Goal: Contribute content: Contribute content

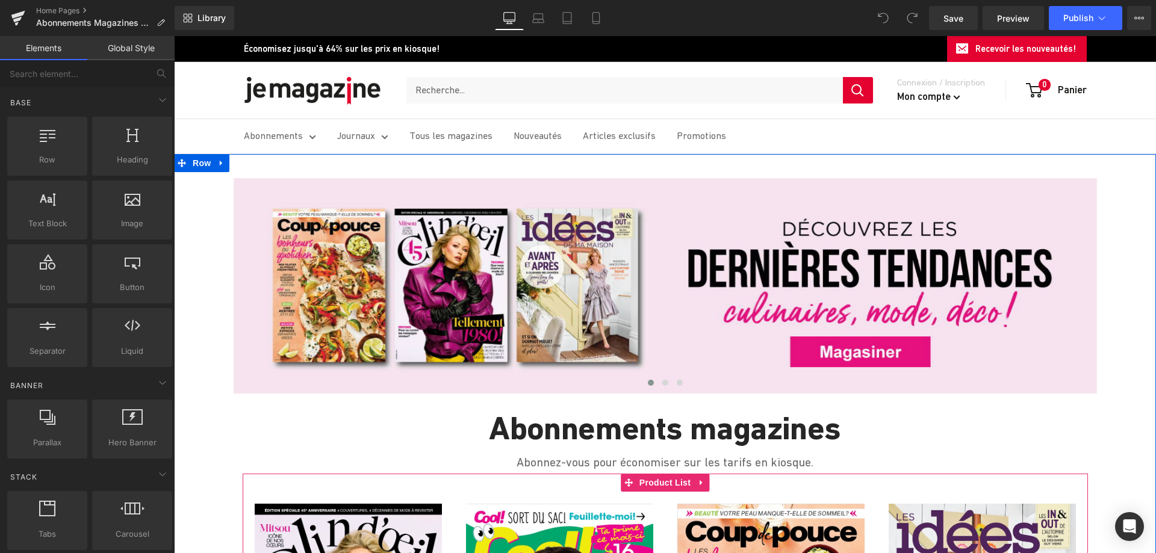
scroll to position [60, 0]
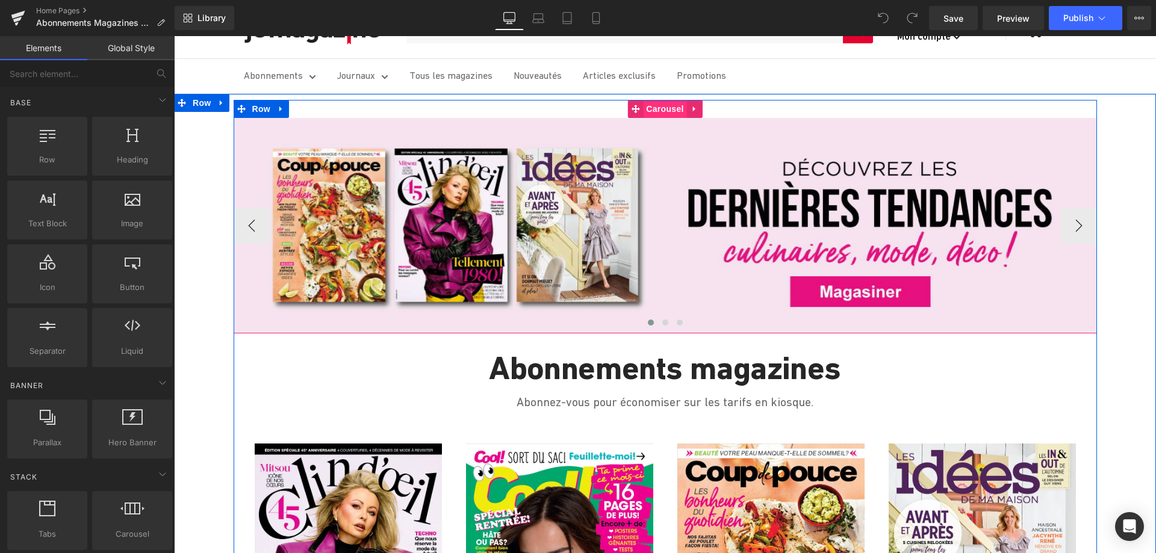
click at [667, 104] on span "Carousel" at bounding box center [664, 109] width 43 height 18
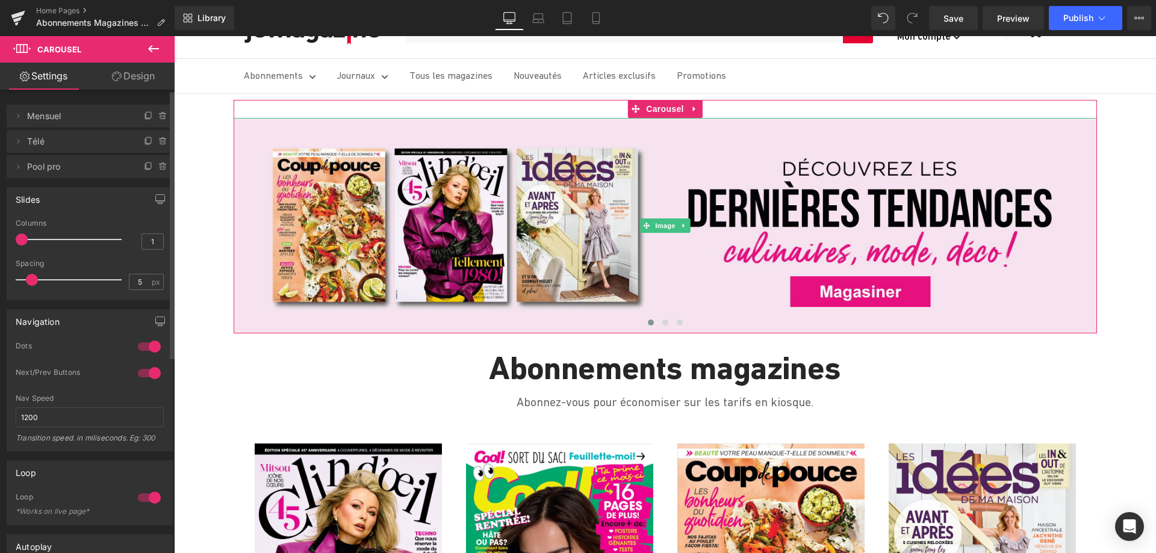
click at [33, 116] on span "Mensuel" at bounding box center [77, 116] width 101 height 23
click at [17, 117] on icon at bounding box center [18, 116] width 10 height 10
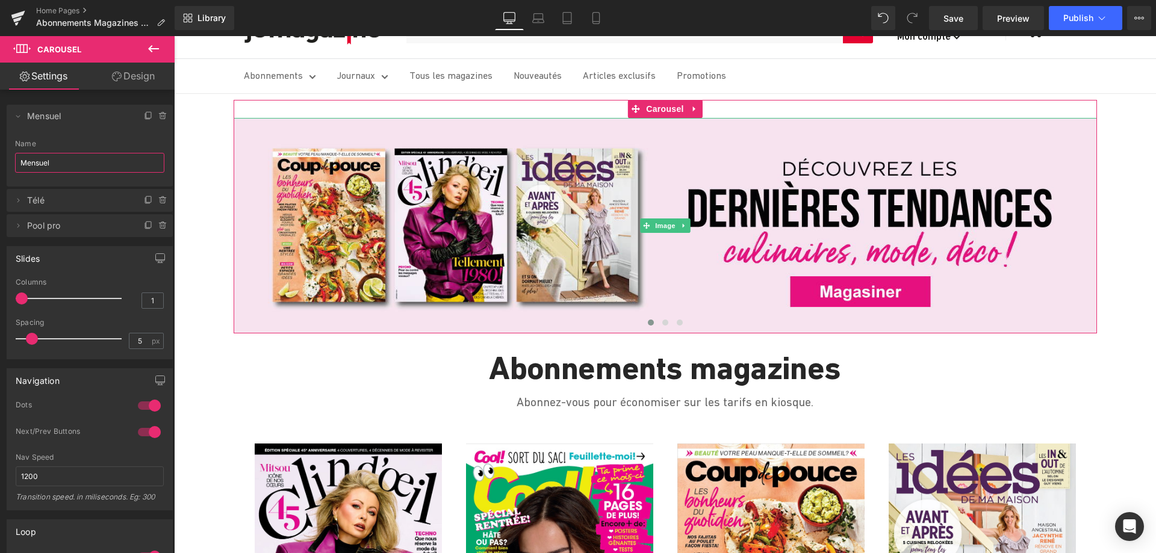
drag, startPoint x: 67, startPoint y: 166, endPoint x: -14, endPoint y: 166, distance: 81.3
click at [0, 166] on html "Carousel You are previewing how the will restyle your page. You can not edit El…" at bounding box center [578, 276] width 1156 height 553
type input "cool"
click at [15, 200] on icon at bounding box center [18, 201] width 10 height 10
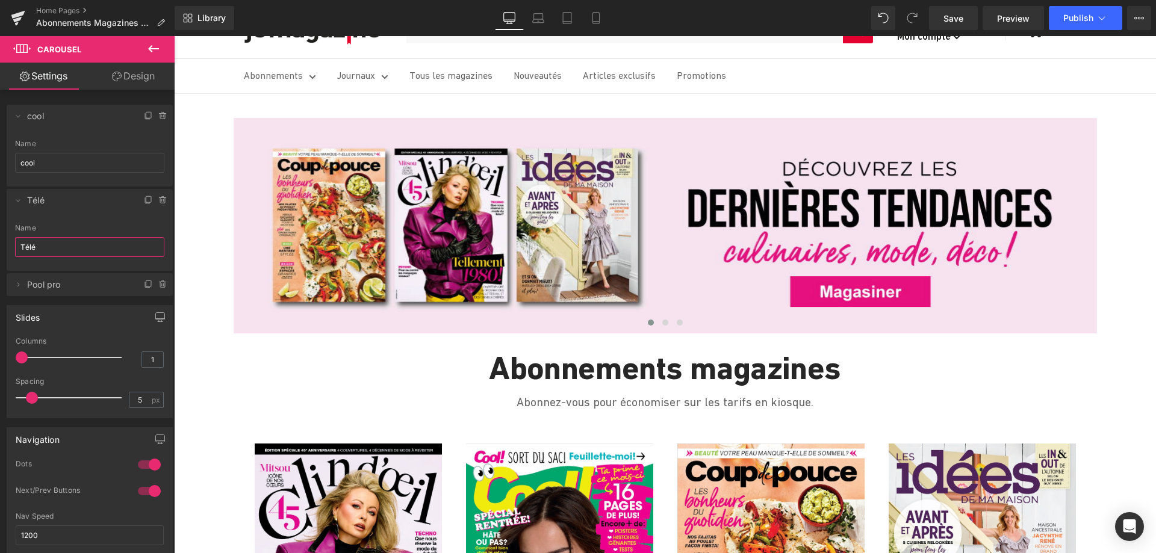
drag, startPoint x: 50, startPoint y: 253, endPoint x: -4, endPoint y: 250, distance: 54.3
click at [0, 250] on html "Carousel You are previewing how the will restyle your page. You can not edit El…" at bounding box center [578, 276] width 1156 height 553
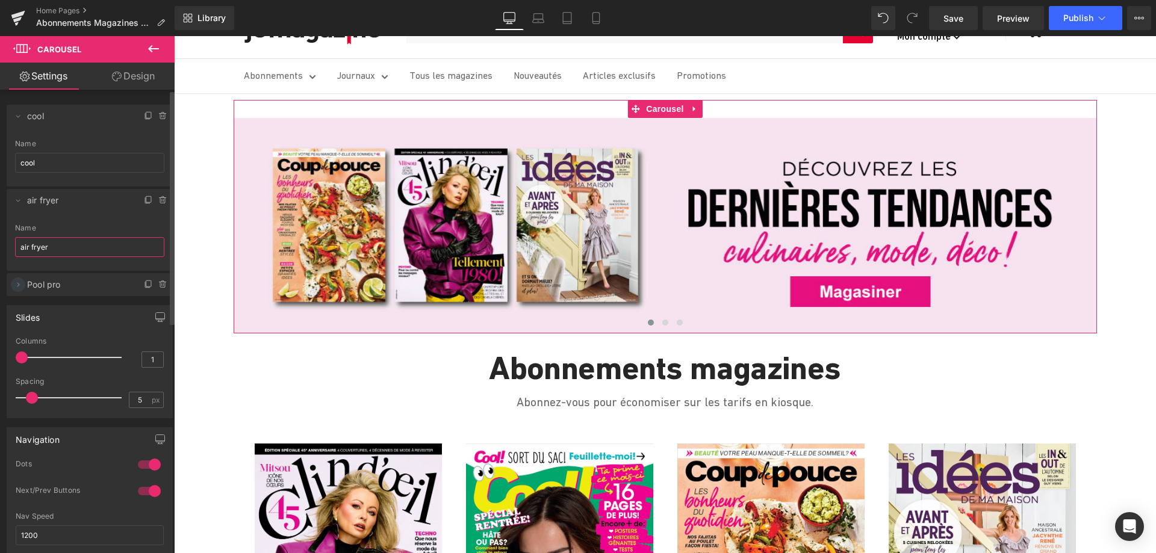
type input "air fryer"
click at [19, 286] on icon at bounding box center [18, 285] width 10 height 10
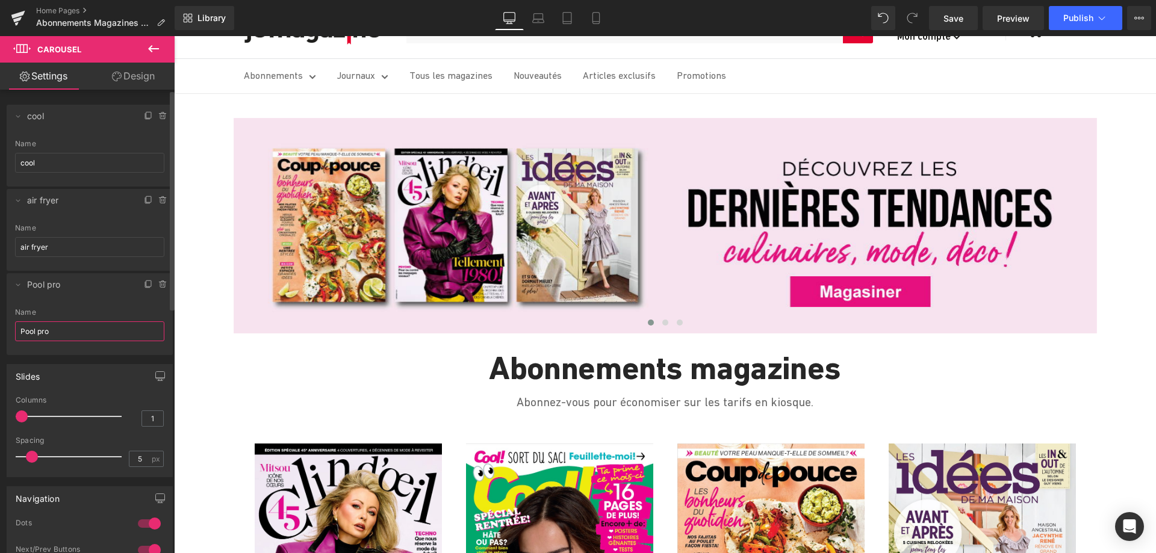
drag, startPoint x: 60, startPoint y: 335, endPoint x: 13, endPoint y: 334, distance: 47.6
click at [13, 334] on div "Pool pro Name Pool pro" at bounding box center [90, 331] width 166 height 47
type input "sondage JDX"
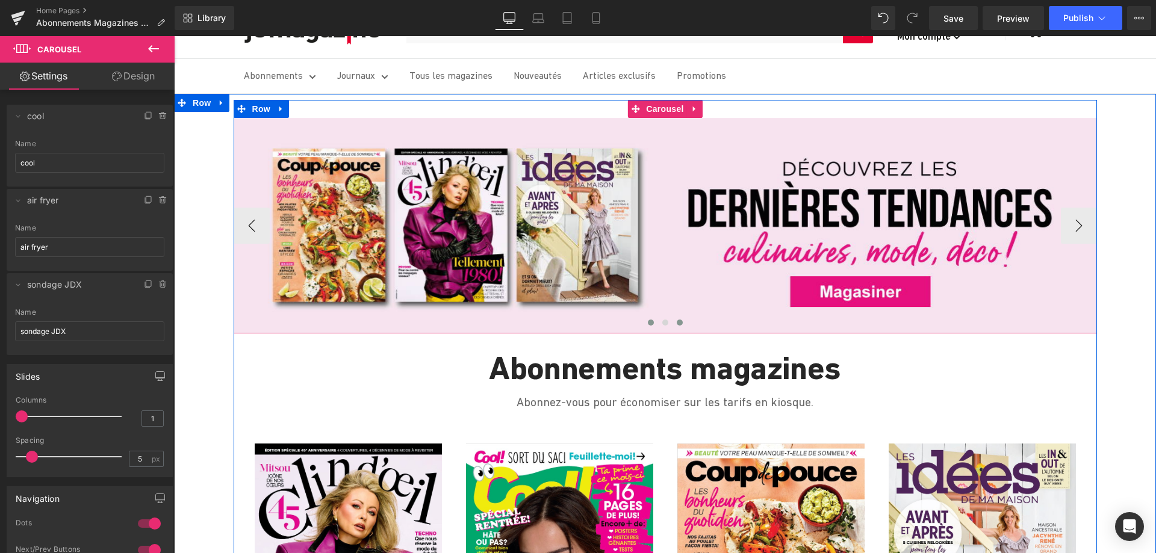
click at [677, 325] on span at bounding box center [680, 323] width 6 height 6
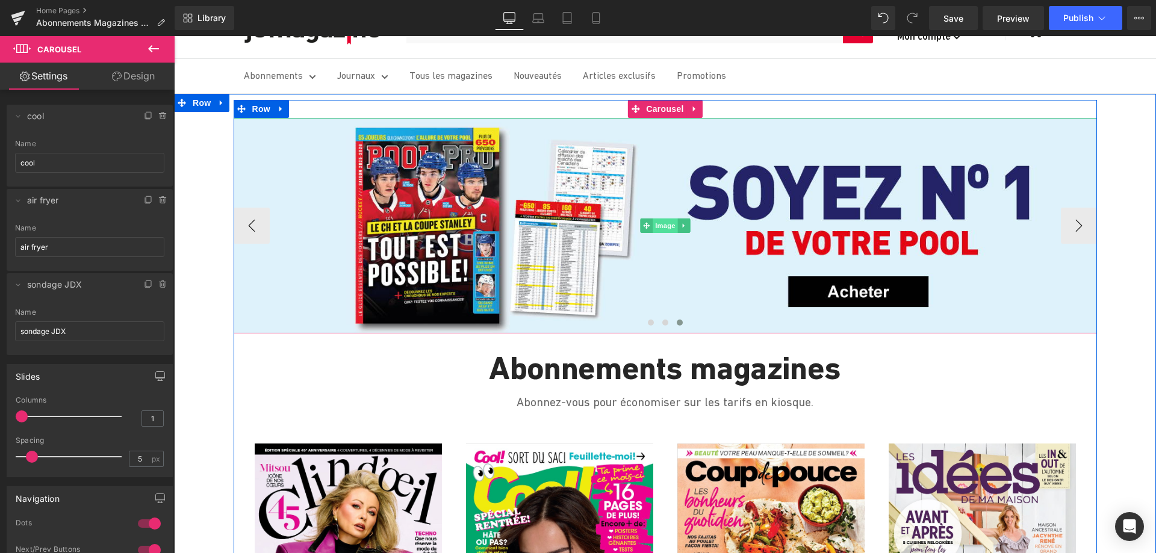
click at [653, 226] on span "Image" at bounding box center [665, 226] width 25 height 14
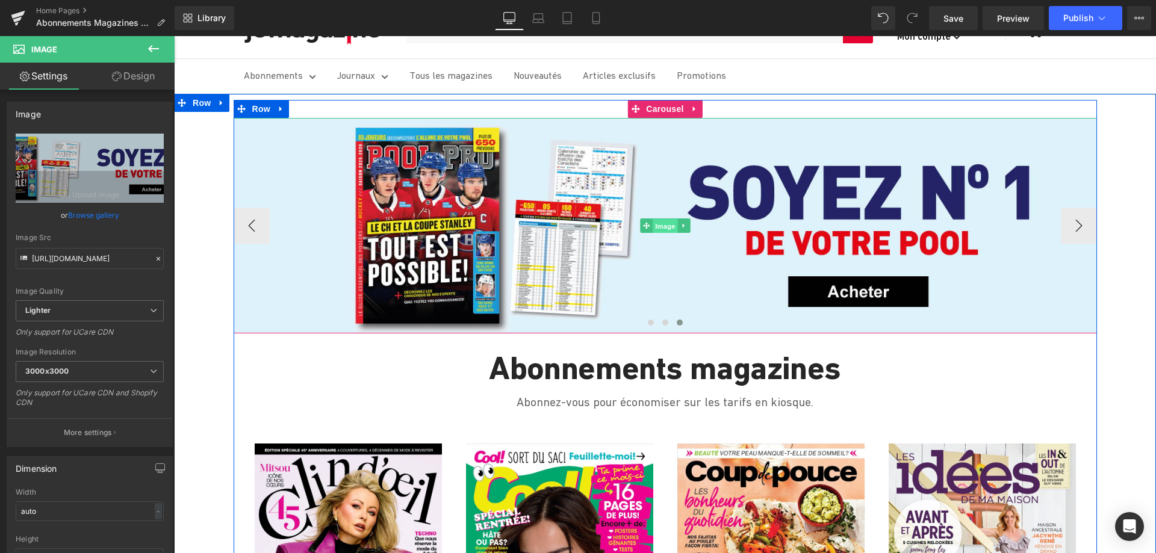
click at [659, 227] on span "Image" at bounding box center [665, 226] width 25 height 14
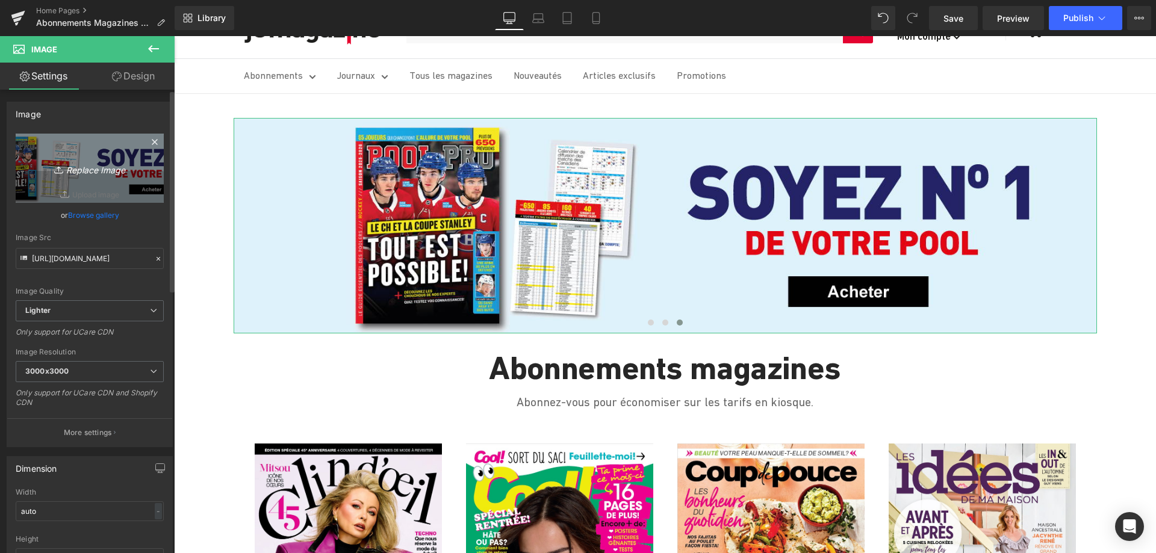
click at [84, 168] on icon "Replace Image" at bounding box center [90, 168] width 96 height 15
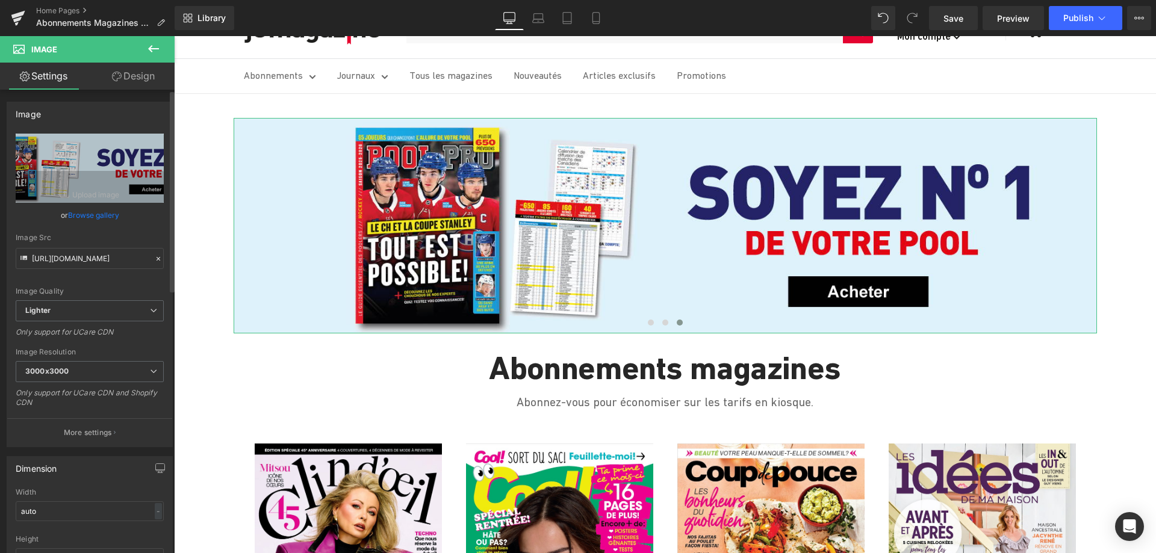
click at [90, 214] on link "Browse gallery" at bounding box center [93, 215] width 51 height 21
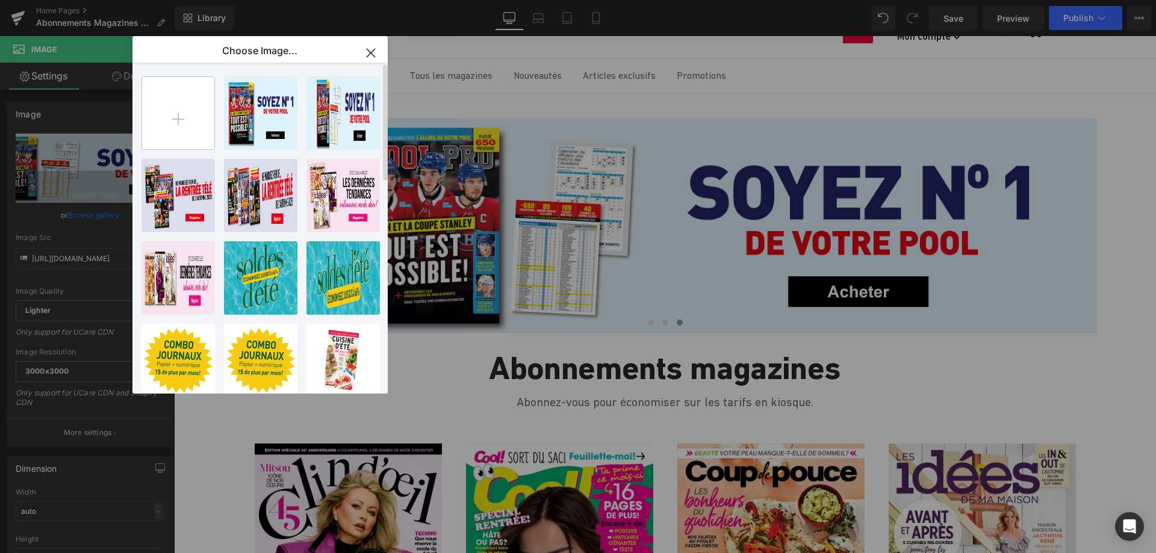
type input "C:\fakepath\Q25127_JDX_SondageJeux_1600X400_FINAL.jpg"
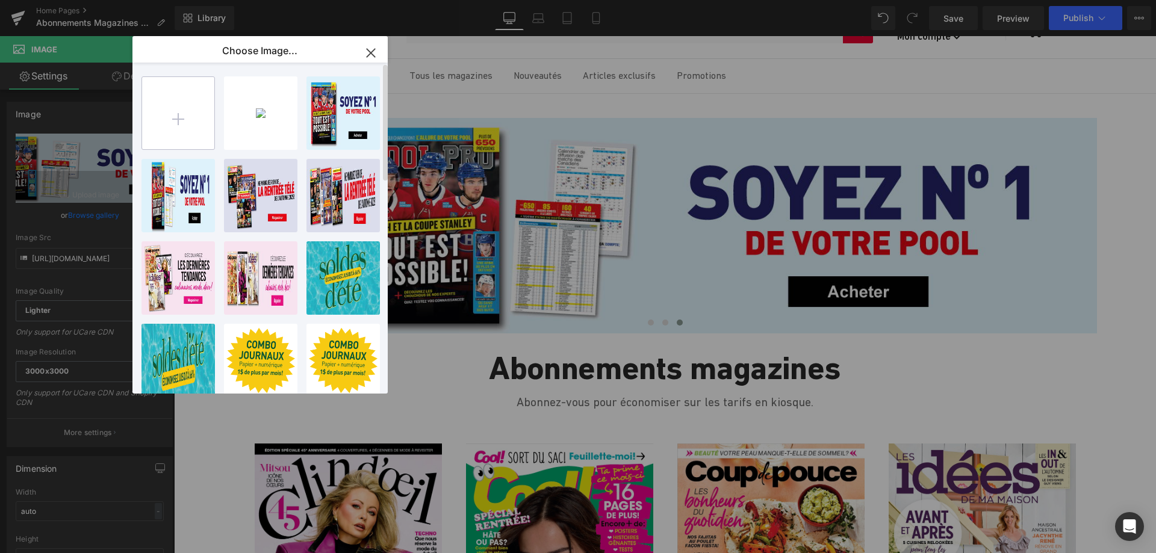
type input "C:\fakepath\Q25127_JDX_SondageJeux_735X400_FINAL.jpg"
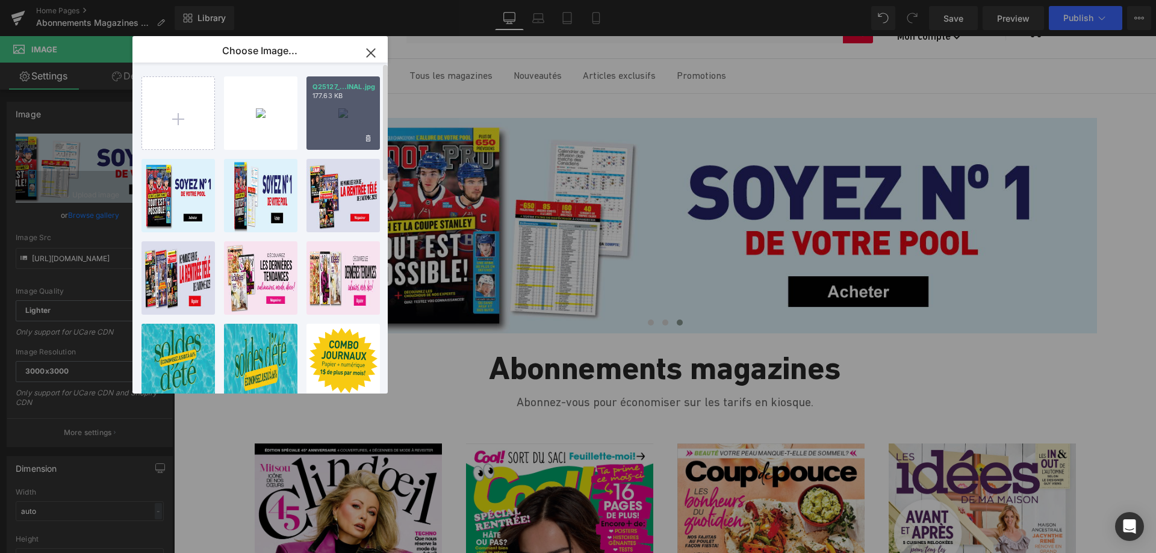
drag, startPoint x: 355, startPoint y: 132, endPoint x: 181, endPoint y: 98, distance: 177.5
click at [0, 0] on div "Q25127_...INAL.jpg 177.63 KB" at bounding box center [0, 0] width 0 height 0
type input "[URL][DOMAIN_NAME]"
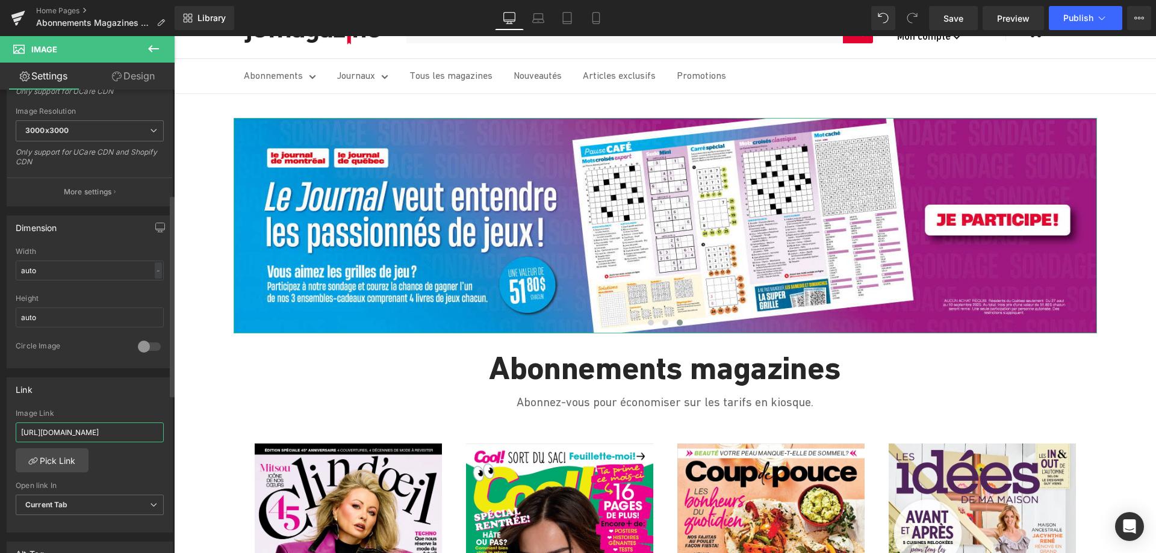
scroll to position [0, 116]
drag, startPoint x: 19, startPoint y: 433, endPoint x: 162, endPoint y: 441, distance: 142.9
click at [162, 441] on div "[URL][DOMAIN_NAME] Image Link [URL][DOMAIN_NAME] Pick Link Current Tab New Tab …" at bounding box center [89, 470] width 165 height 123
paste input "[DOMAIN_NAME]"
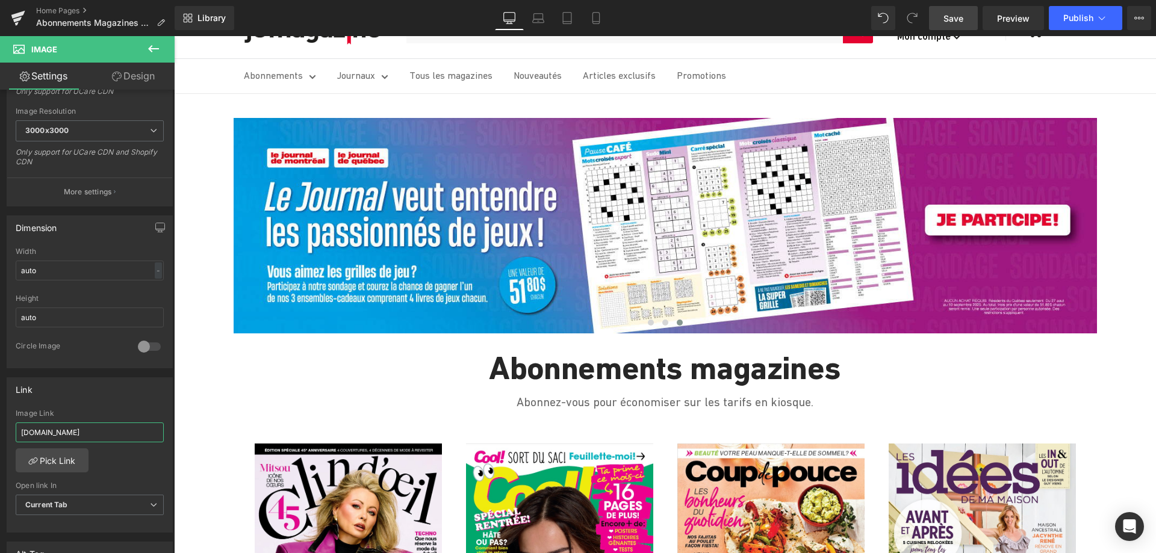
type input "[DOMAIN_NAME]"
drag, startPoint x: 948, startPoint y: 20, endPoint x: 432, endPoint y: 452, distance: 672.5
click at [948, 20] on span "Save" at bounding box center [954, 18] width 20 height 13
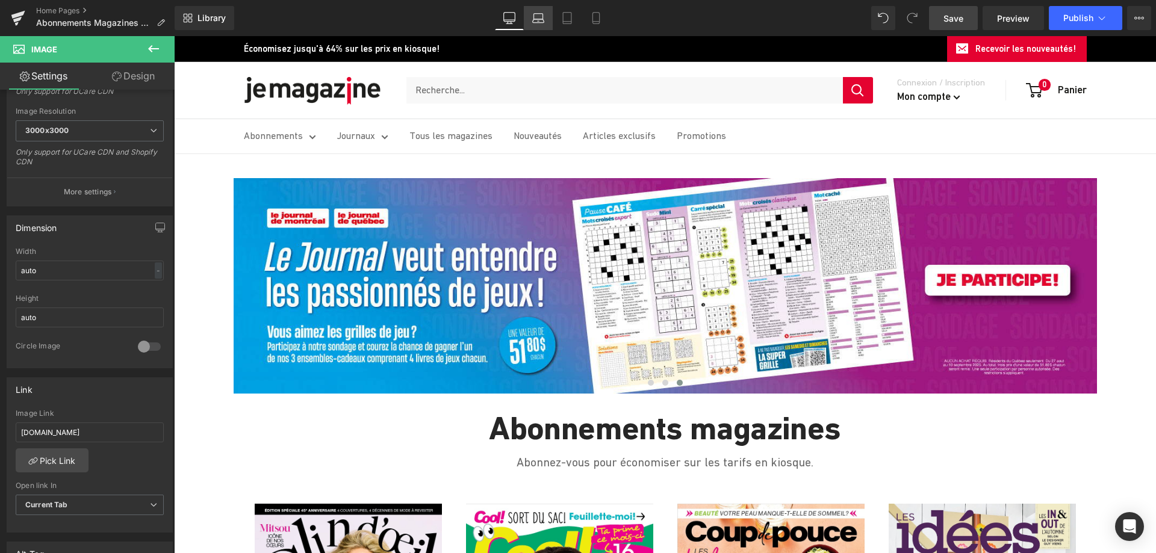
click at [543, 20] on icon at bounding box center [538, 18] width 12 height 12
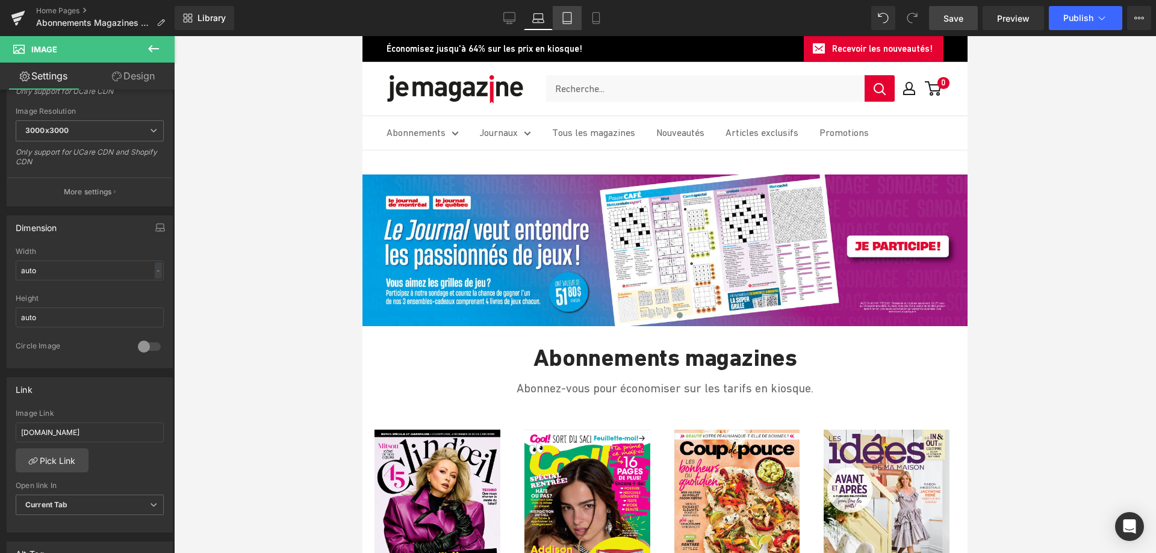
click at [562, 20] on icon at bounding box center [567, 18] width 12 height 12
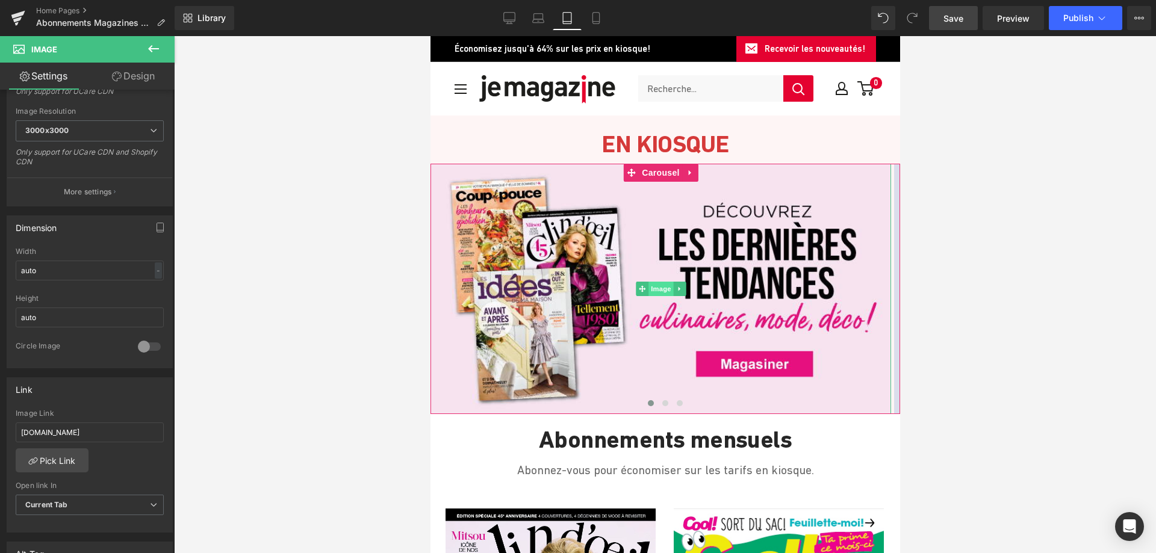
click at [656, 285] on span "Image" at bounding box center [660, 289] width 25 height 14
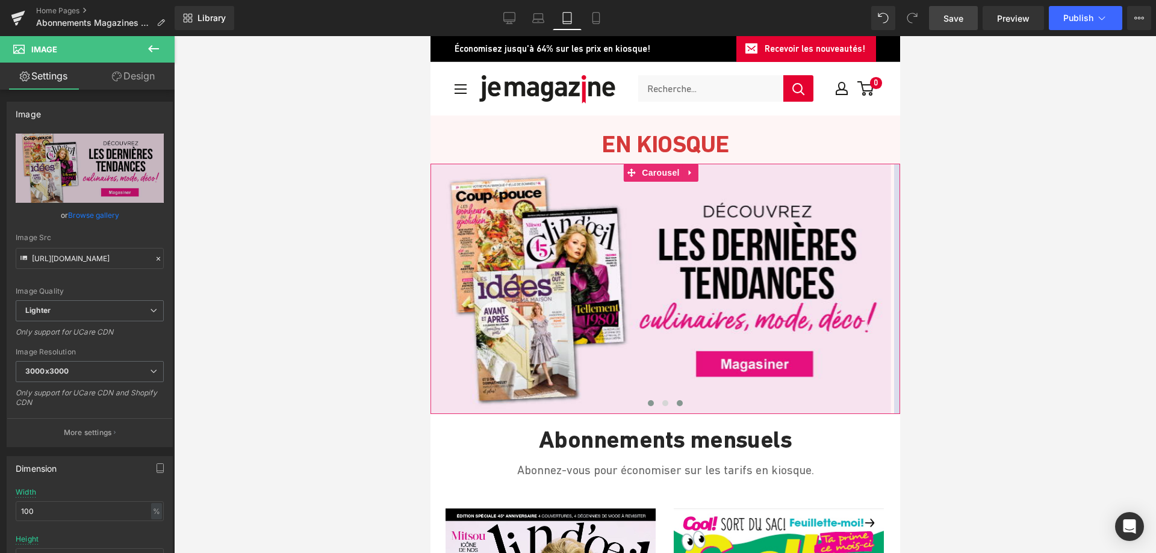
click at [677, 402] on button at bounding box center [679, 403] width 14 height 12
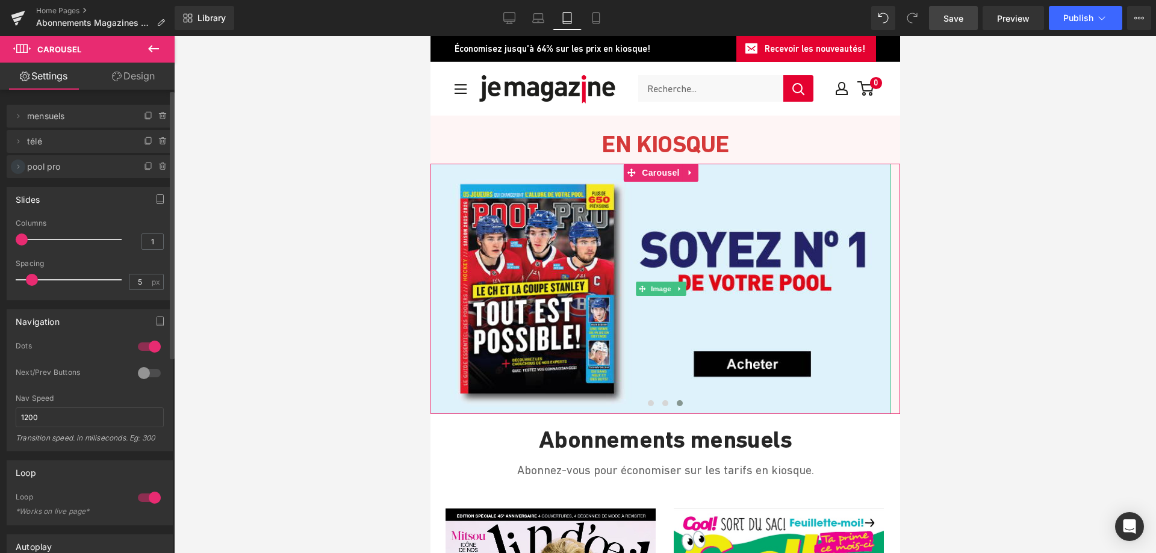
click at [24, 170] on span at bounding box center [18, 167] width 14 height 14
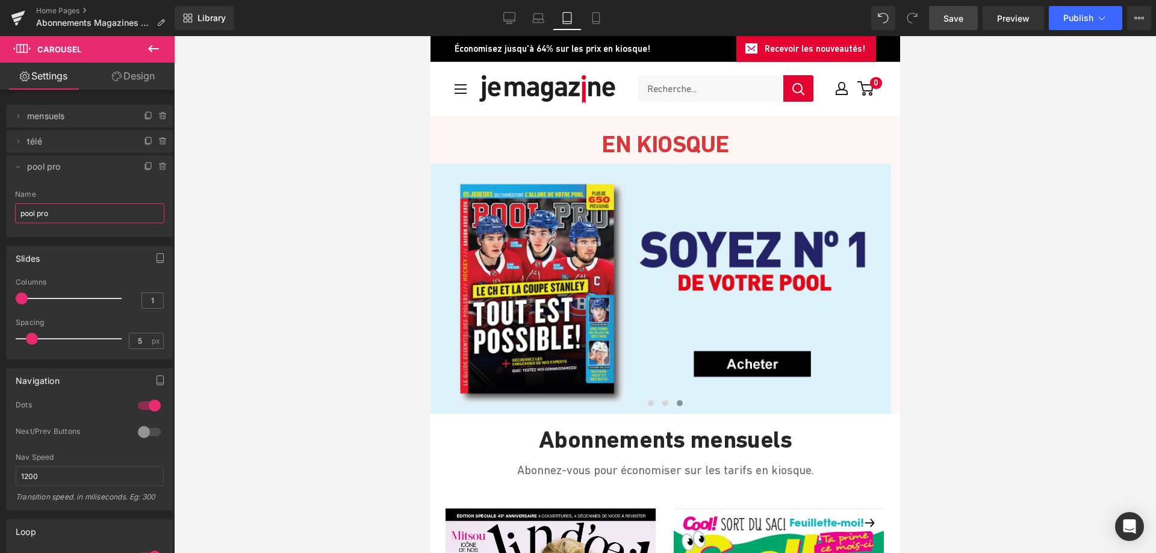
drag, startPoint x: 56, startPoint y: 214, endPoint x: -6, endPoint y: 210, distance: 62.2
click at [0, 210] on html "Image You are previewing how the will restyle your page. You can not edit Eleme…" at bounding box center [578, 276] width 1156 height 553
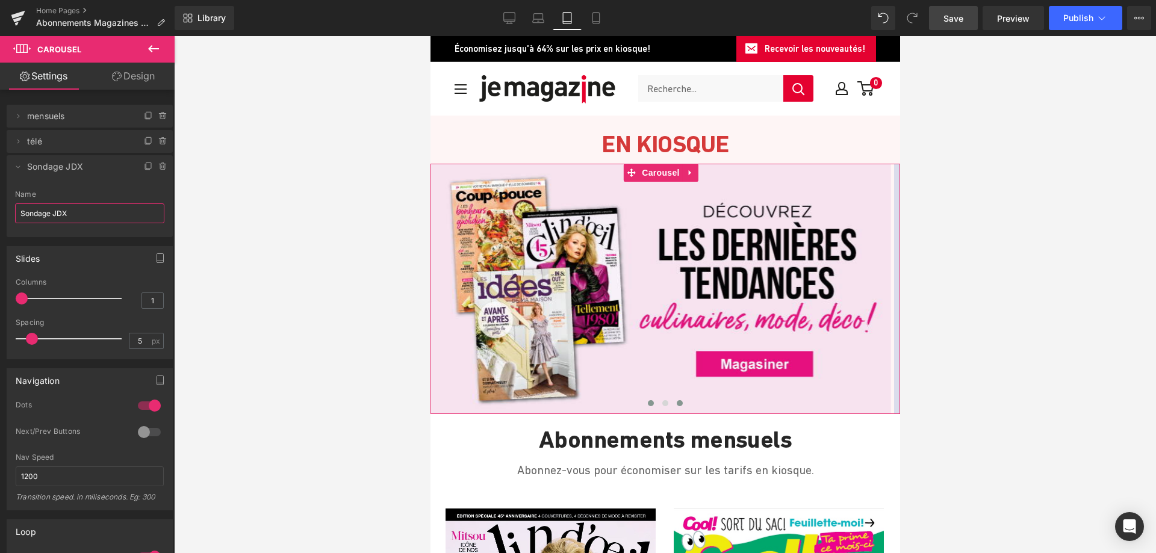
type input "Sondage JDX"
click at [676, 403] on span at bounding box center [679, 403] width 6 height 6
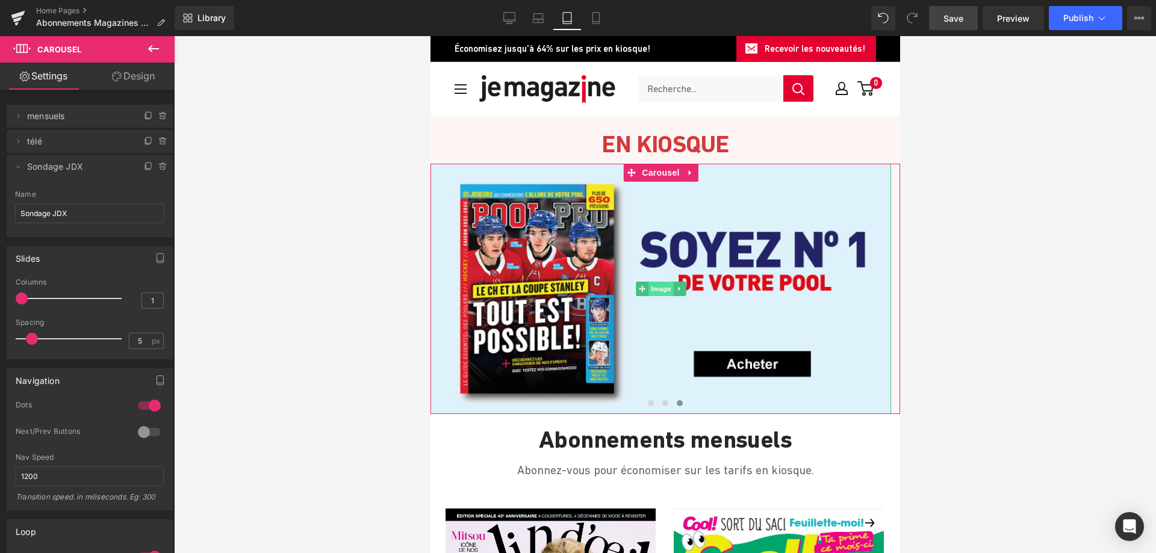
click at [662, 291] on span "Image" at bounding box center [660, 289] width 25 height 14
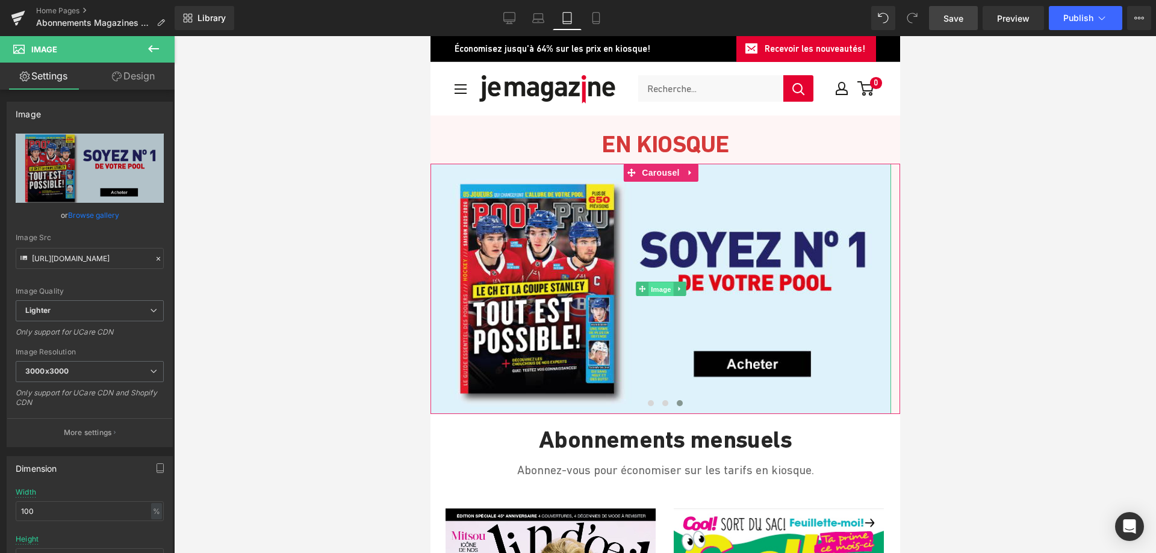
click at [662, 290] on span "Image" at bounding box center [660, 289] width 25 height 14
click at [90, 215] on link "Browse gallery" at bounding box center [93, 215] width 51 height 21
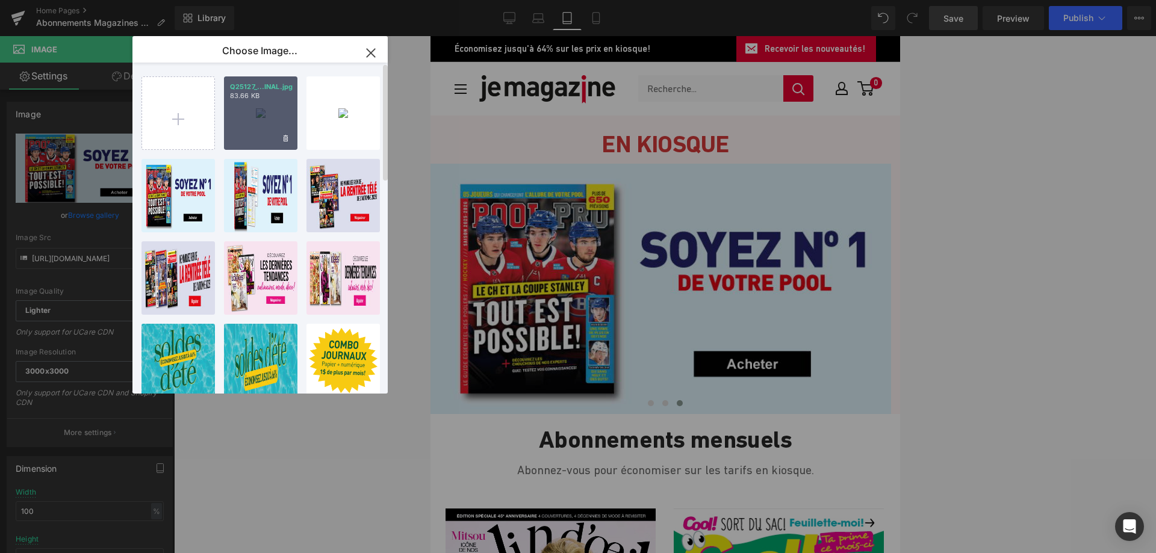
click at [0, 0] on div "Q25127_...INAL.jpg 83.66 KB" at bounding box center [0, 0] width 0 height 0
type input "[URL][DOMAIN_NAME]"
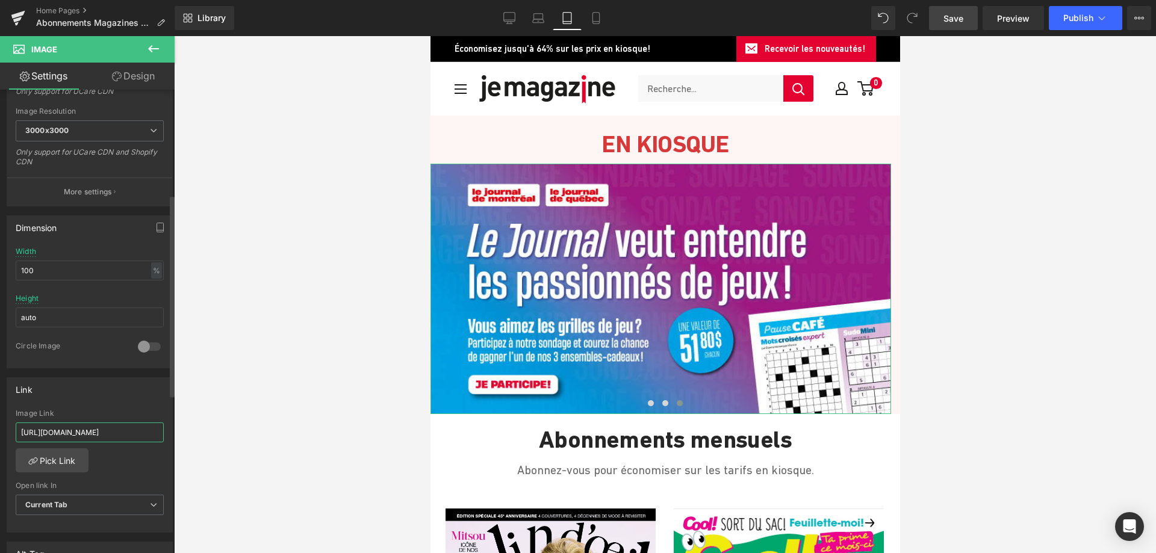
scroll to position [0, 116]
drag, startPoint x: 19, startPoint y: 429, endPoint x: 168, endPoint y: 440, distance: 149.7
click at [166, 440] on div "[URL][DOMAIN_NAME] Image Link [URL][DOMAIN_NAME] Pick Link Current Tab New Tab …" at bounding box center [89, 470] width 165 height 123
paste input "[DOMAIN_NAME]"
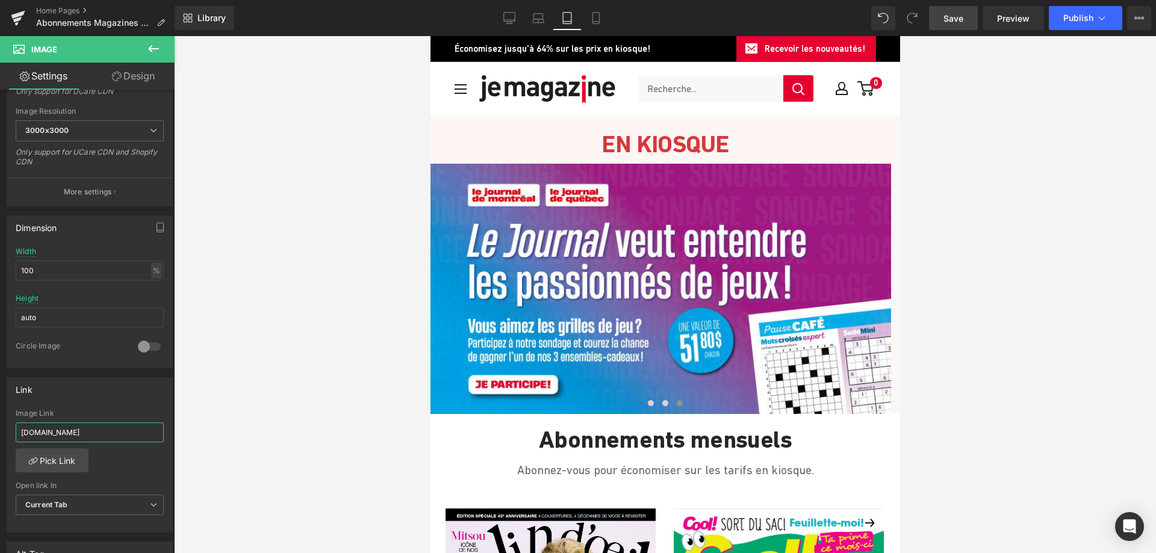
type input "[DOMAIN_NAME]"
click at [956, 15] on span "Save" at bounding box center [954, 18] width 20 height 13
click at [596, 17] on icon at bounding box center [596, 18] width 12 height 12
type input "auto"
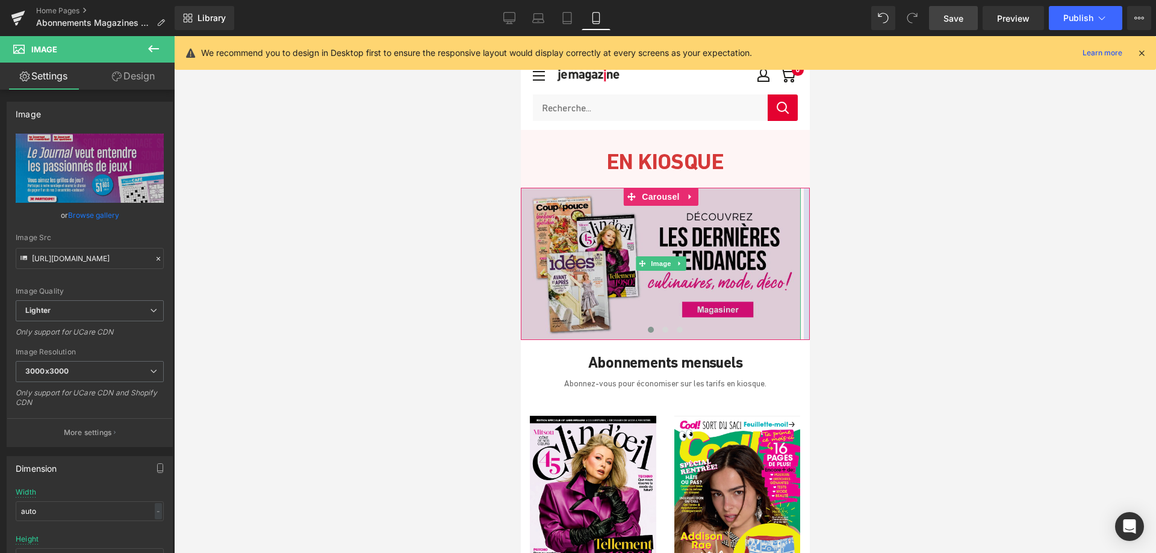
click at [612, 282] on img at bounding box center [660, 264] width 280 height 152
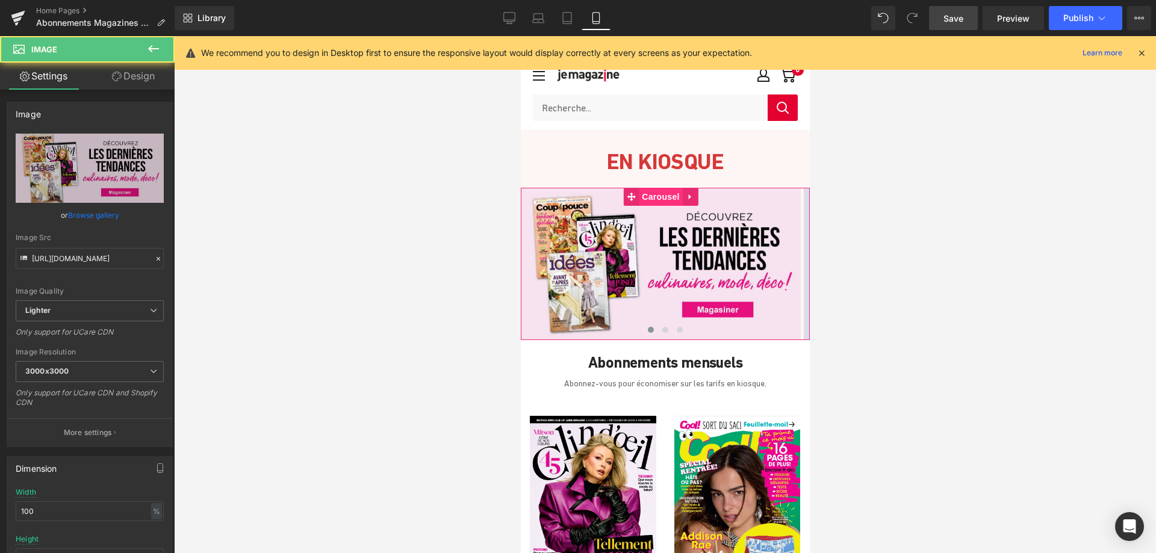
click at [659, 198] on span "Carousel" at bounding box center [659, 197] width 43 height 18
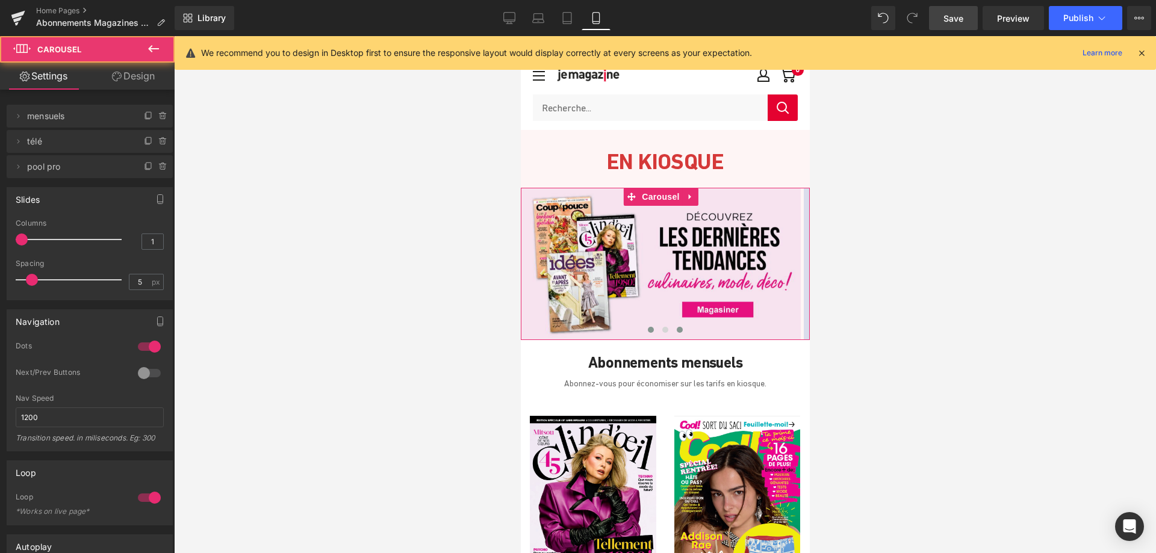
click at [677, 331] on span at bounding box center [679, 330] width 6 height 6
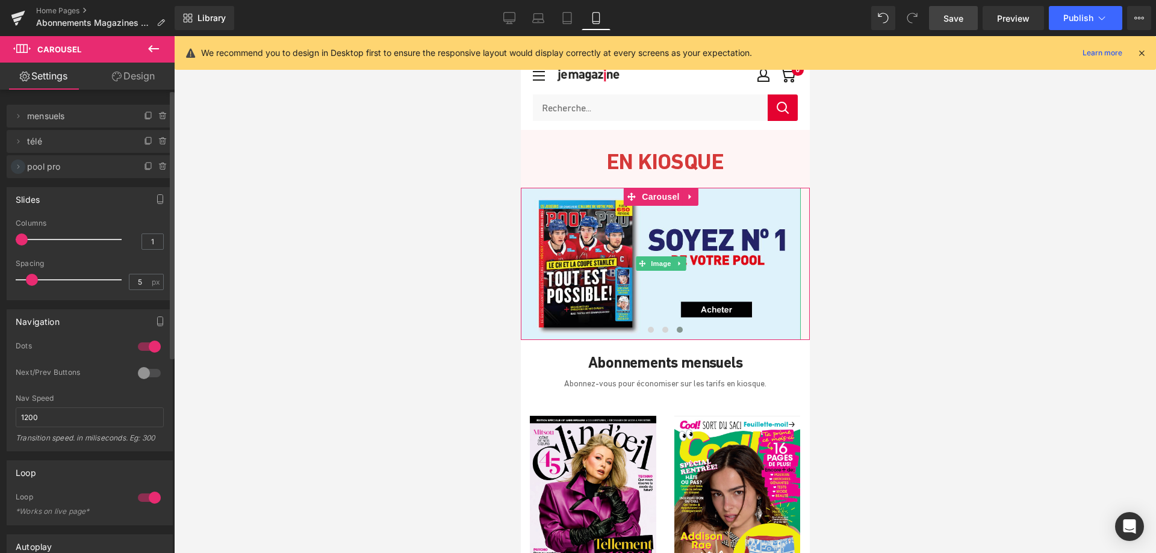
click at [13, 168] on icon at bounding box center [18, 167] width 10 height 10
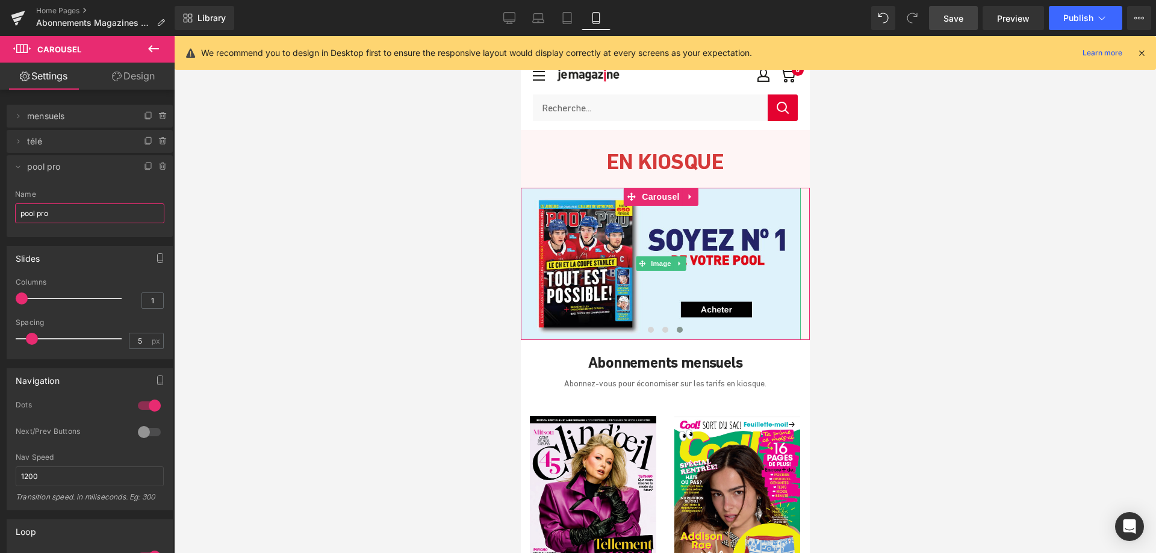
drag, startPoint x: 64, startPoint y: 220, endPoint x: -10, endPoint y: 217, distance: 74.1
click at [0, 217] on html "Carousel You are previewing how the will restyle your page. You can not edit El…" at bounding box center [578, 276] width 1156 height 553
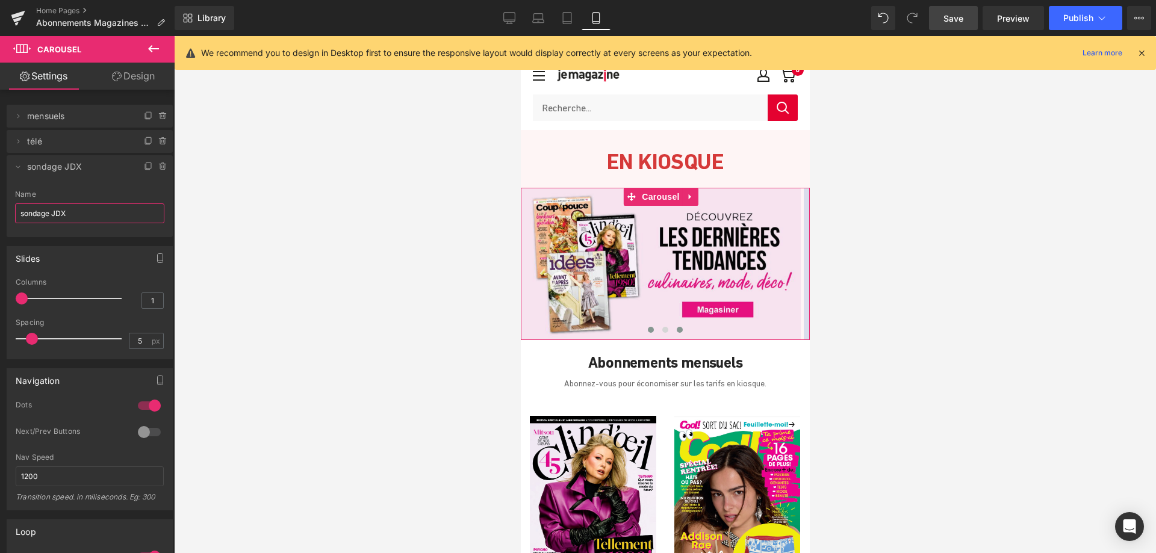
type input "sondage JDX"
click at [676, 329] on span at bounding box center [679, 330] width 6 height 6
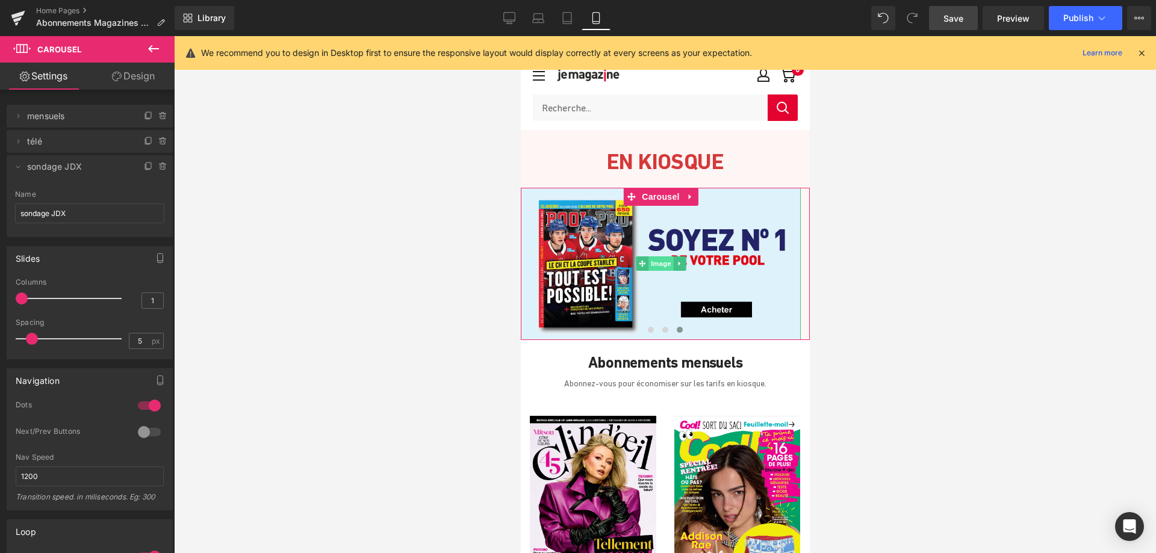
click at [659, 267] on span "Image" at bounding box center [660, 264] width 25 height 14
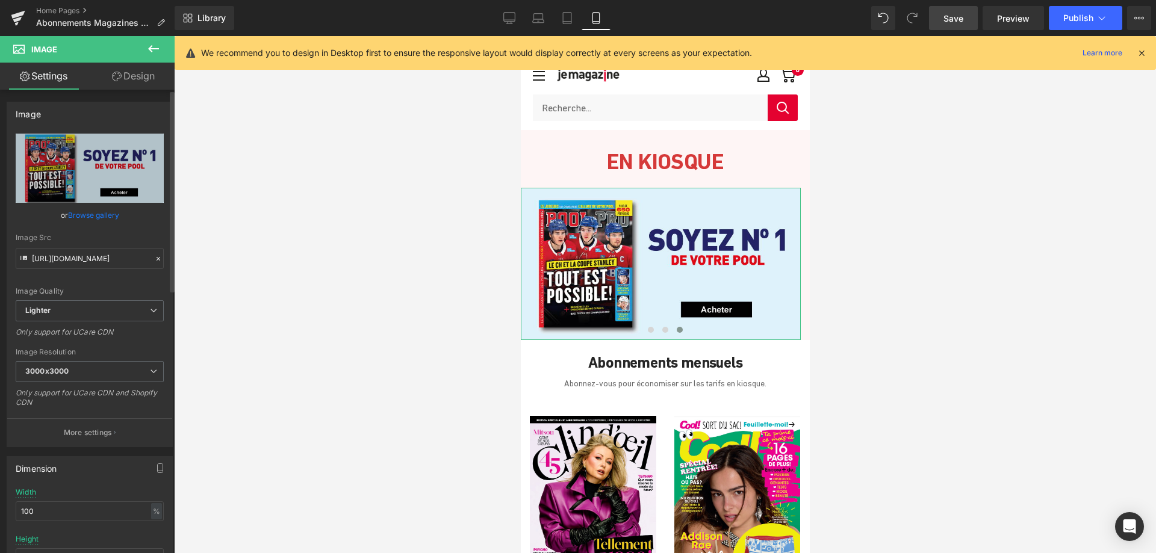
click at [81, 215] on link "Browse gallery" at bounding box center [93, 215] width 51 height 21
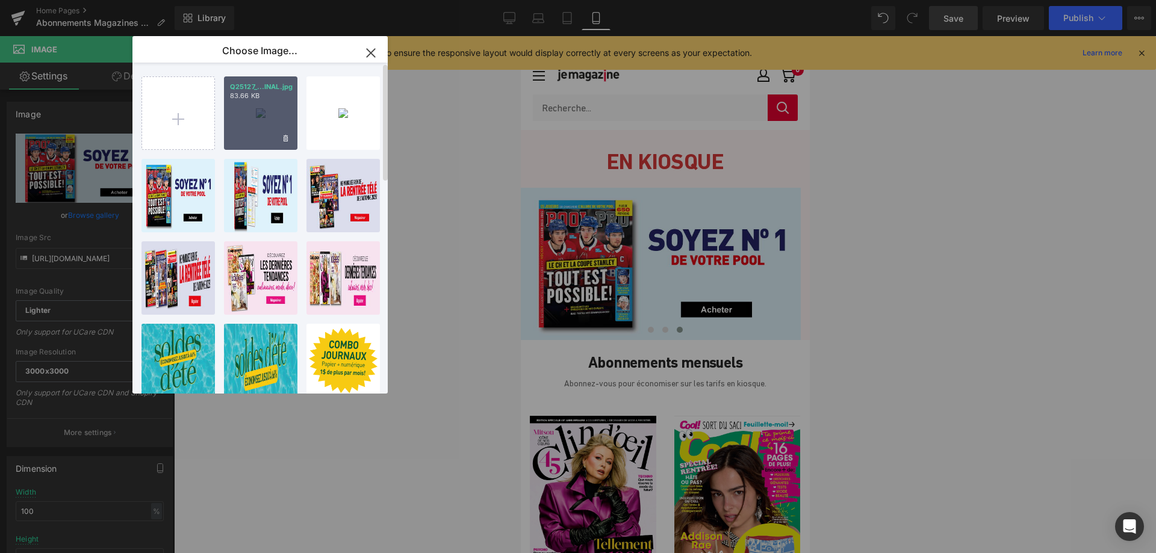
click at [0, 0] on div "Q25127_...INAL.jpg 83.66 KB" at bounding box center [0, 0] width 0 height 0
type input "[URL][DOMAIN_NAME]"
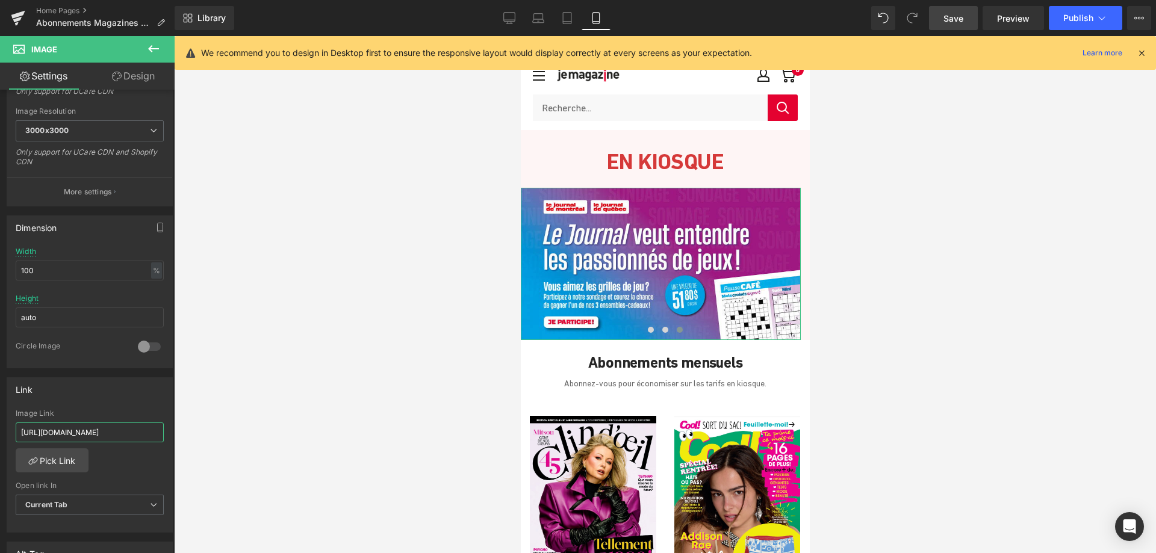
scroll to position [0, 116]
drag, startPoint x: 20, startPoint y: 429, endPoint x: 215, endPoint y: 433, distance: 194.5
click at [215, 433] on div "Image You are previewing how the will restyle your page. You can not edit Eleme…" at bounding box center [578, 287] width 1156 height 574
paste input "[DOMAIN_NAME]"
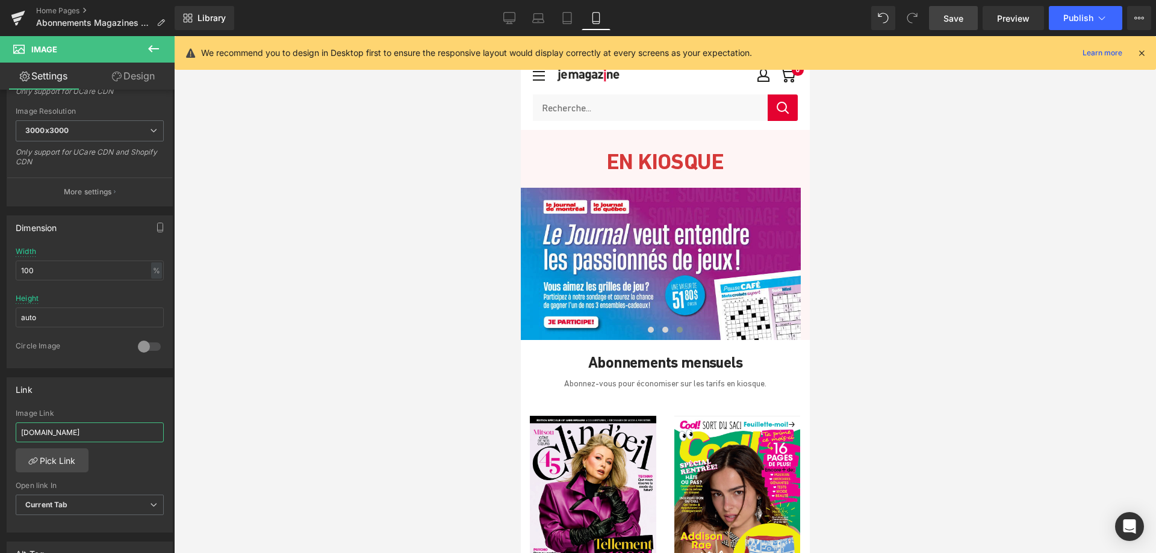
type input "[DOMAIN_NAME]"
click at [945, 19] on span "Save" at bounding box center [954, 18] width 20 height 13
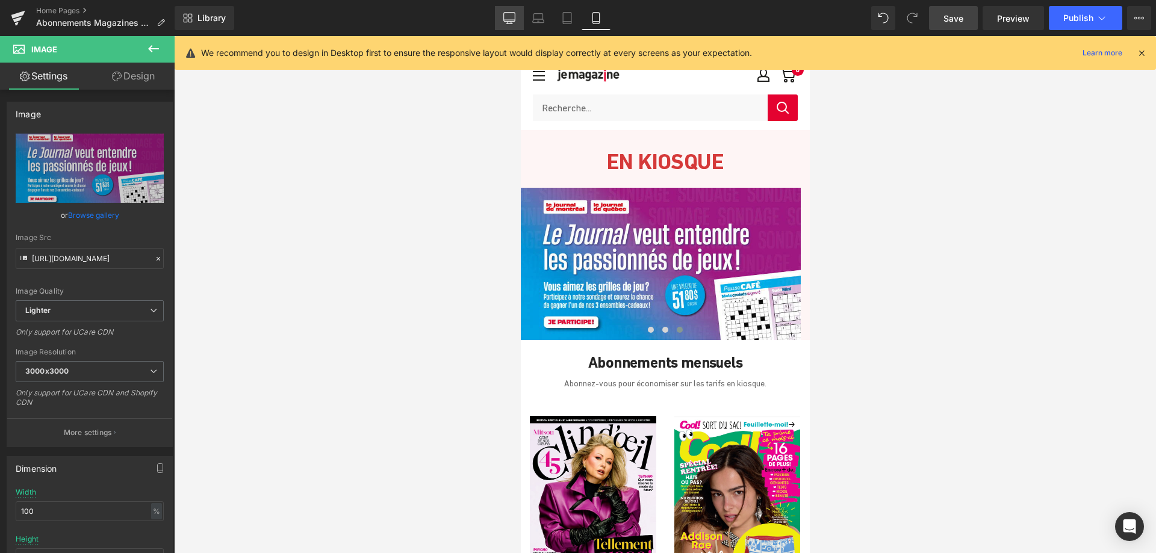
click at [509, 19] on icon at bounding box center [509, 18] width 12 height 12
type input "auto"
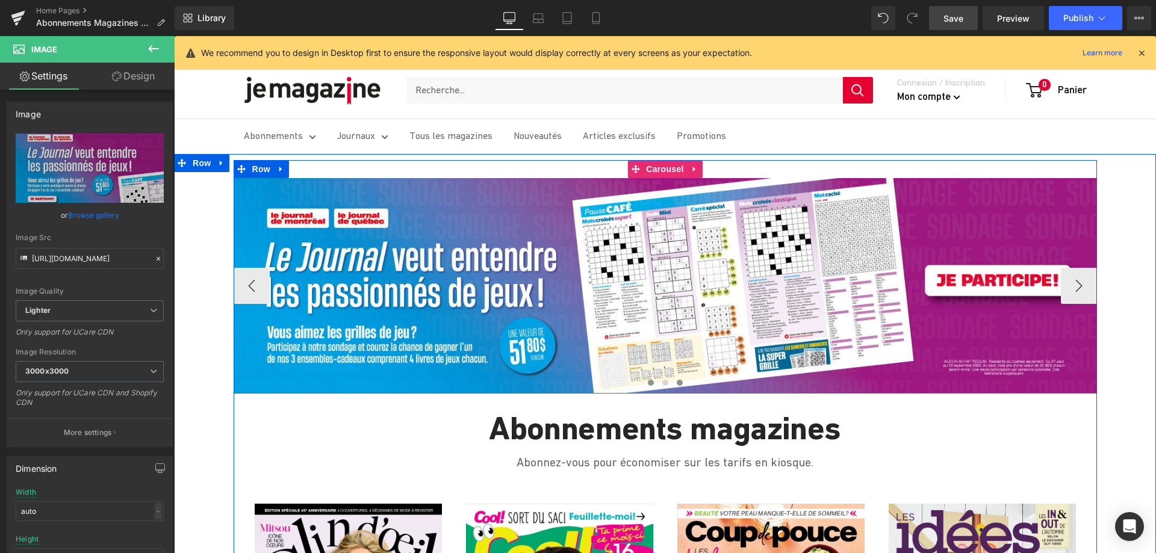
click at [648, 383] on span at bounding box center [651, 383] width 6 height 6
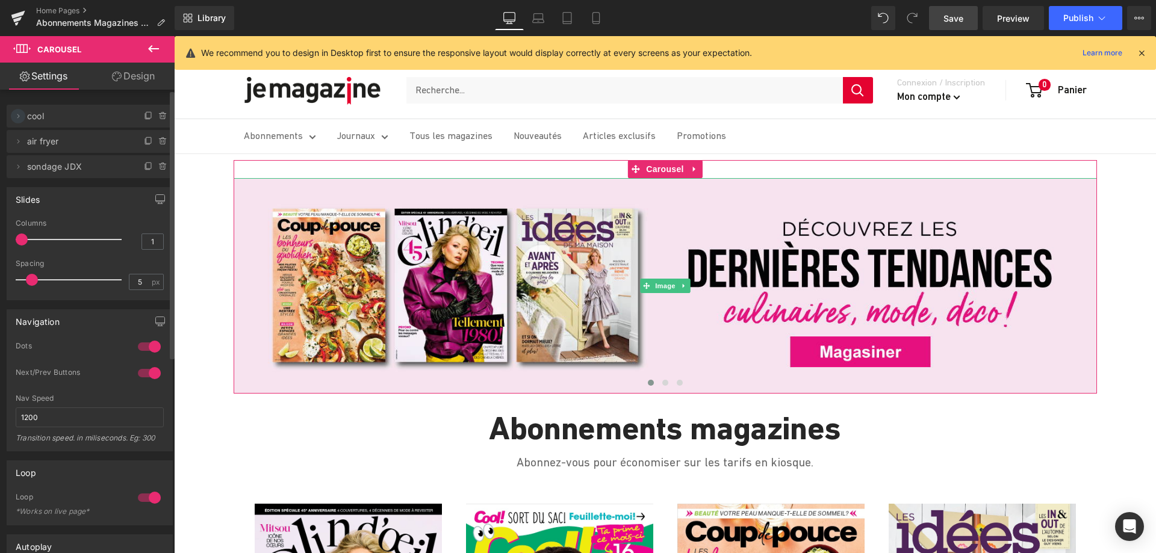
click at [20, 116] on icon at bounding box center [18, 116] width 10 height 10
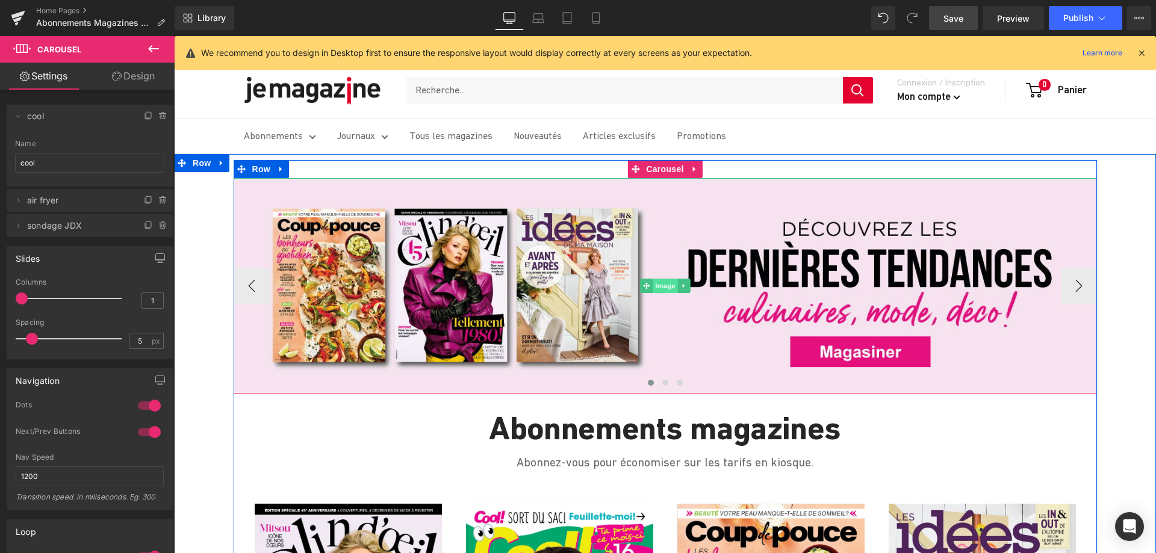
click at [665, 285] on span "Image" at bounding box center [665, 286] width 25 height 14
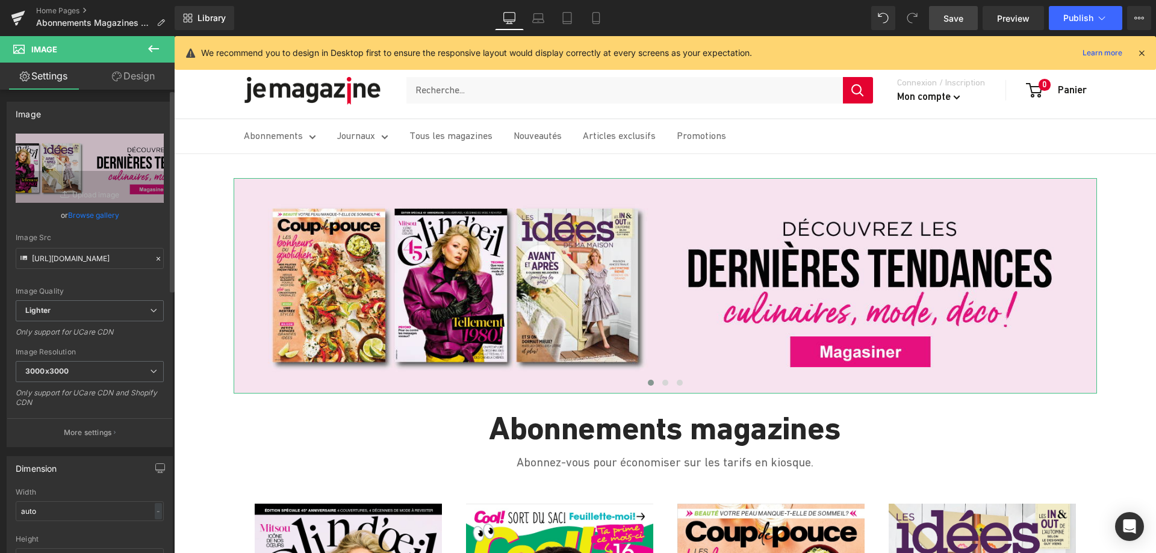
click at [93, 214] on link "Browse gallery" at bounding box center [93, 215] width 51 height 21
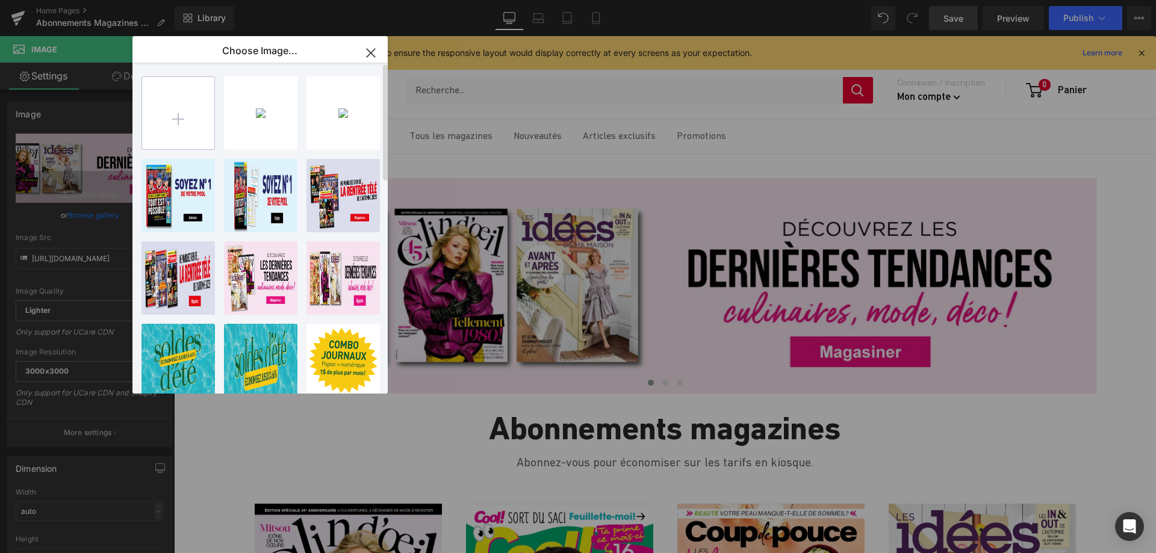
type input "C:\fakepath\A18853_TVA_Bannière_JeMagazine_COOL_1600x400_FINAL.jpg"
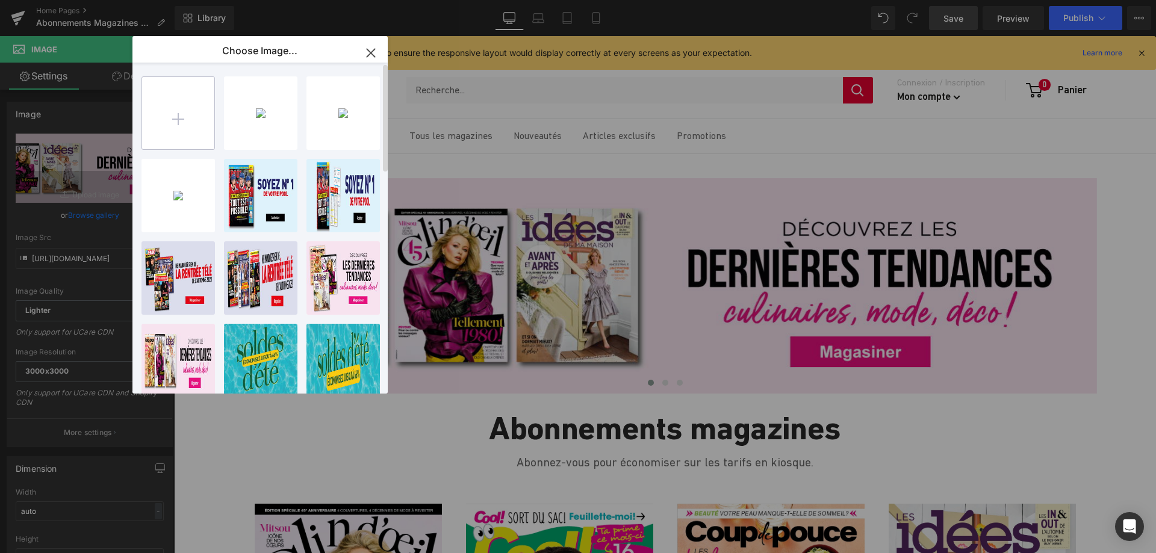
type input "C:\fakepath\A18853_TVA_Bannière_JeMagazine_COOL_735x400_FINAL.jpg"
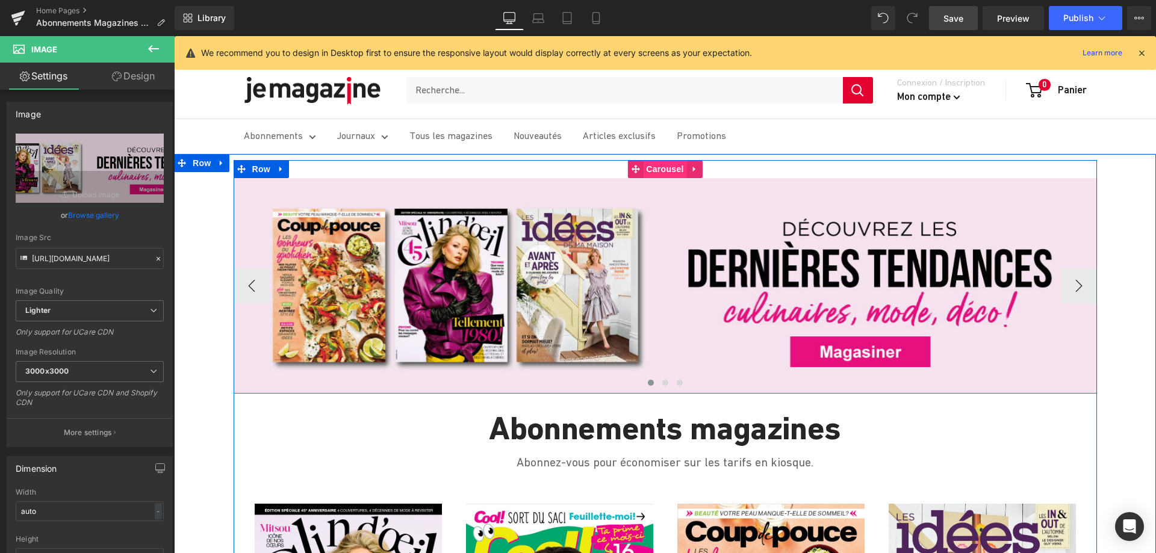
click at [649, 171] on span "Carousel" at bounding box center [664, 169] width 43 height 18
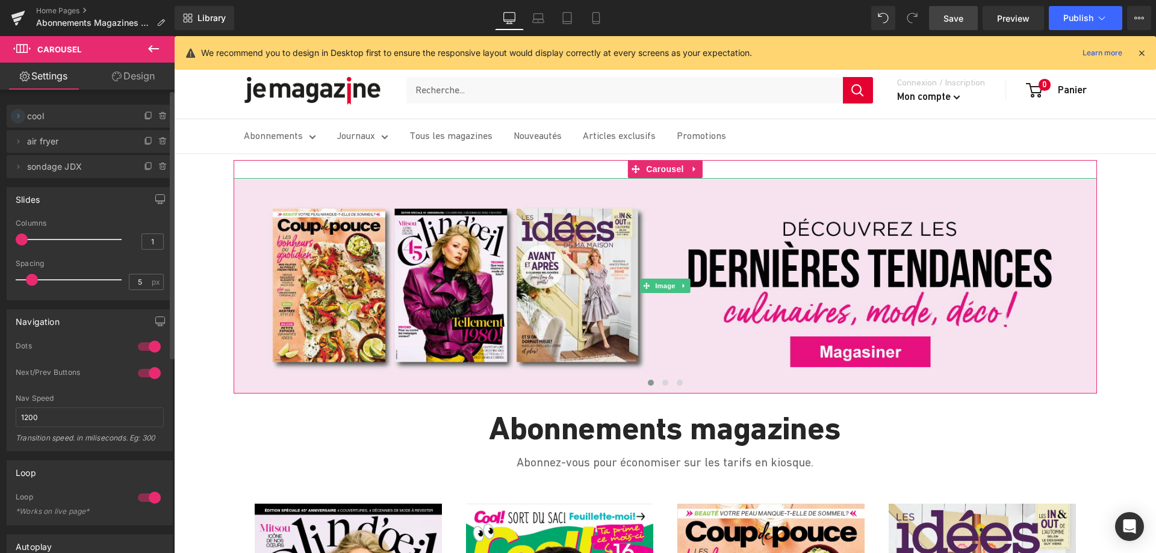
click at [14, 114] on icon at bounding box center [18, 116] width 10 height 10
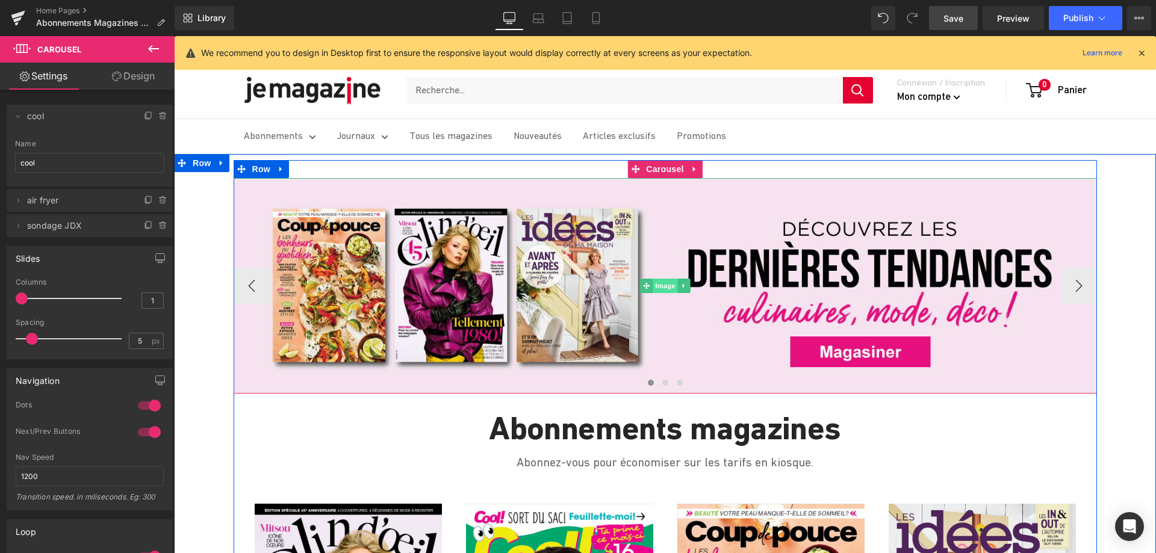
click at [661, 288] on span "Image" at bounding box center [665, 286] width 25 height 14
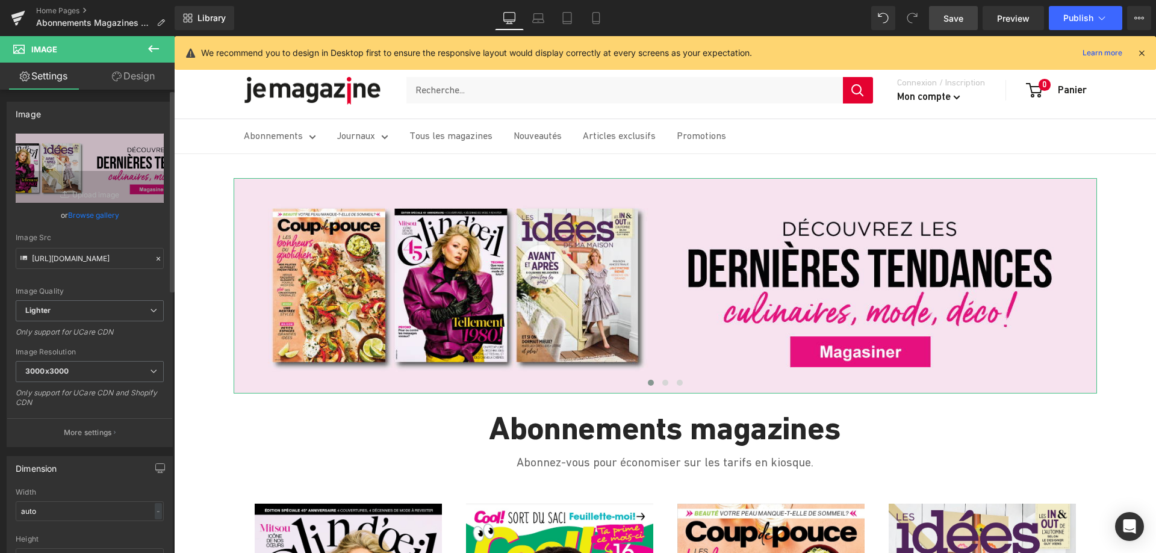
click at [87, 216] on link "Browse gallery" at bounding box center [93, 215] width 51 height 21
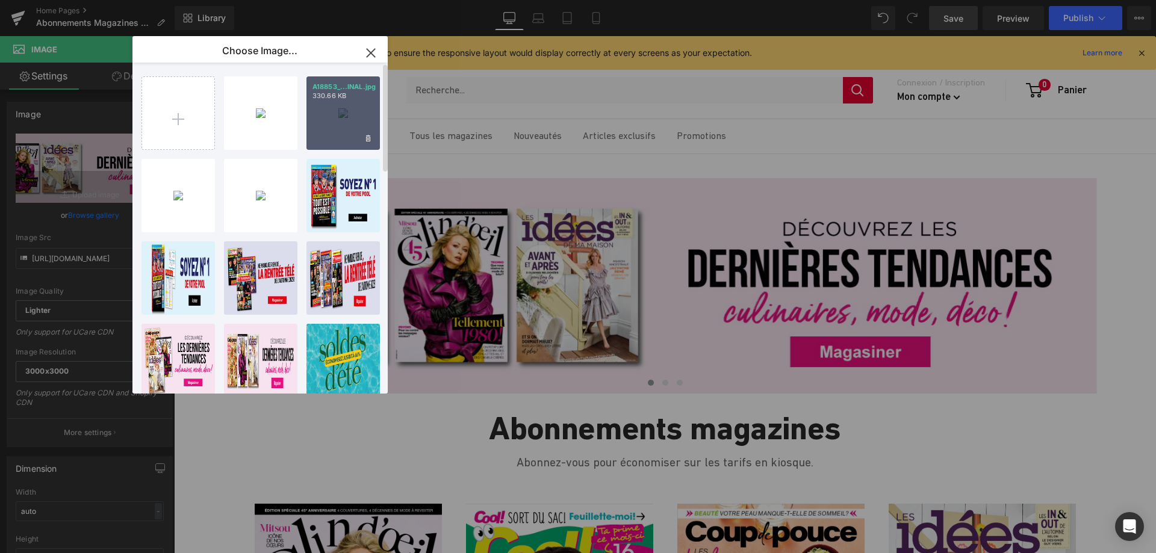
click at [0, 0] on div "A18853_...INAL.jpg 330.66 KB" at bounding box center [0, 0] width 0 height 0
type input "[URL][DOMAIN_NAME]"
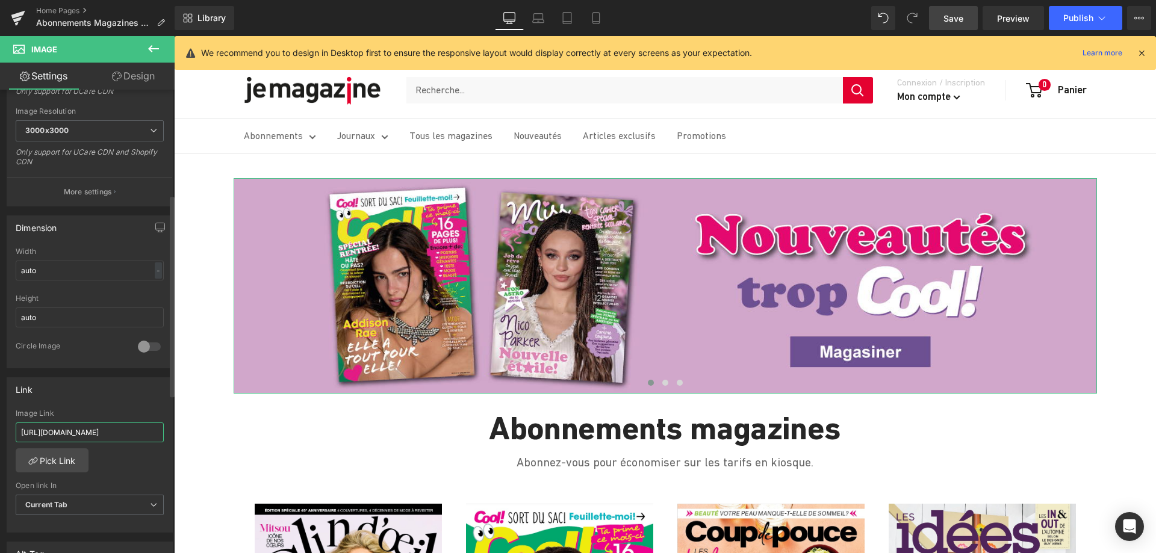
scroll to position [0, 68]
drag, startPoint x: 193, startPoint y: 471, endPoint x: 185, endPoint y: 440, distance: 31.7
paste input "magazines-cool"
type input "[URL][DOMAIN_NAME]"
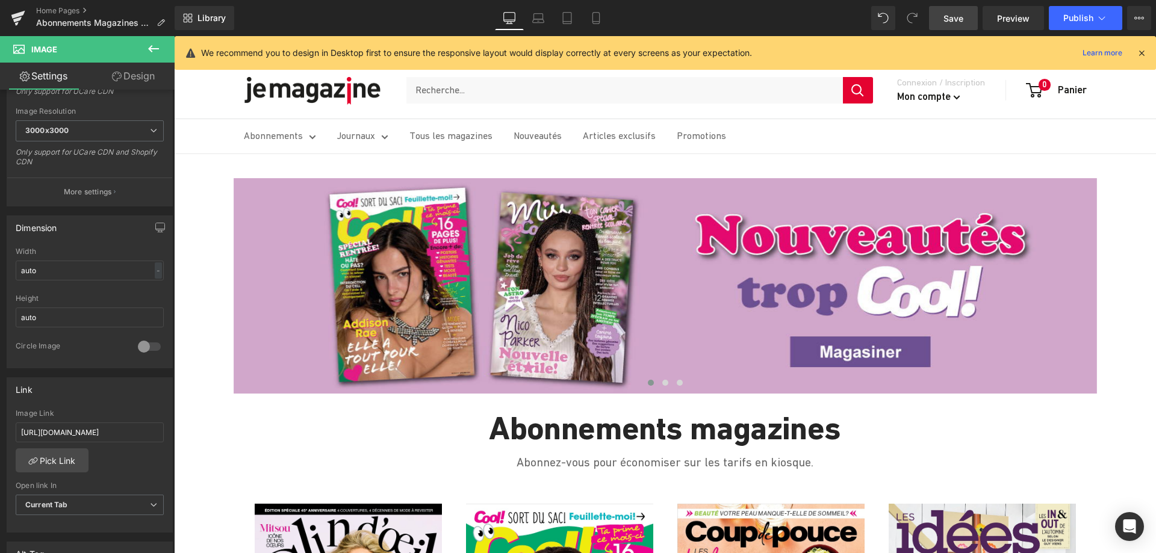
click at [956, 18] on span "Save" at bounding box center [954, 18] width 20 height 13
click at [562, 15] on icon at bounding box center [567, 18] width 12 height 12
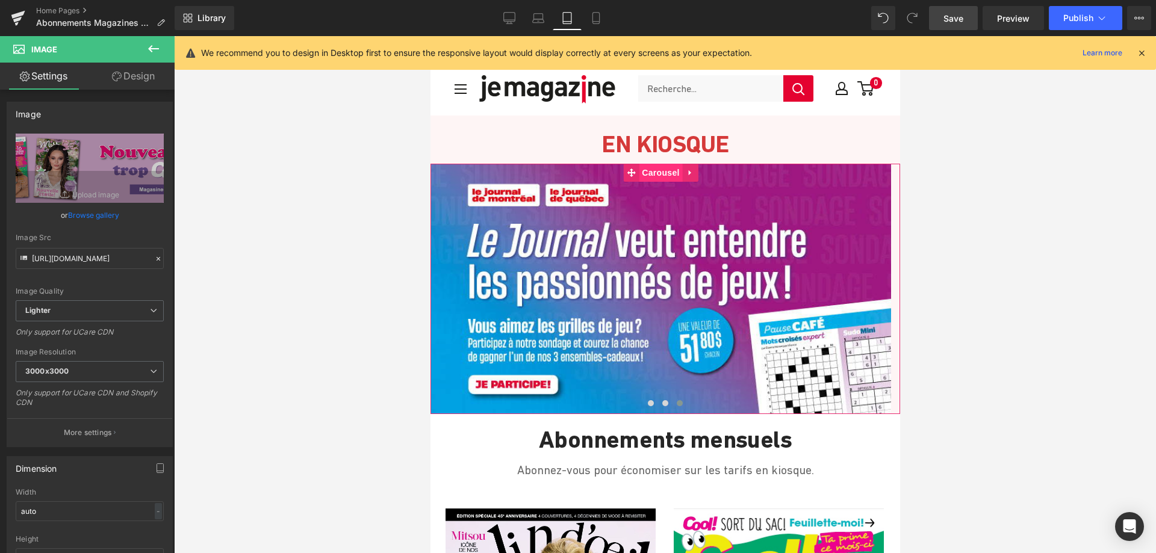
click at [653, 170] on span "Carousel" at bounding box center [659, 173] width 43 height 18
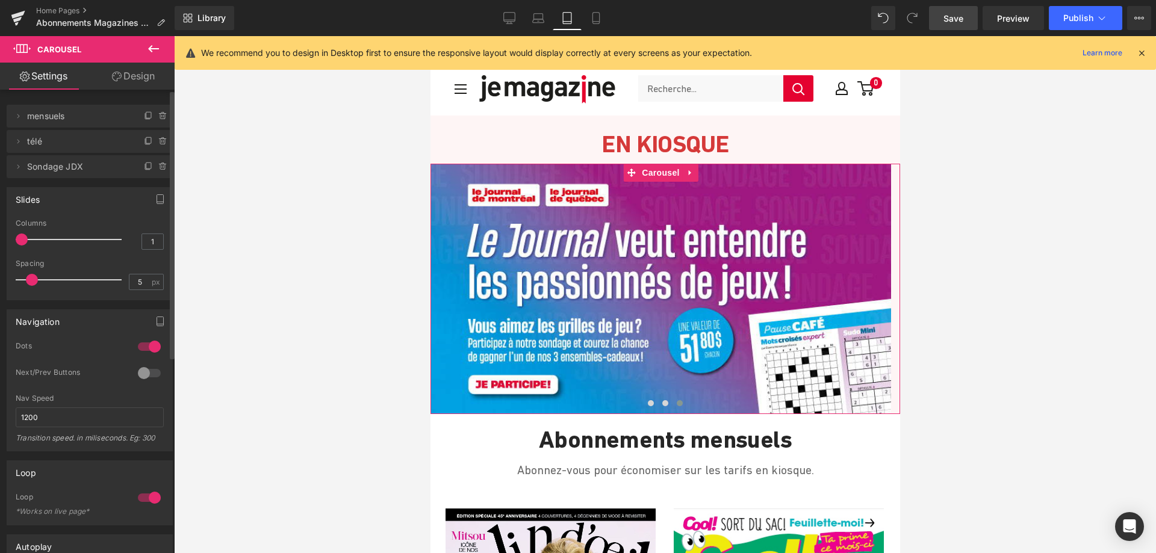
click at [55, 118] on span "mensuels" at bounding box center [77, 116] width 101 height 23
click at [17, 116] on icon at bounding box center [18, 116] width 10 height 10
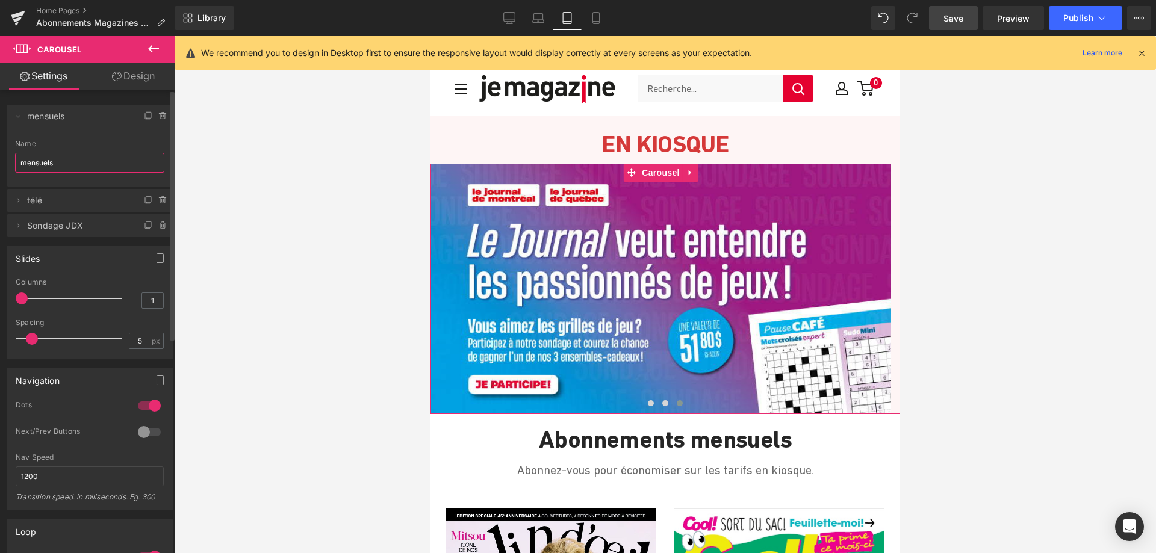
drag, startPoint x: 61, startPoint y: 161, endPoint x: 10, endPoint y: 160, distance: 51.8
click at [10, 160] on div "mensuels Name mensuels" at bounding box center [90, 163] width 166 height 47
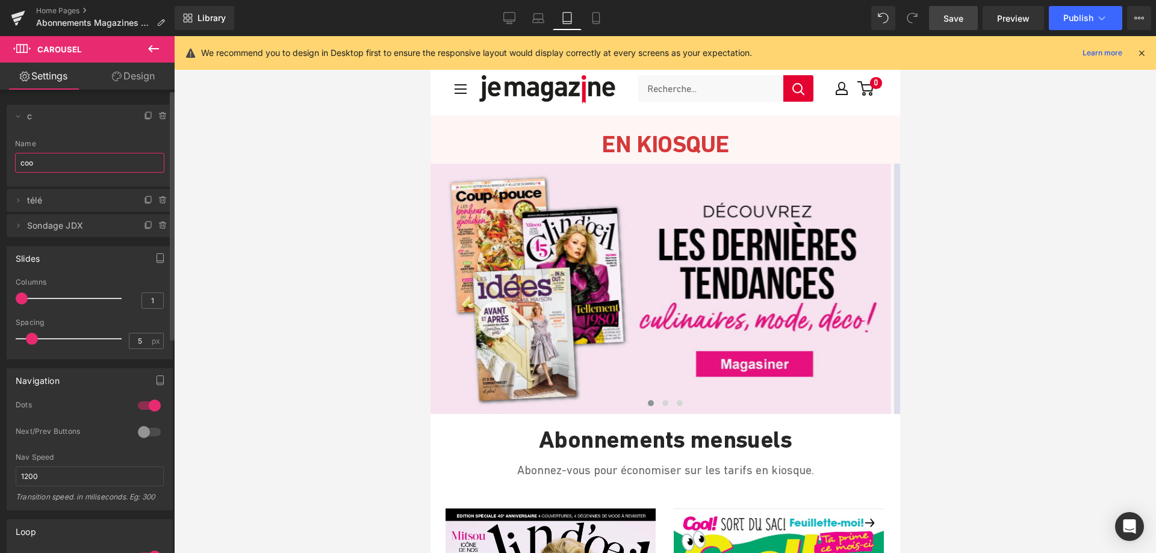
type input "cool"
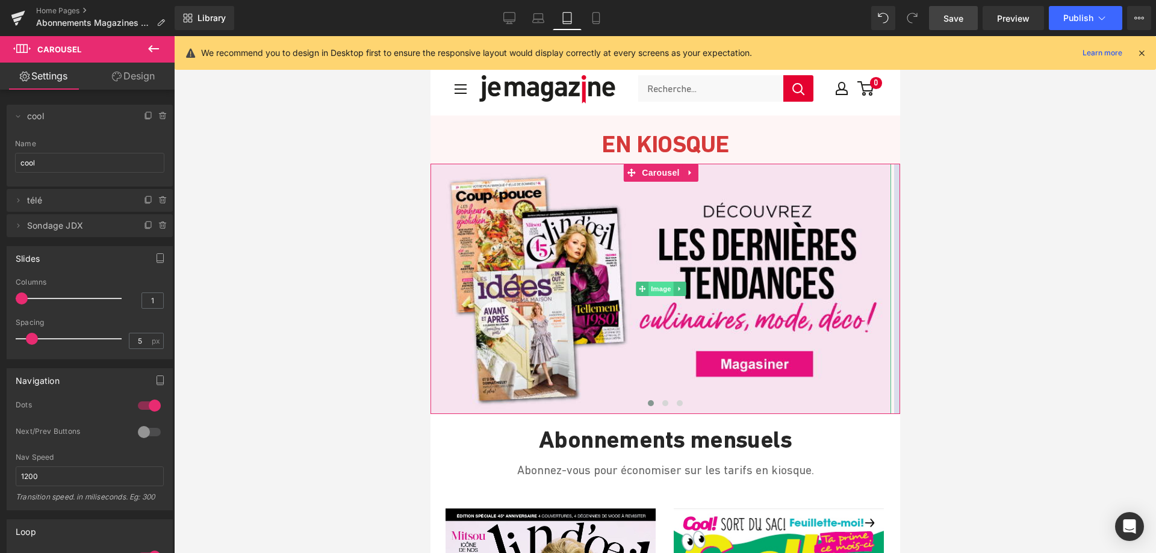
click at [656, 287] on span "Image" at bounding box center [660, 289] width 25 height 14
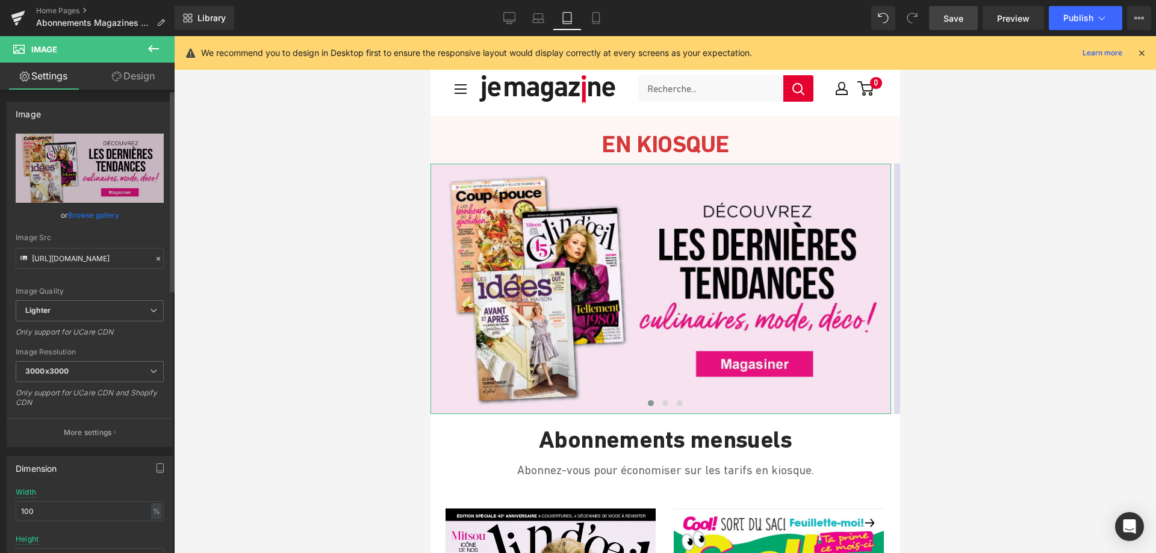
click at [68, 214] on link "Browse gallery" at bounding box center [93, 215] width 51 height 21
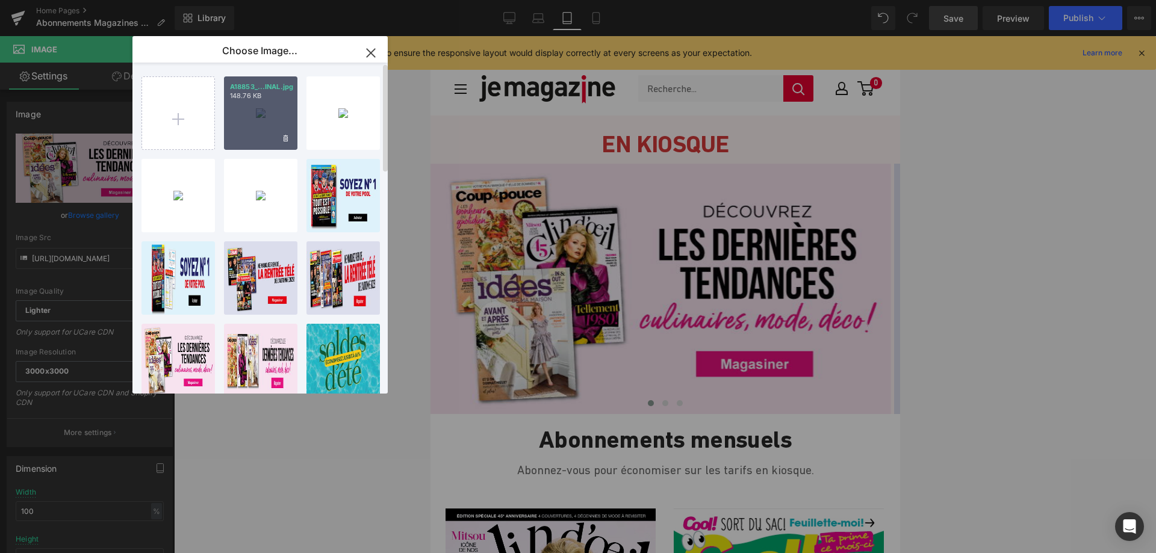
click at [0, 0] on div "A18853_...INAL.jpg 148.76 KB" at bounding box center [0, 0] width 0 height 0
type input "[URL][DOMAIN_NAME]"
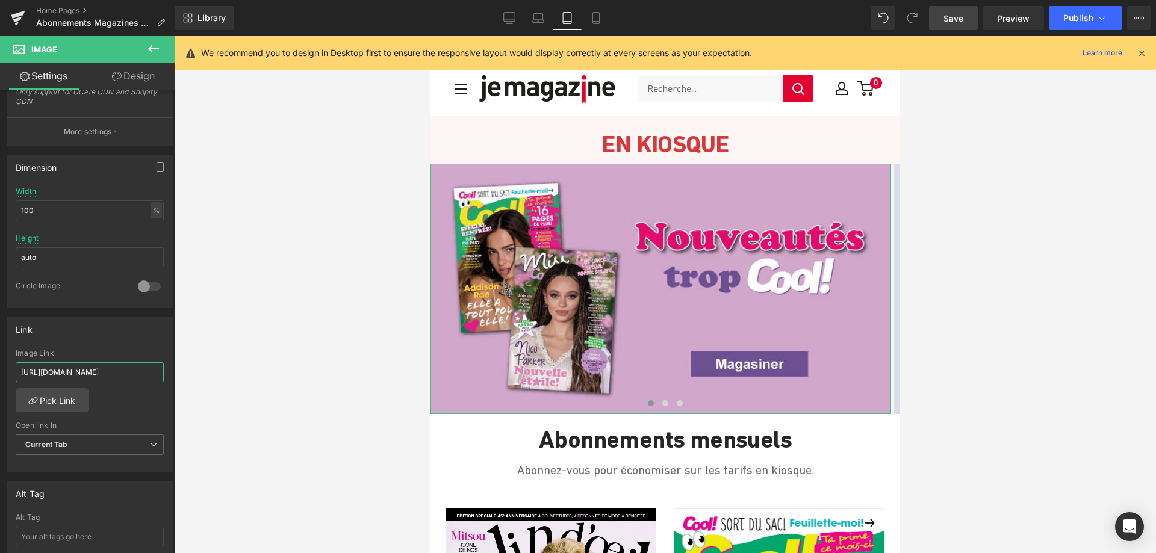
scroll to position [0, 68]
drag, startPoint x: 17, startPoint y: 369, endPoint x: 216, endPoint y: 375, distance: 198.2
click at [216, 375] on div "Image You are previewing how the will restyle your page. You can not edit Eleme…" at bounding box center [578, 287] width 1156 height 574
paste input "magazines-cool"
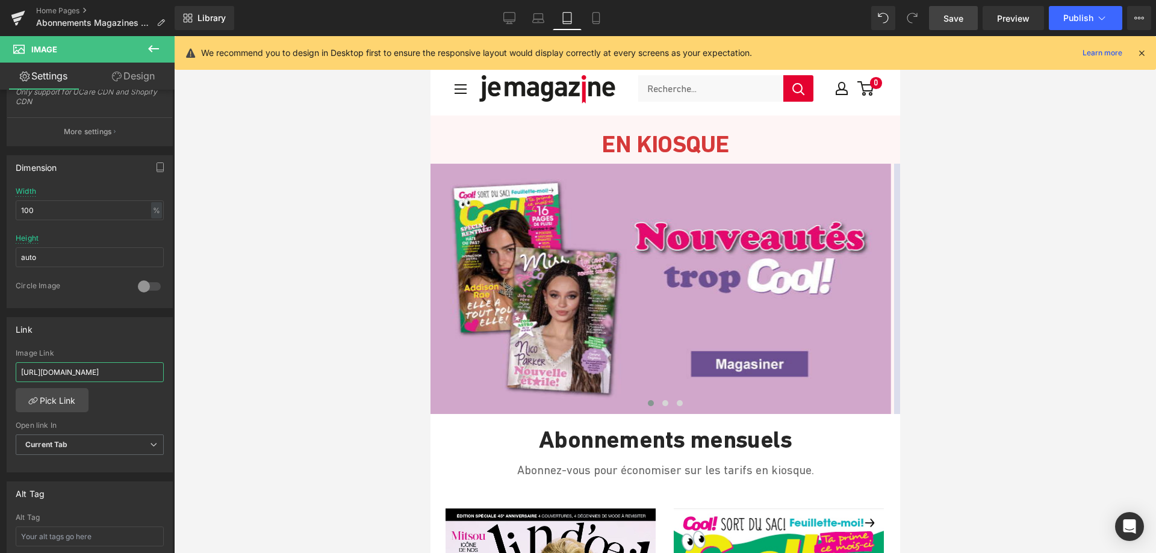
type input "[URL][DOMAIN_NAME]"
click at [951, 14] on span "Save" at bounding box center [954, 18] width 20 height 13
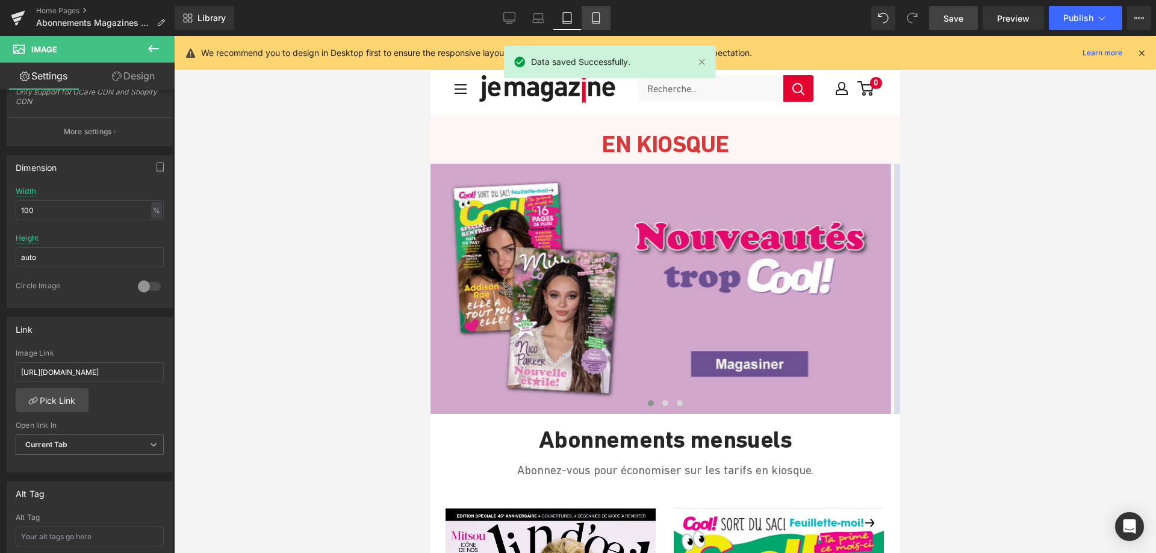
click at [599, 16] on icon at bounding box center [596, 18] width 12 height 12
type input "auto"
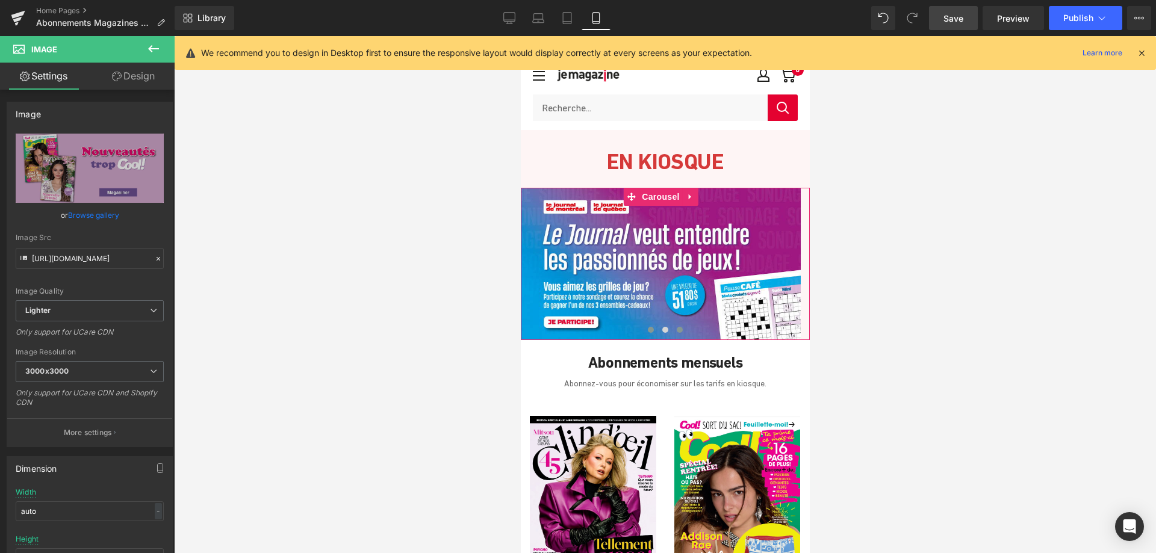
click at [647, 329] on span at bounding box center [650, 330] width 6 height 6
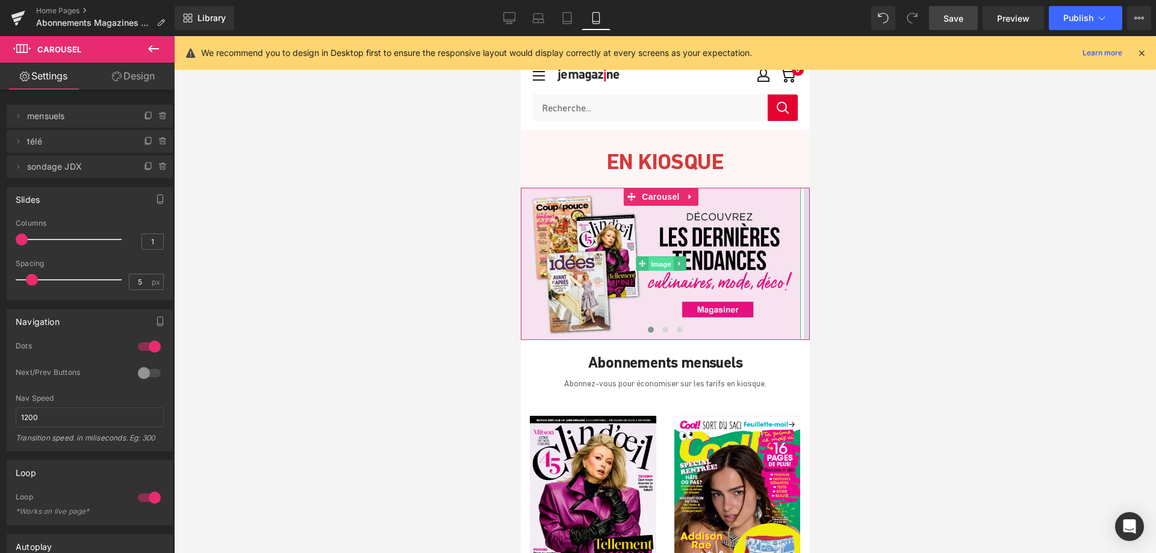
click at [655, 265] on span "Image" at bounding box center [660, 264] width 25 height 14
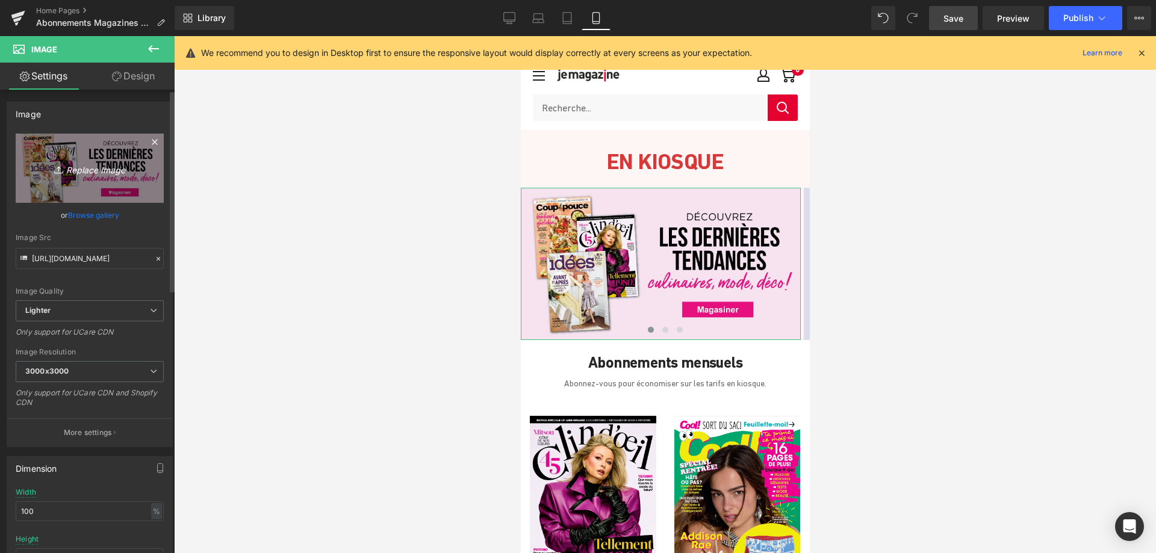
click at [78, 175] on icon "Replace Image" at bounding box center [90, 168] width 96 height 15
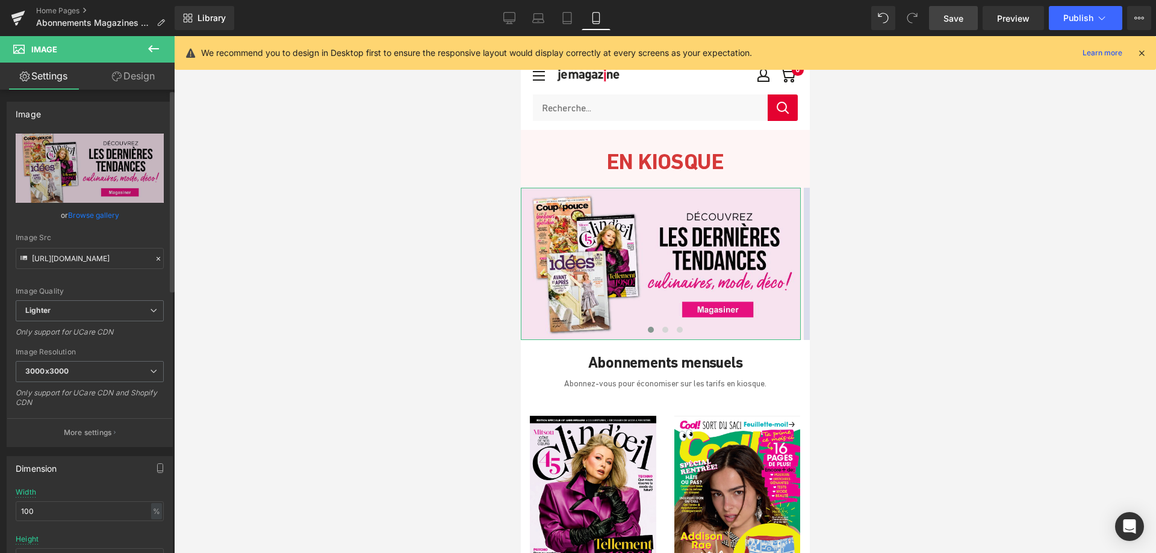
click at [102, 216] on link "Browse gallery" at bounding box center [93, 215] width 51 height 21
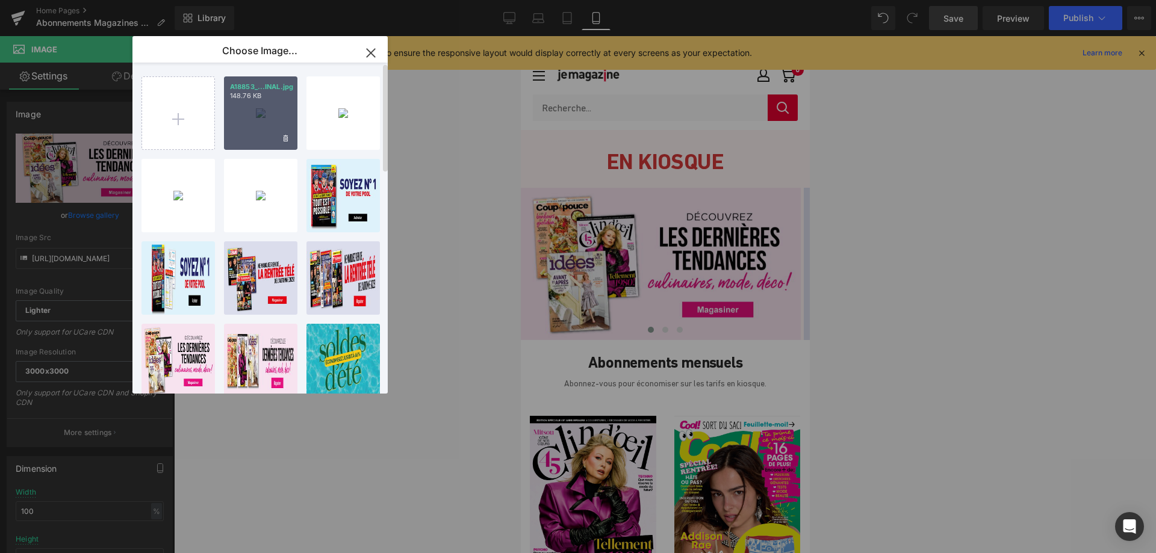
click at [0, 0] on div "A18853_...INAL.jpg 148.76 KB" at bounding box center [0, 0] width 0 height 0
type input "[URL][DOMAIN_NAME]"
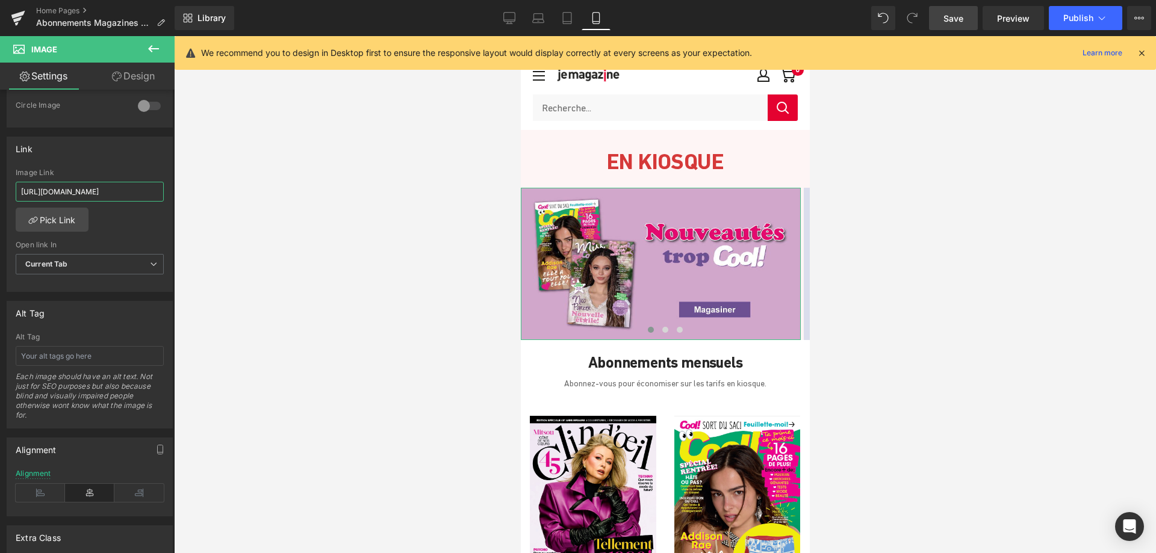
scroll to position [0, 68]
drag, startPoint x: 16, startPoint y: 191, endPoint x: 223, endPoint y: 202, distance: 208.1
click at [223, 202] on div "Image You are previewing how the will restyle your page. You can not edit Eleme…" at bounding box center [578, 287] width 1156 height 574
paste input "magazines-cool"
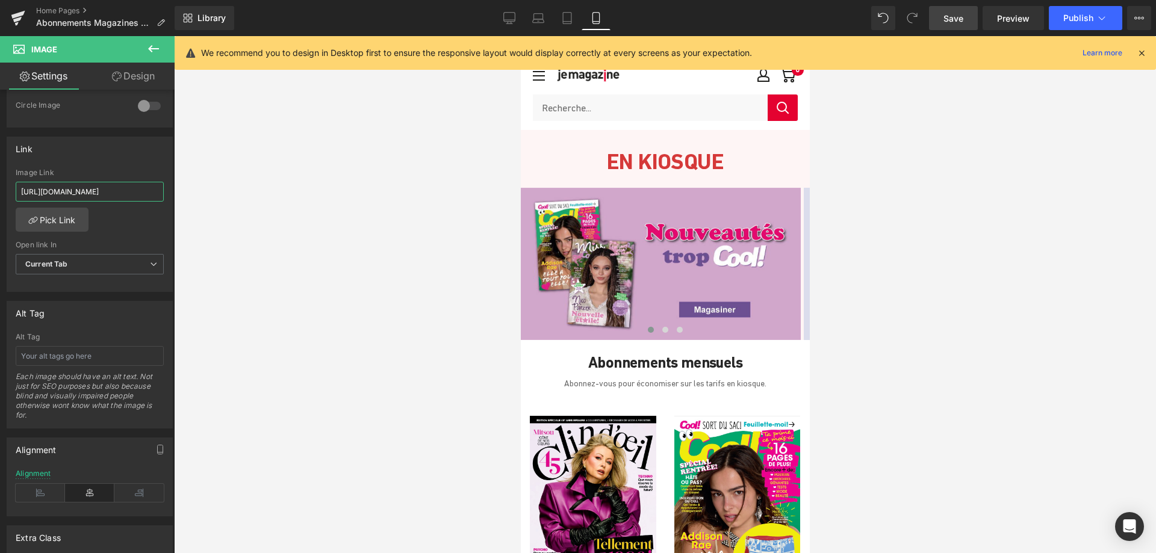
type input "[URL][DOMAIN_NAME]"
click at [957, 16] on span "Save" at bounding box center [954, 18] width 20 height 13
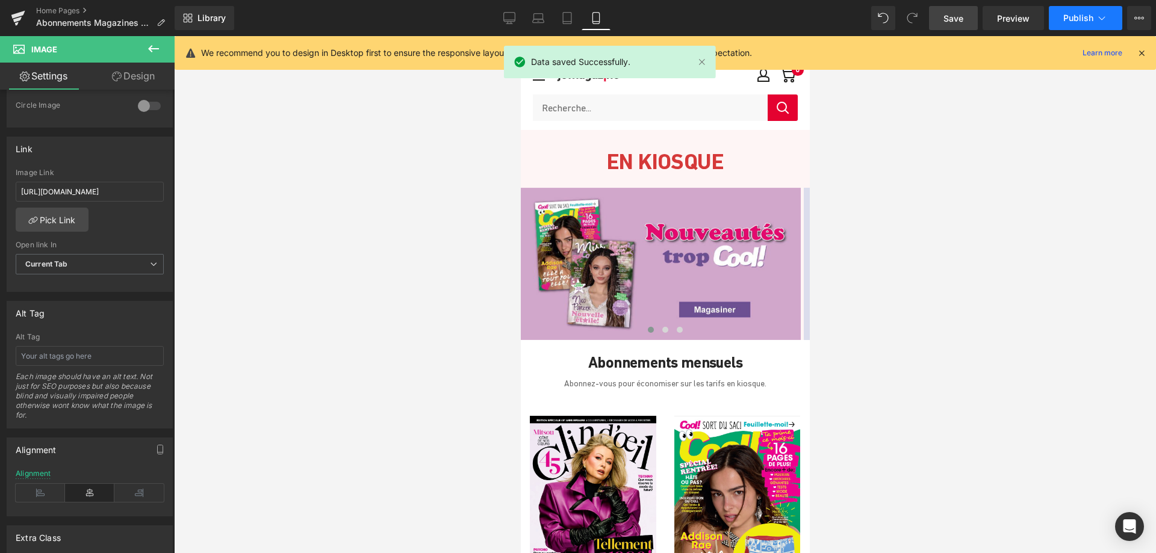
click at [1082, 18] on span "Publish" at bounding box center [1078, 18] width 30 height 10
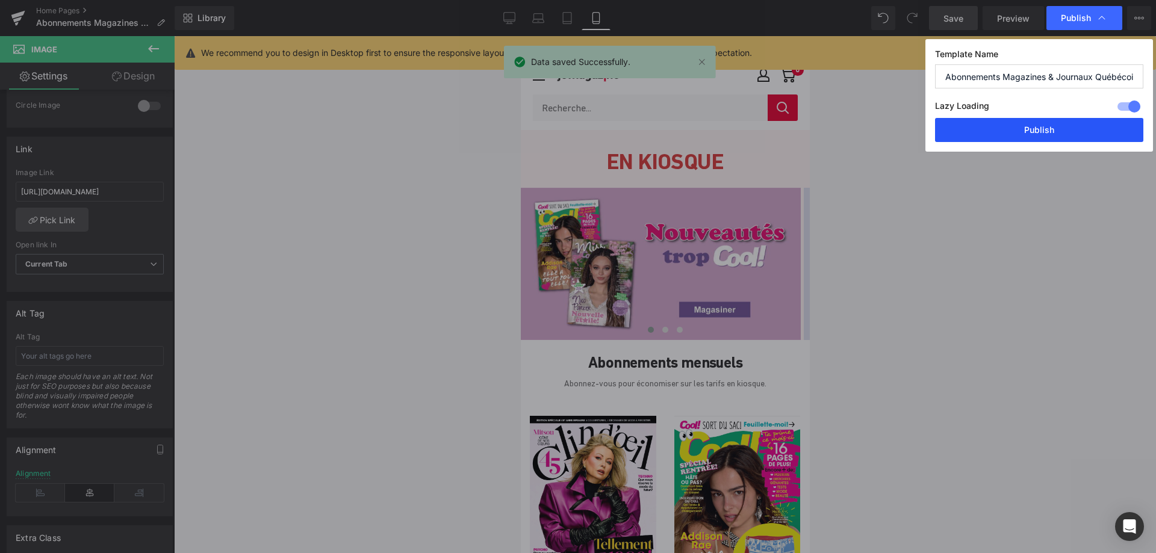
click at [1051, 135] on button "Publish" at bounding box center [1039, 130] width 208 height 24
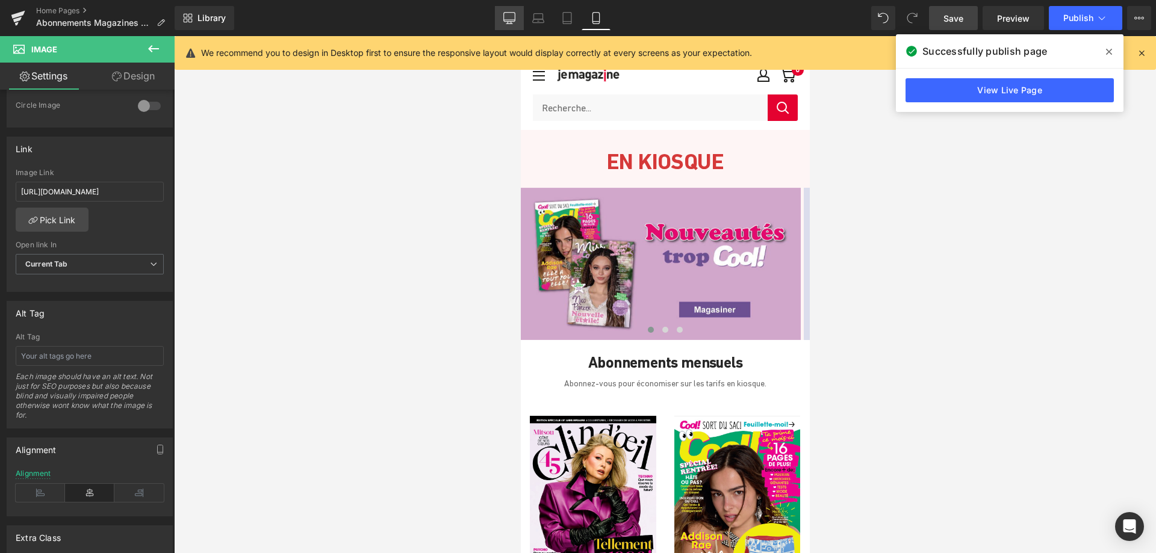
click at [512, 10] on link "Desktop" at bounding box center [509, 18] width 29 height 24
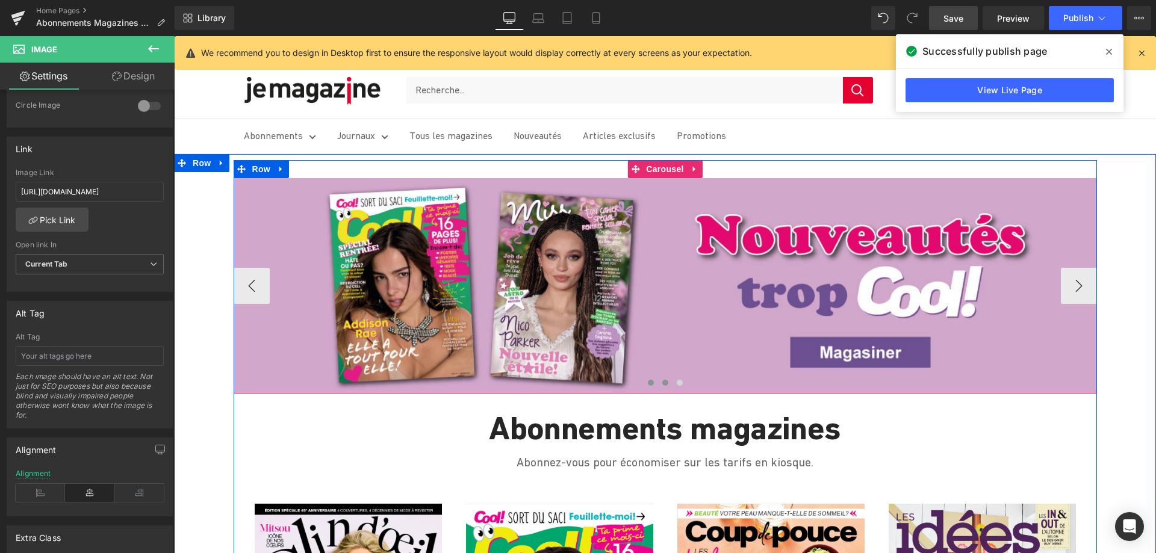
click at [662, 384] on span at bounding box center [665, 383] width 6 height 6
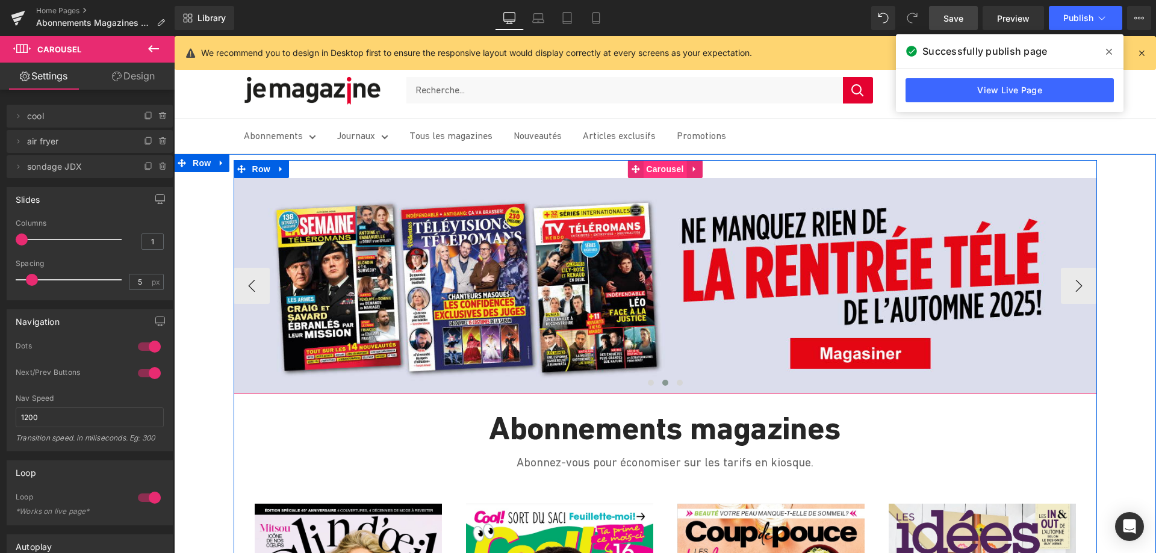
click at [662, 169] on span "Carousel" at bounding box center [664, 169] width 43 height 18
click at [653, 286] on span "Image" at bounding box center [665, 286] width 25 height 14
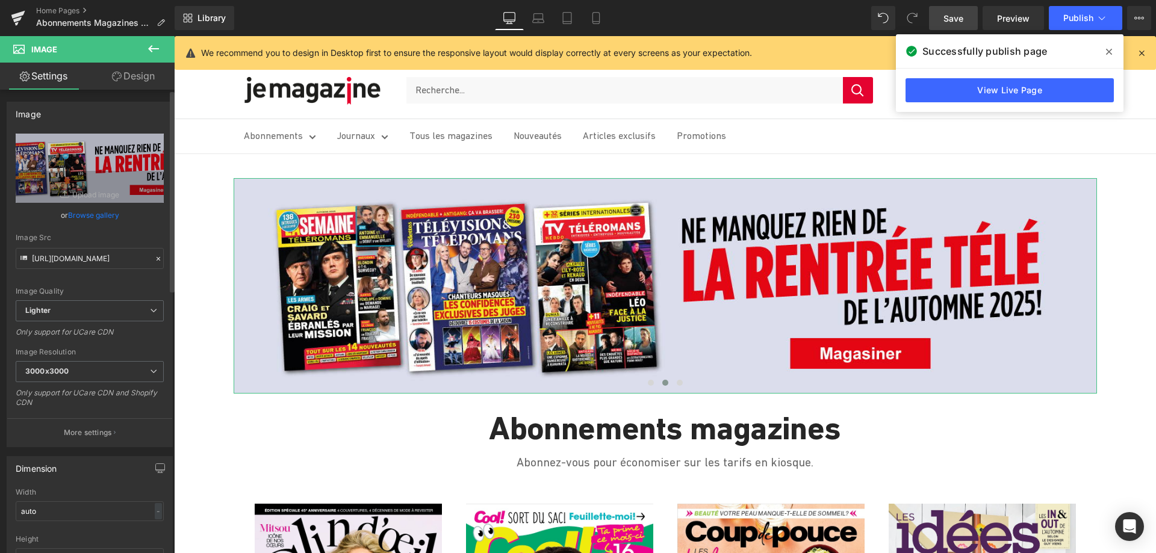
click at [77, 216] on link "Browse gallery" at bounding box center [93, 215] width 51 height 21
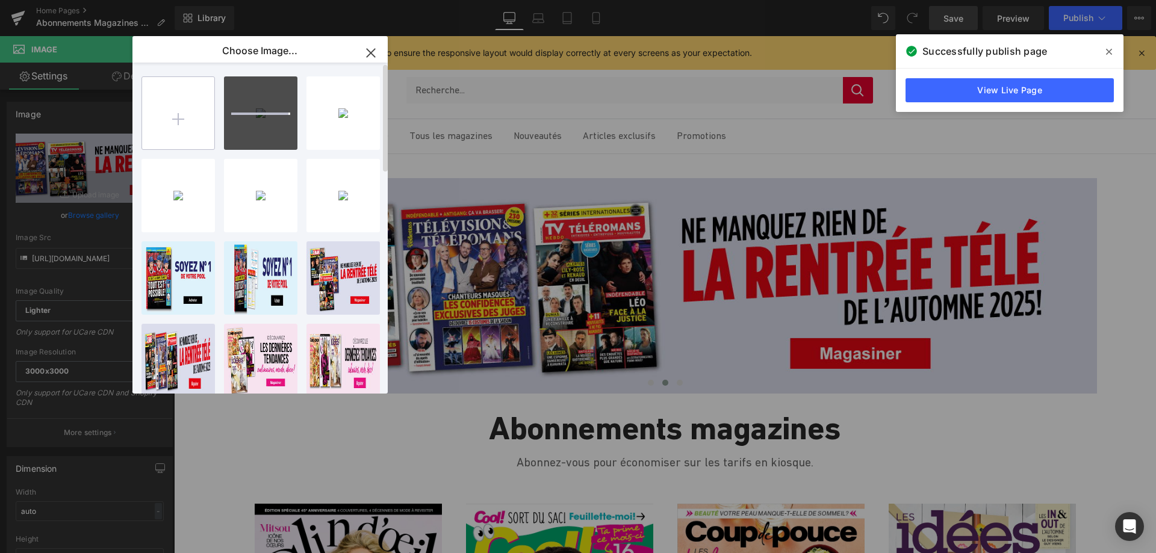
type input "C:\fakepath\air fryer 2 735x400.png"
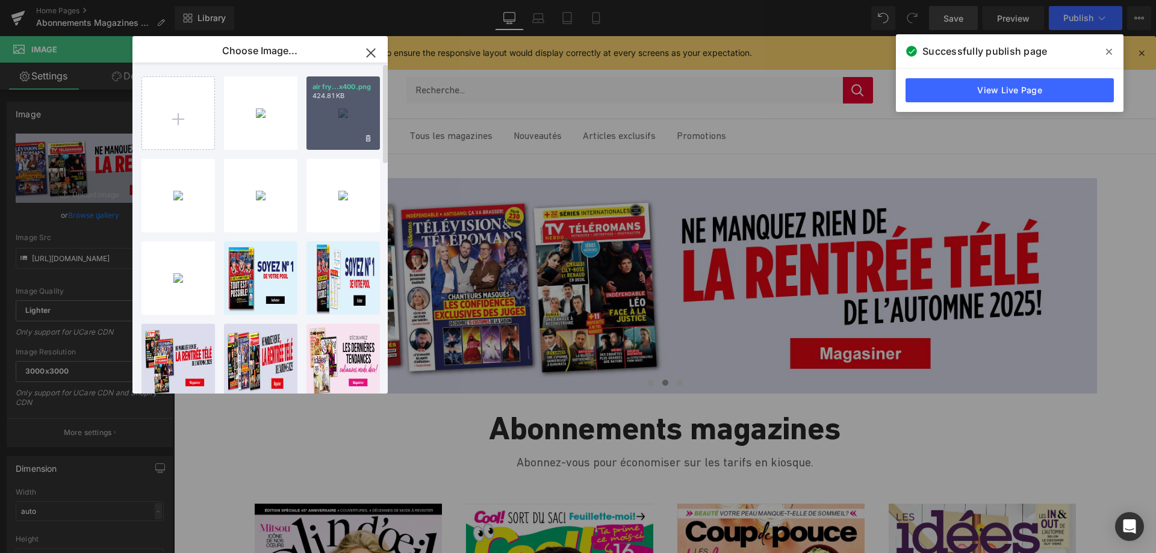
click at [350, 108] on div "air fry...x400.png 424.81 KB" at bounding box center [343, 112] width 73 height 73
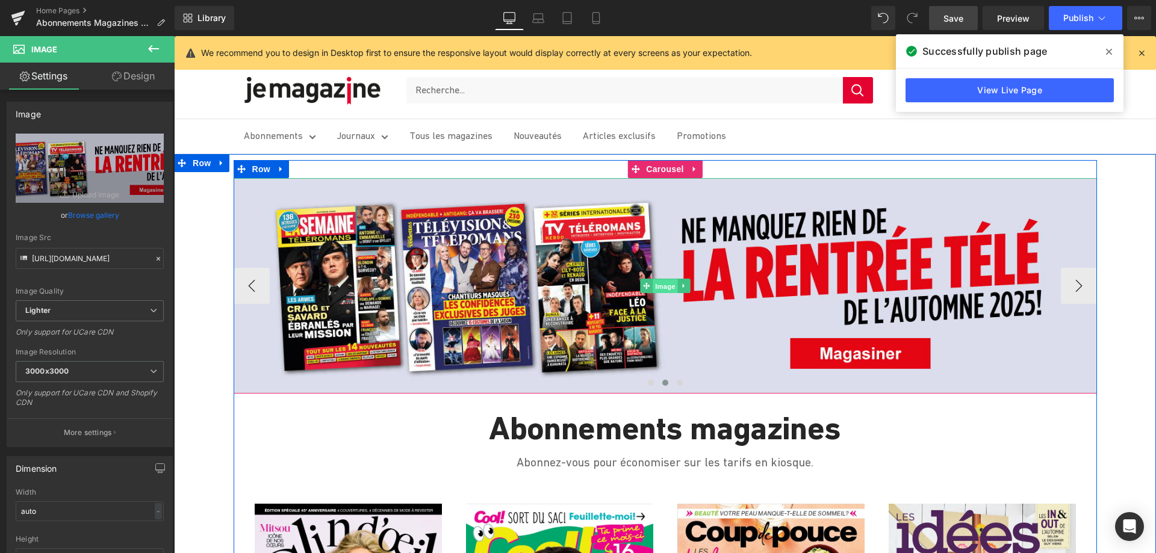
click at [659, 286] on span "Image" at bounding box center [665, 286] width 25 height 14
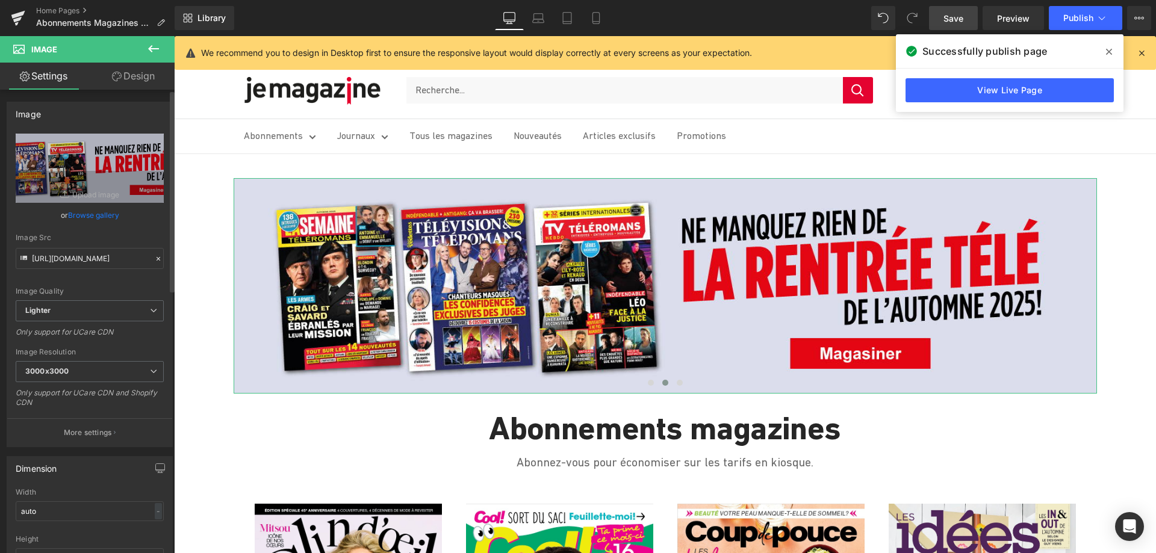
click at [74, 214] on link "Browse gallery" at bounding box center [93, 215] width 51 height 21
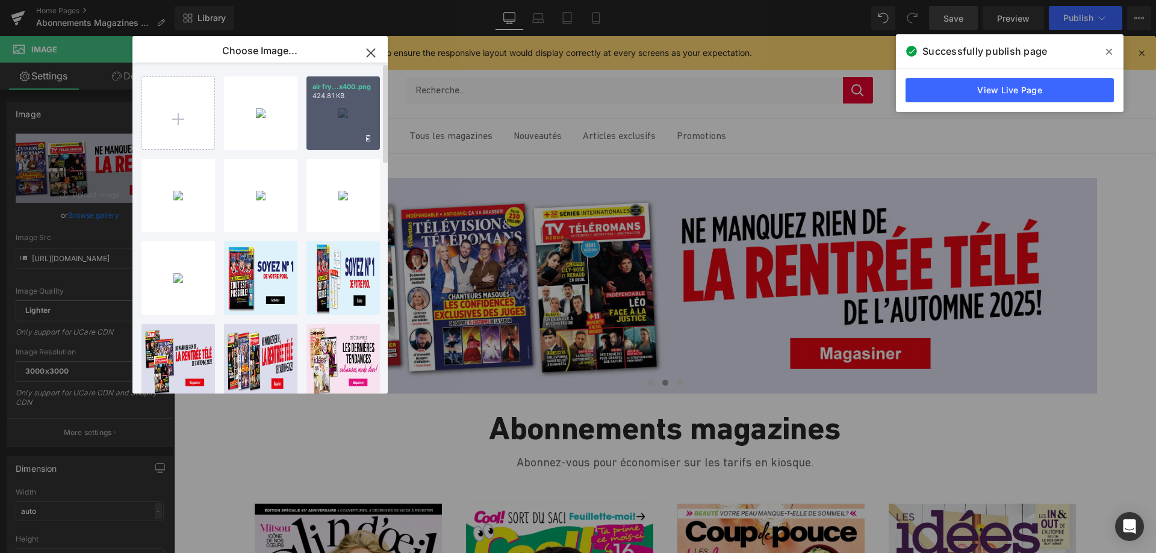
click at [350, 116] on div "air fry...x400.png 424.81 KB" at bounding box center [343, 112] width 73 height 73
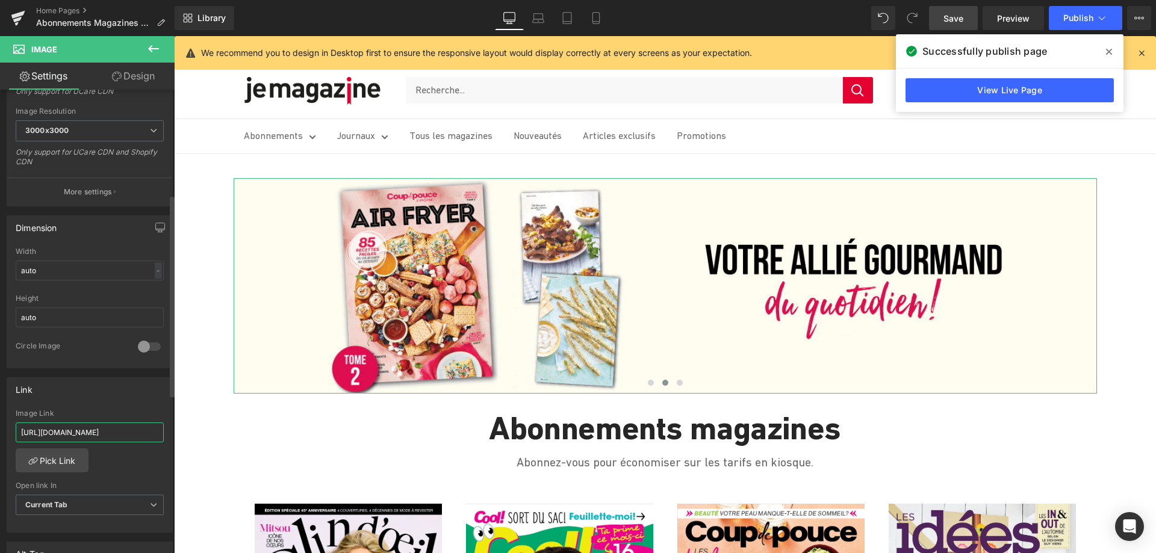
scroll to position [0, 41]
drag, startPoint x: 22, startPoint y: 431, endPoint x: 169, endPoint y: 443, distance: 148.0
click at [169, 443] on div "Link [URL][DOMAIN_NAME] Image Link [URL][DOMAIN_NAME] Pick Link Current Tab New…" at bounding box center [90, 451] width 180 height 165
paste input "coup-de-pouce-cuisine/products/vol-40-no-03-air-fryer-2"
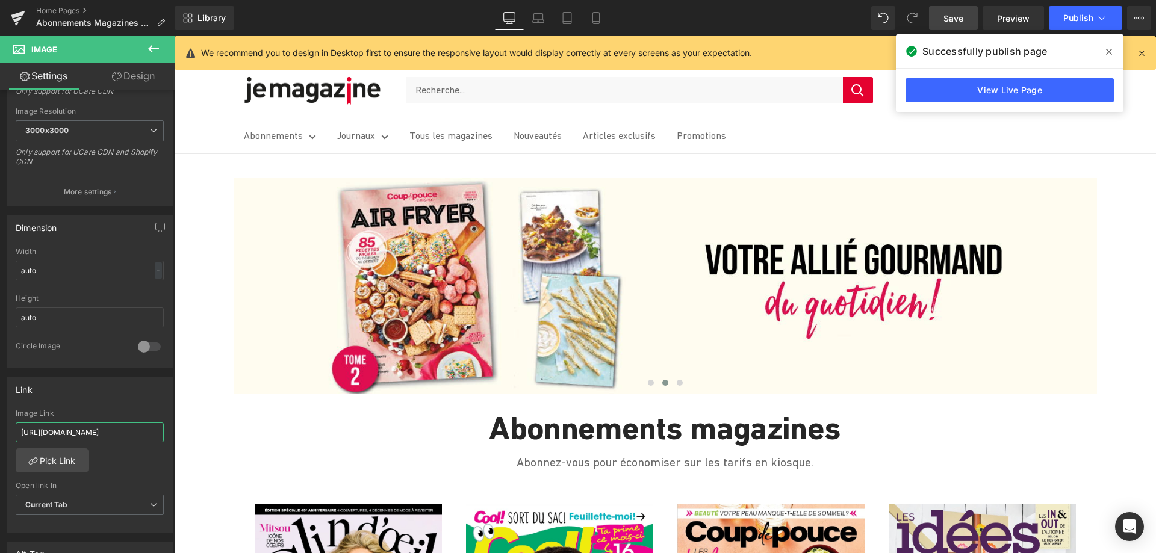
type input "[URL][DOMAIN_NAME]"
click at [955, 16] on span "Save" at bounding box center [954, 18] width 20 height 13
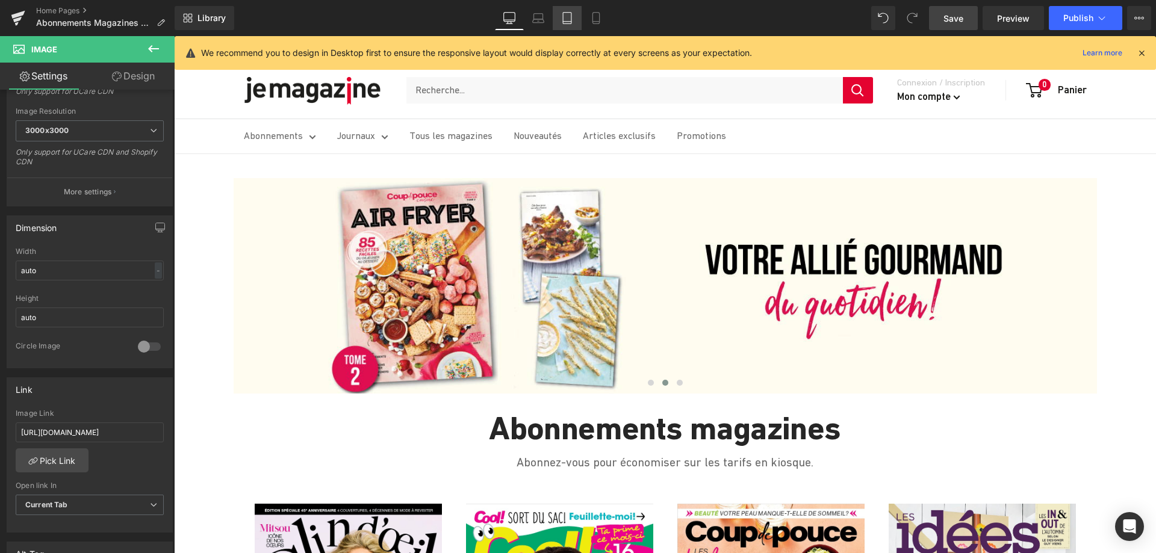
click at [565, 22] on icon at bounding box center [567, 22] width 8 height 0
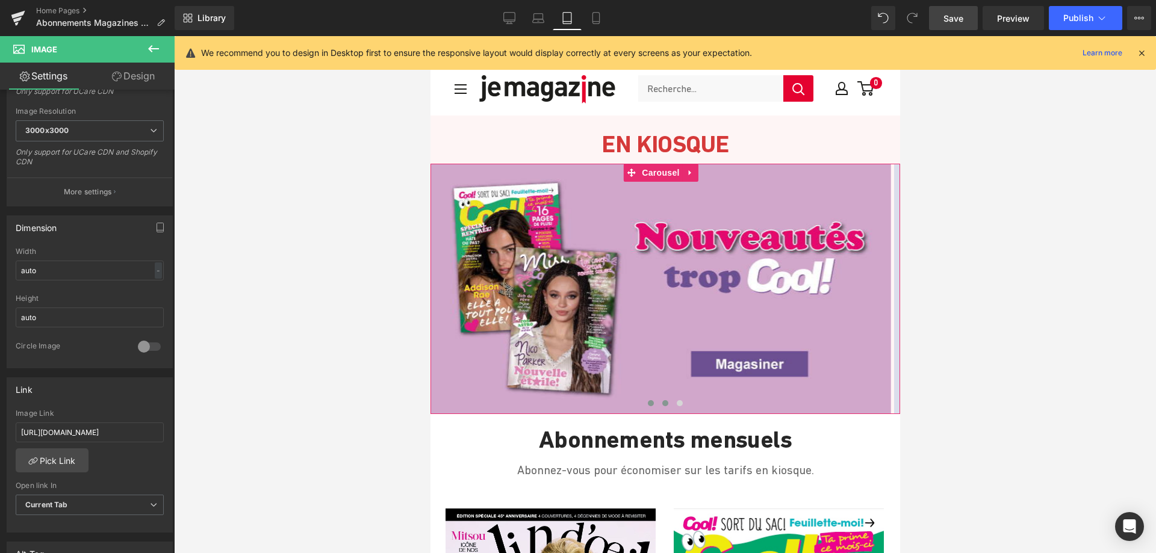
click at [662, 403] on span at bounding box center [665, 403] width 6 height 6
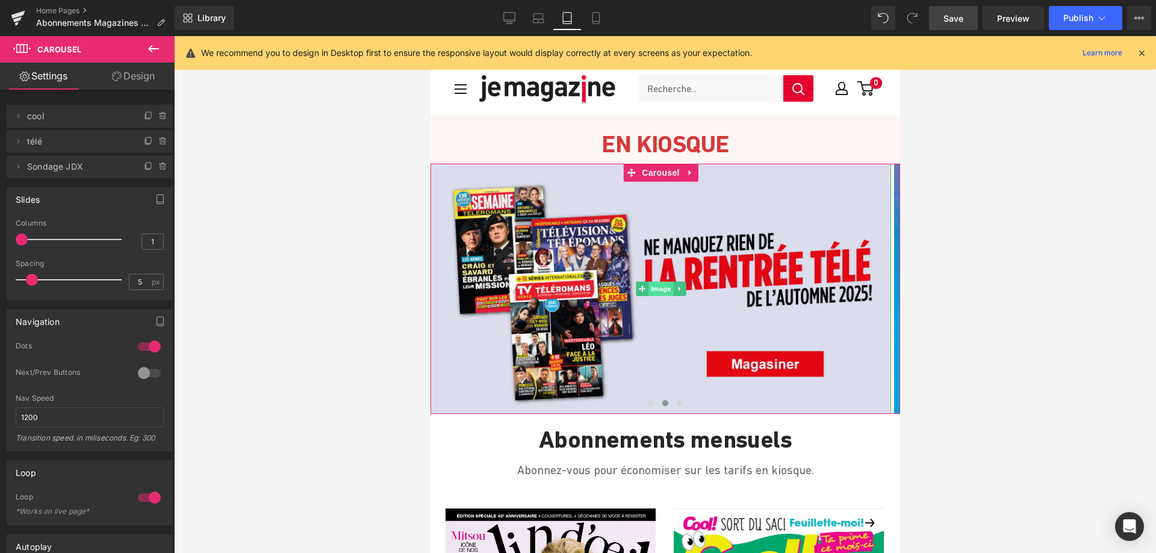
click at [650, 285] on span "Image" at bounding box center [660, 289] width 25 height 14
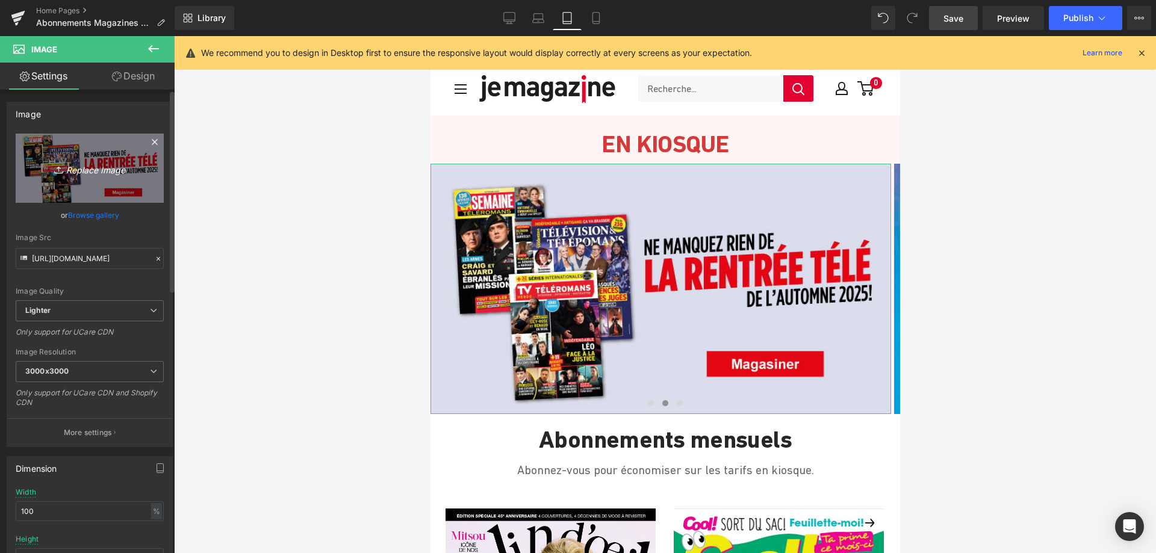
click at [82, 170] on icon "Replace Image" at bounding box center [90, 168] width 96 height 15
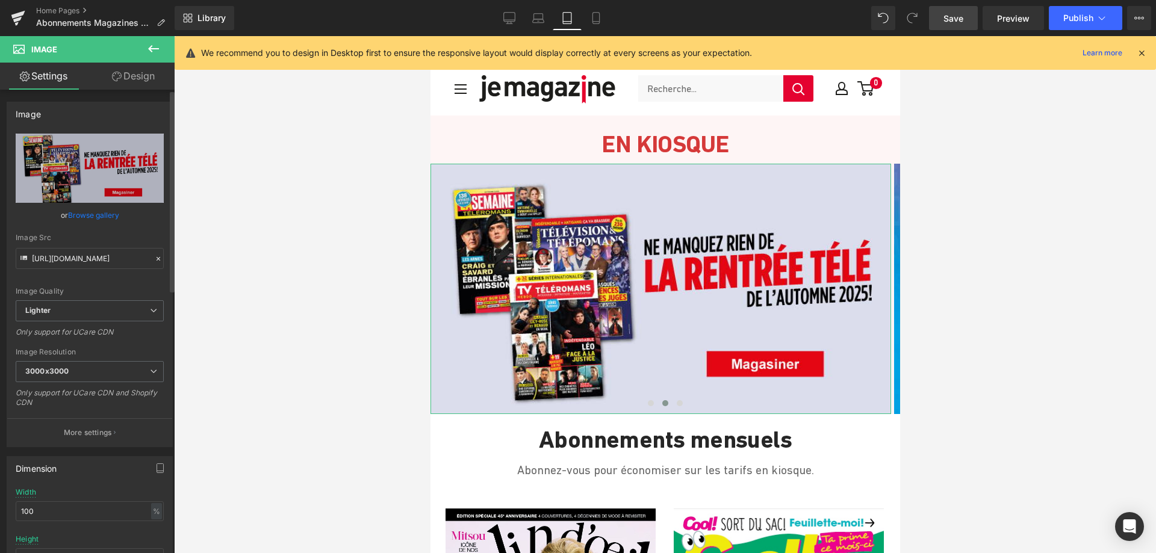
click at [104, 208] on link "Browse gallery" at bounding box center [93, 215] width 51 height 21
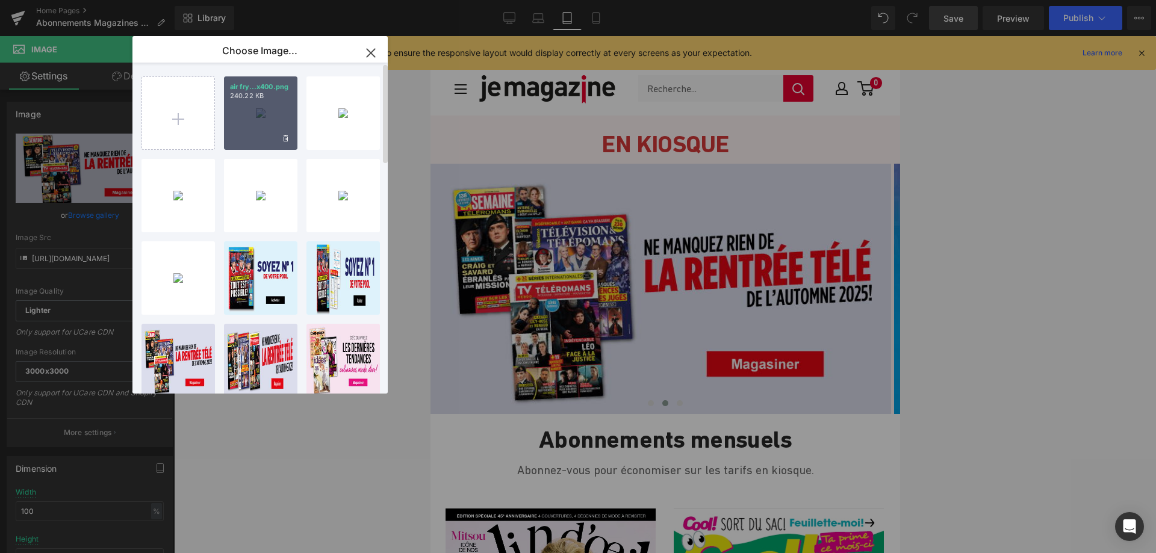
click at [249, 120] on div "air fry...x400.png 240.22 KB" at bounding box center [260, 112] width 73 height 73
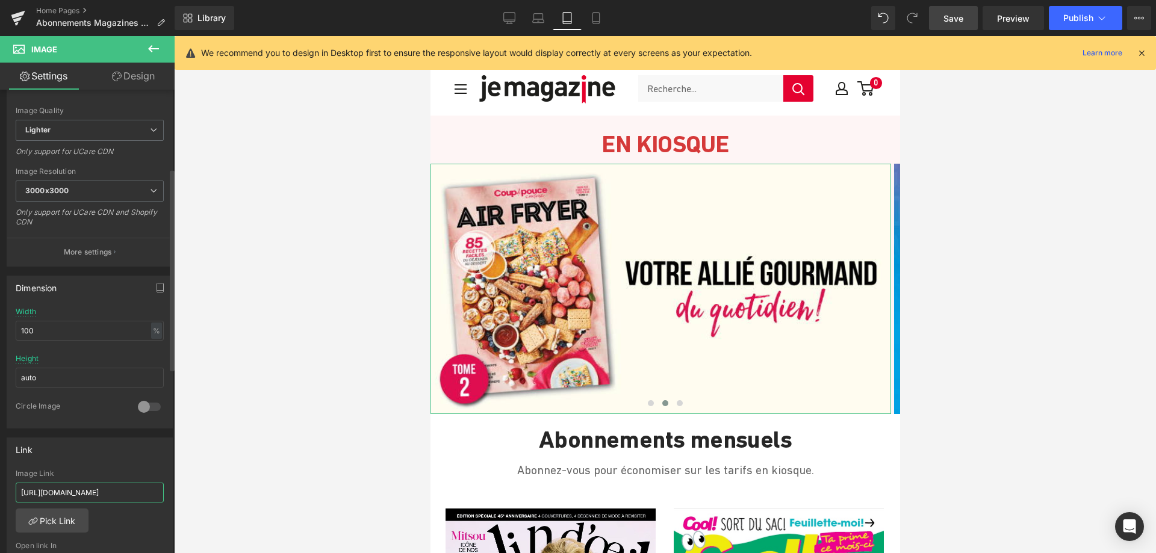
scroll to position [0, 41]
drag, startPoint x: 19, startPoint y: 493, endPoint x: 191, endPoint y: 516, distance: 174.4
click at [191, 516] on div "Image You are previewing how the will restyle your page. You can not edit Eleme…" at bounding box center [578, 287] width 1156 height 574
paste input "coup-de-pouce-cuisine/products/vol-40-no-03-air-fryer-2"
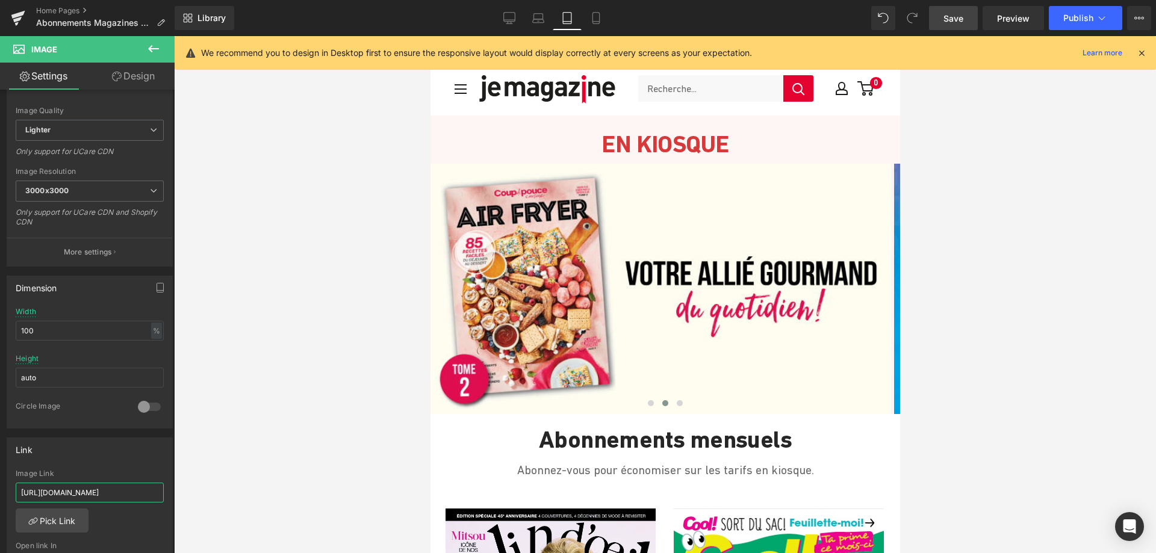
type input "[URL][DOMAIN_NAME]"
click at [947, 18] on span "Save" at bounding box center [954, 18] width 20 height 13
click at [582, 17] on link "Mobile" at bounding box center [582, 18] width 29 height 24
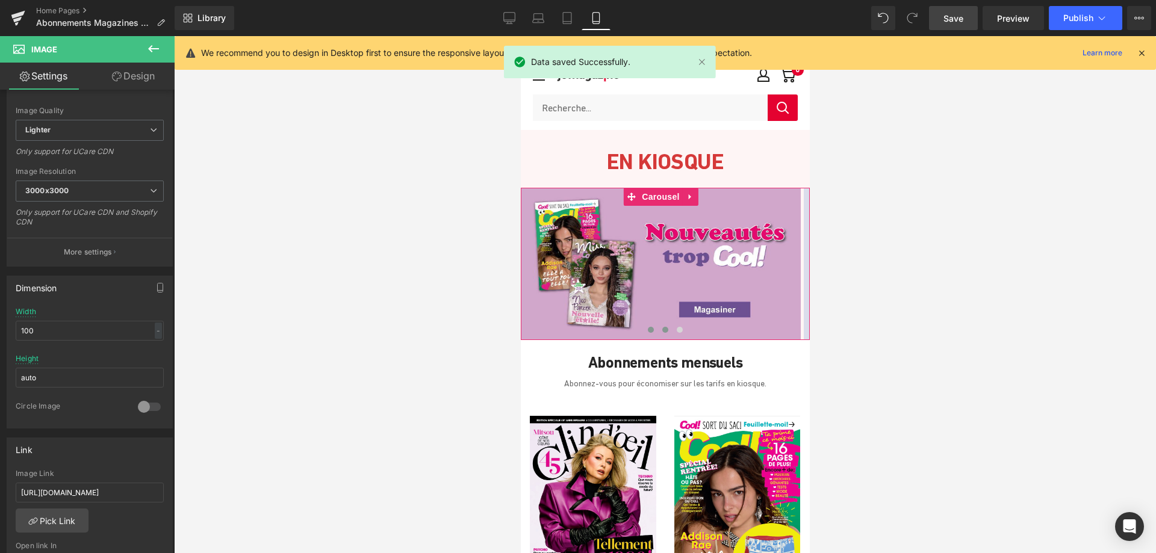
click at [662, 329] on span at bounding box center [665, 330] width 6 height 6
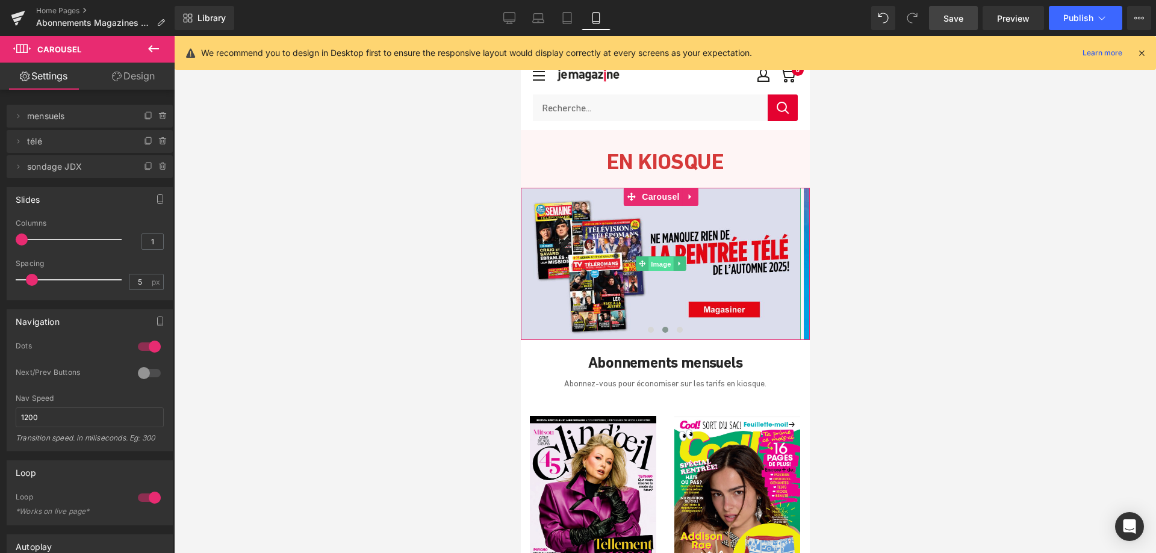
click at [664, 264] on span "Image" at bounding box center [660, 264] width 25 height 14
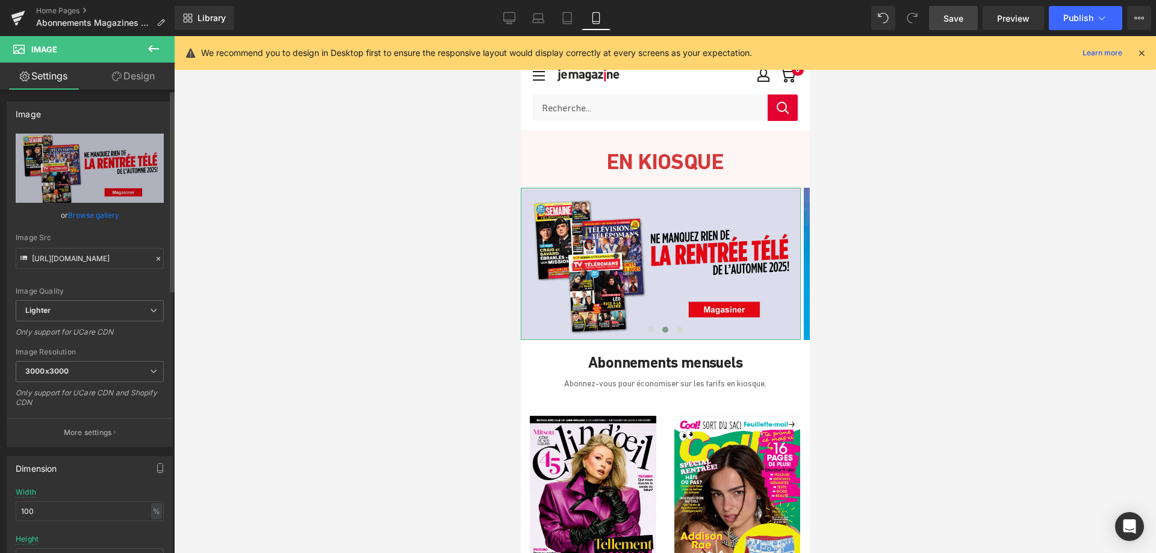
click at [79, 216] on link "Browse gallery" at bounding box center [93, 215] width 51 height 21
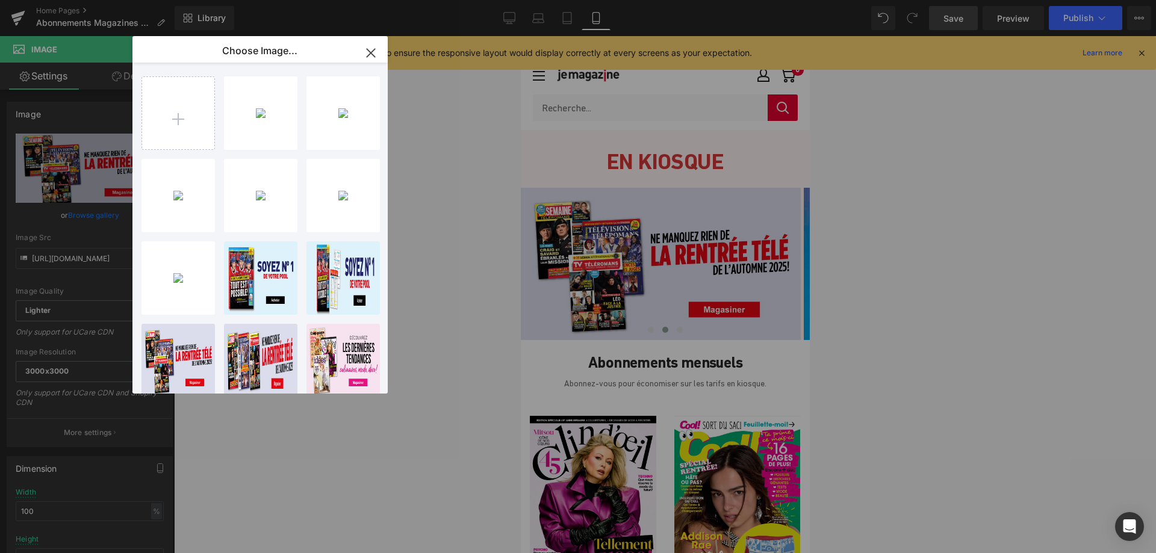
click at [0, 0] on div "air fry...x400.png 240.22 KB" at bounding box center [0, 0] width 0 height 0
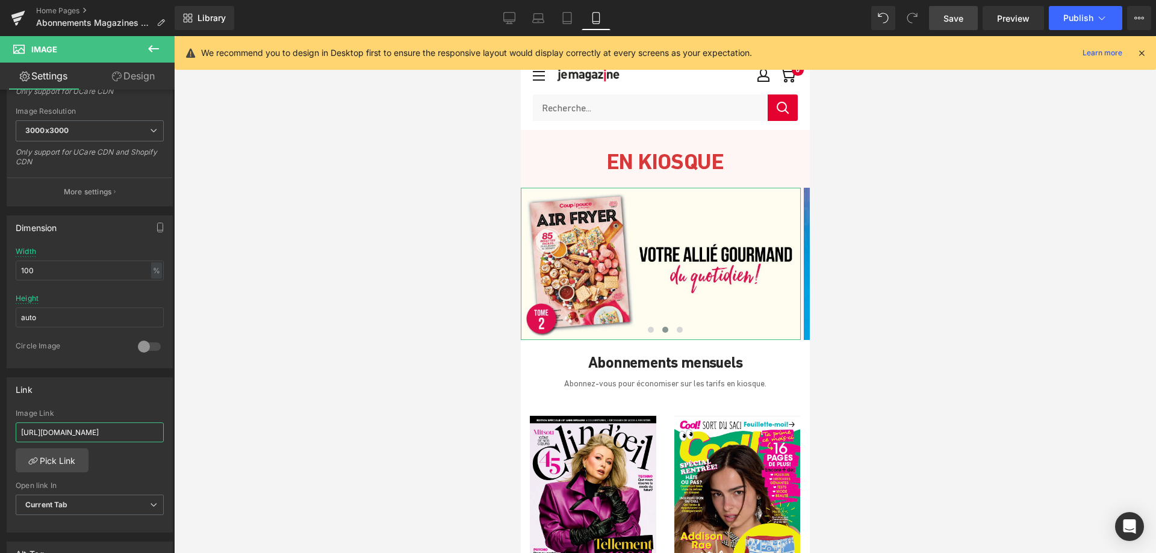
scroll to position [0, 41]
drag, startPoint x: 20, startPoint y: 429, endPoint x: 206, endPoint y: 444, distance: 186.7
click at [206, 444] on div "Image You are previewing how the will restyle your page. You can not edit Eleme…" at bounding box center [578, 287] width 1156 height 574
paste input "coup-de-pouce-cuisine/products/vol-40-no-03-air-fryer-2"
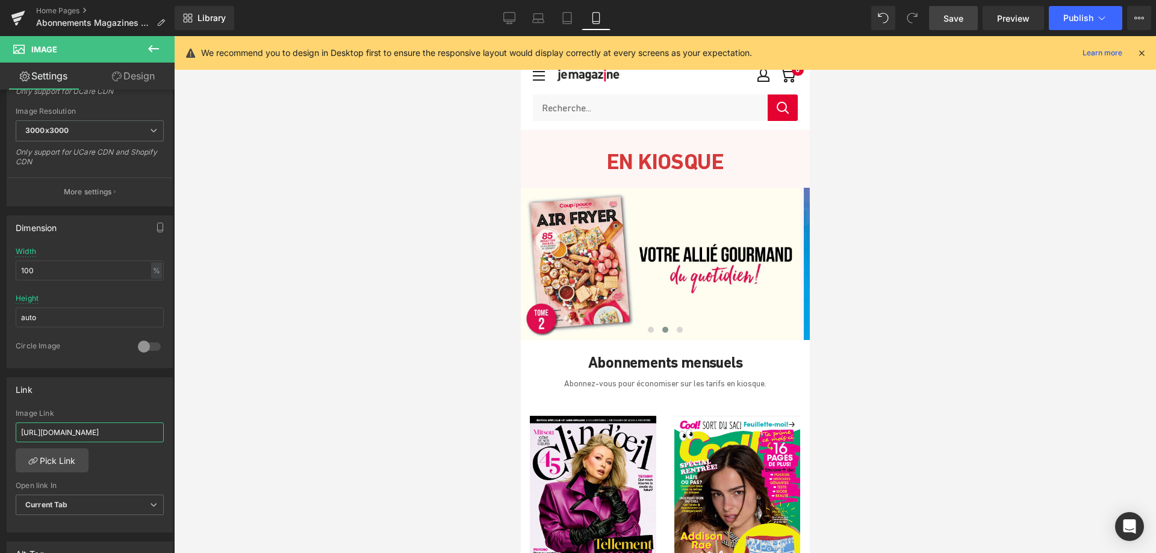
type input "[URL][DOMAIN_NAME]"
click at [941, 20] on link "Save" at bounding box center [953, 18] width 49 height 24
click at [1078, 20] on span "Publish" at bounding box center [1078, 18] width 30 height 10
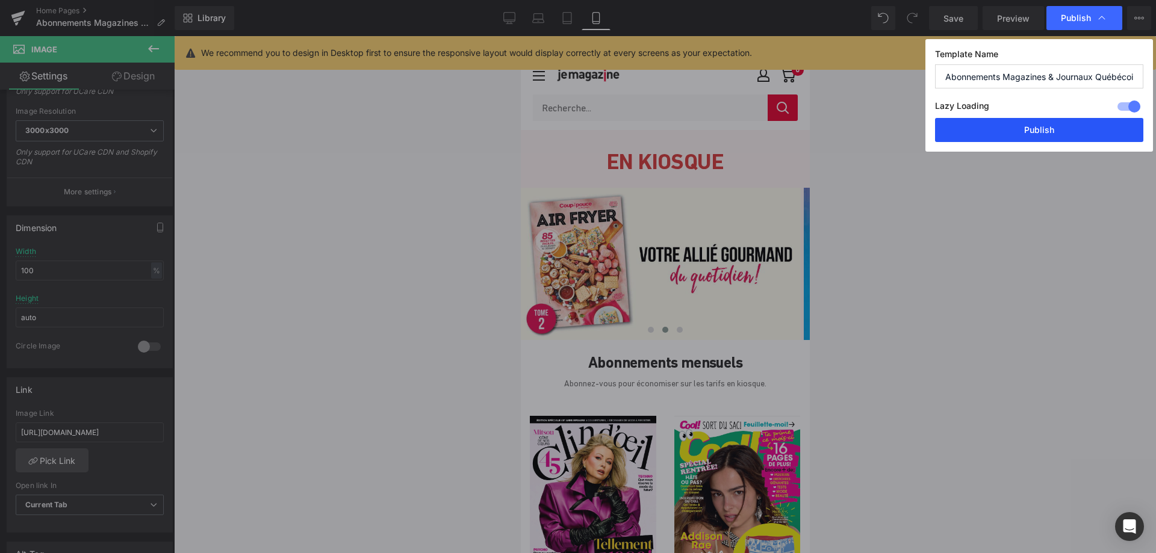
click at [0, 0] on button "Publish" at bounding box center [0, 0] width 0 height 0
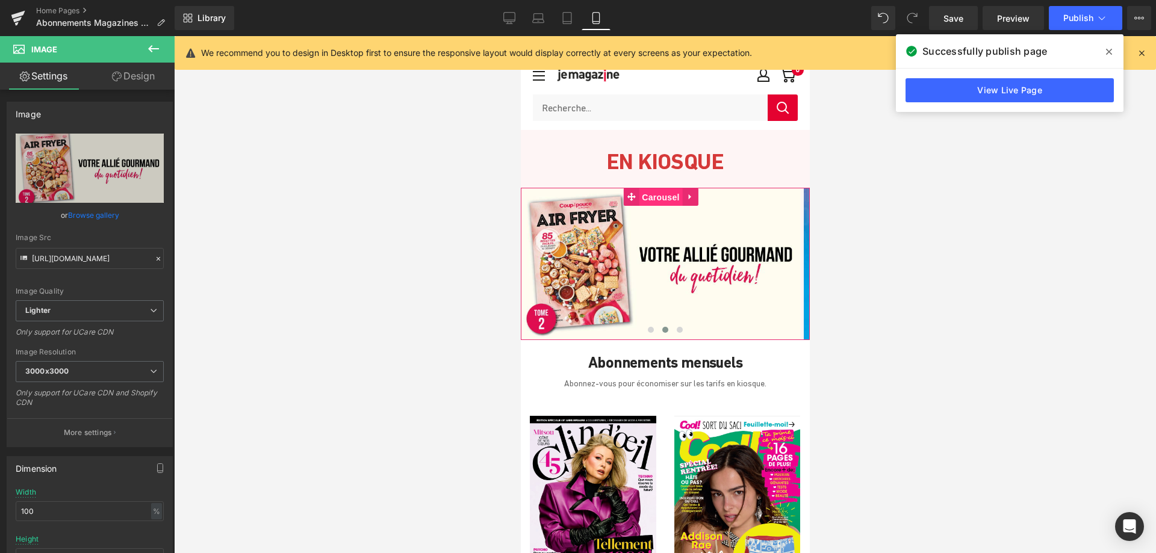
click at [659, 201] on span "Carousel" at bounding box center [659, 197] width 43 height 18
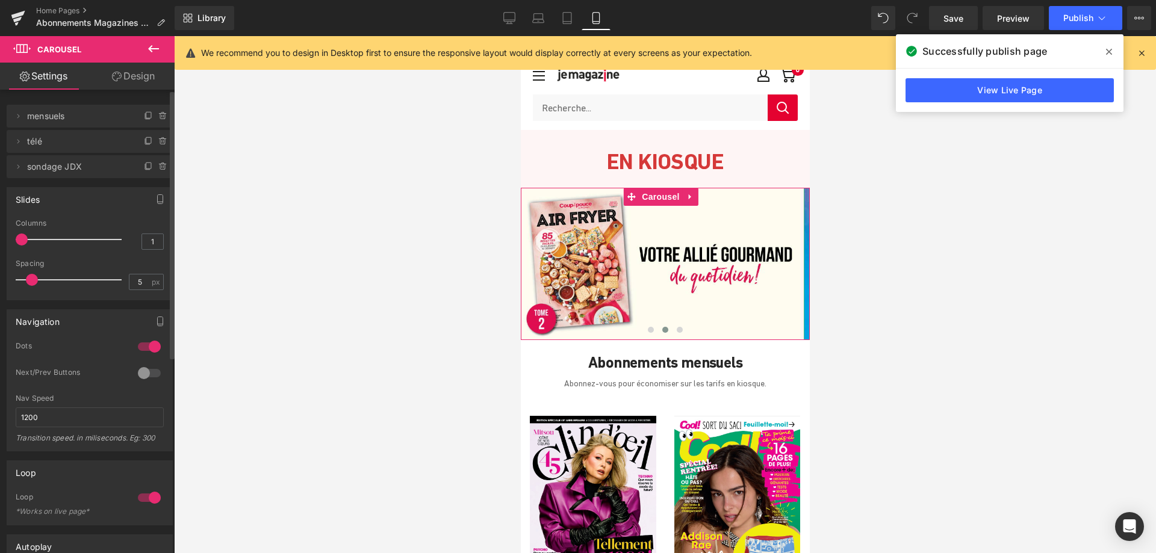
click at [66, 170] on span "sondage JDX" at bounding box center [77, 166] width 101 height 23
click at [20, 167] on icon at bounding box center [18, 167] width 10 height 10
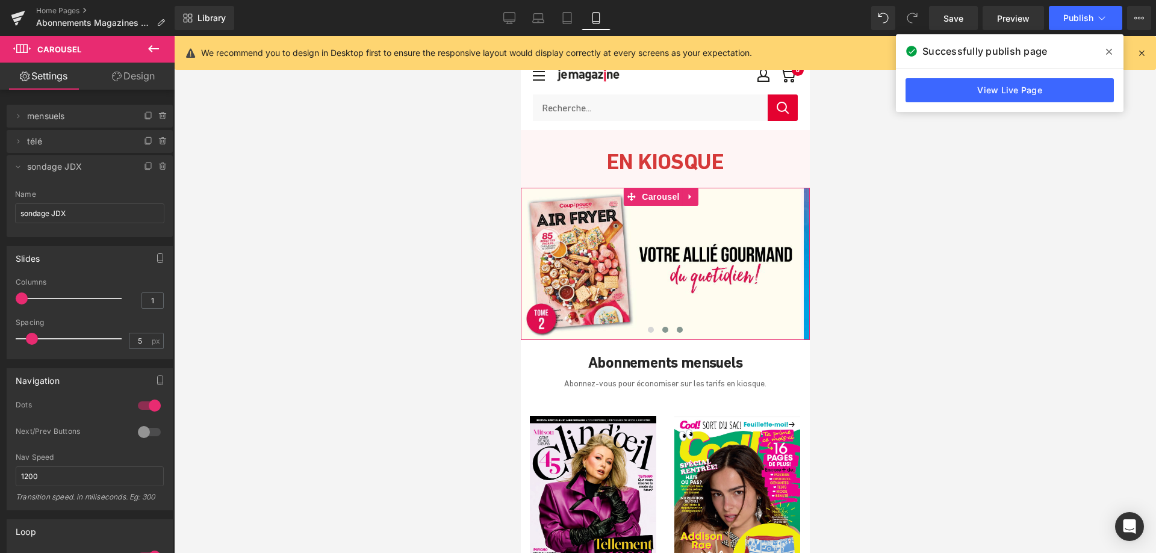
click at [676, 325] on button at bounding box center [679, 330] width 14 height 12
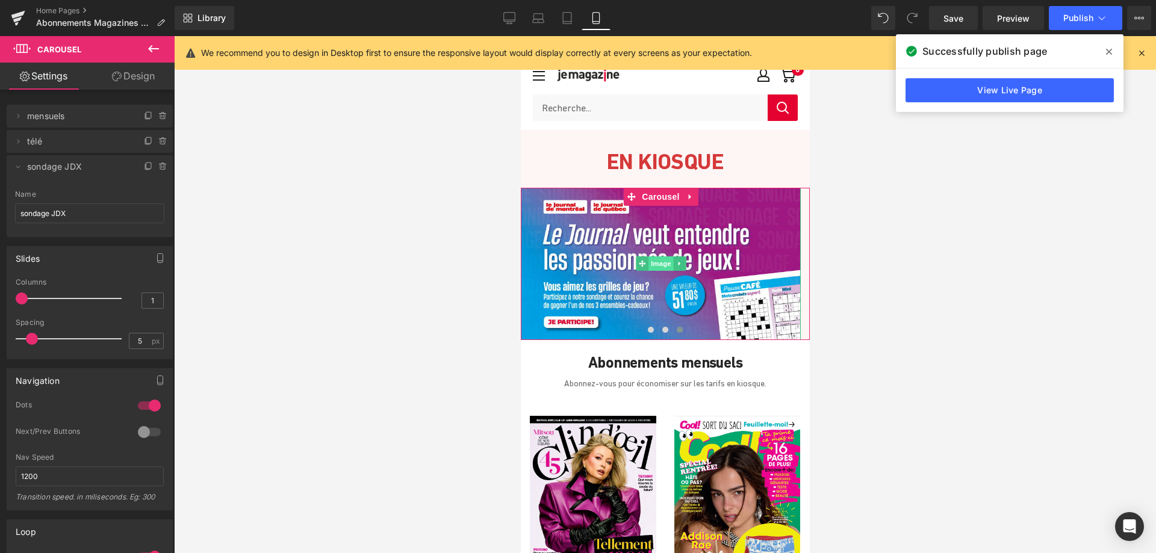
click at [652, 259] on span "Image" at bounding box center [660, 264] width 25 height 14
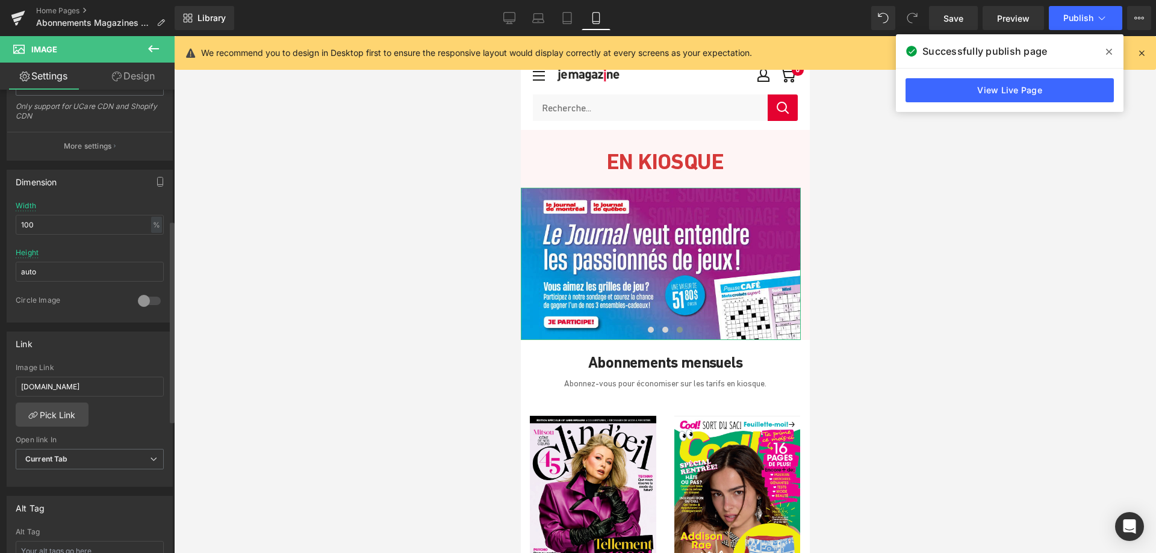
scroll to position [301, 0]
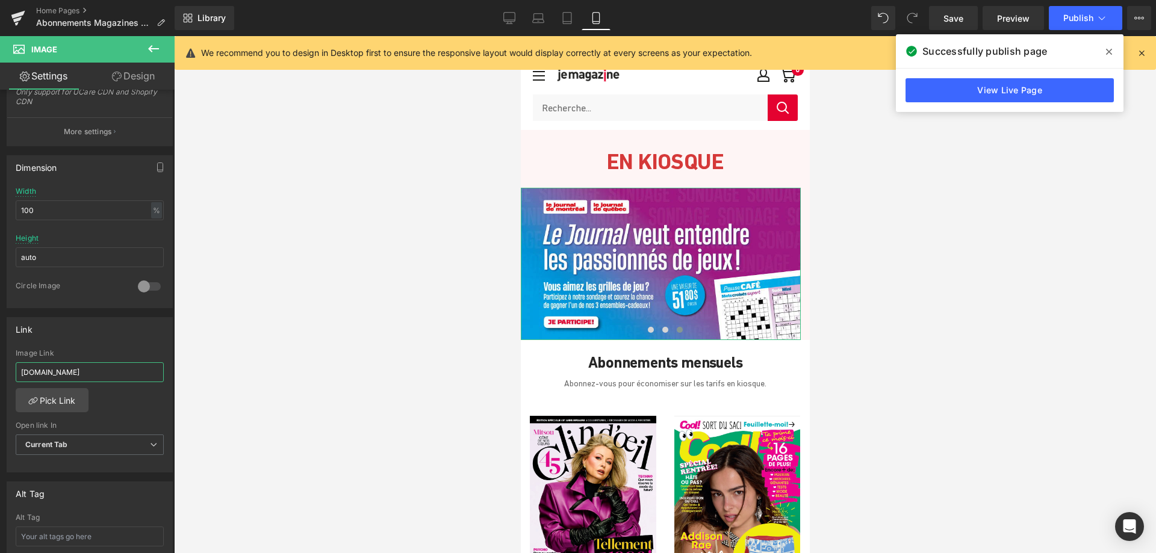
drag, startPoint x: 96, startPoint y: 372, endPoint x: -16, endPoint y: 371, distance: 112.0
click at [0, 371] on html "Image You are previewing how the will restyle your page. You can not edit Eleme…" at bounding box center [578, 276] width 1156 height 553
type input "[URL][DOMAIN_NAME]"
drag, startPoint x: 956, startPoint y: 18, endPoint x: 559, endPoint y: 22, distance: 397.5
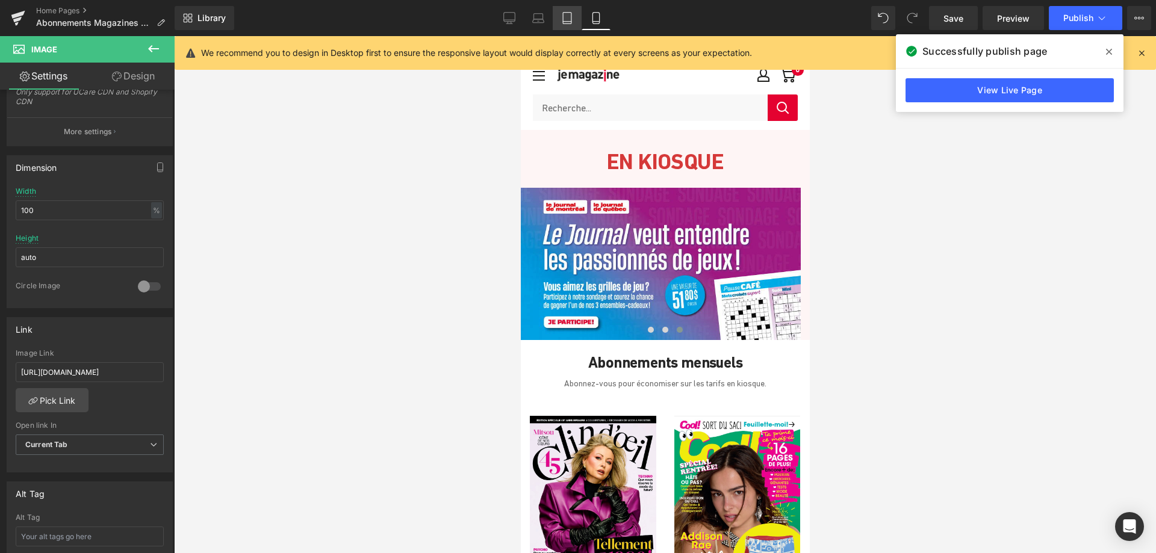
click at [956, 18] on span "Save" at bounding box center [954, 18] width 20 height 13
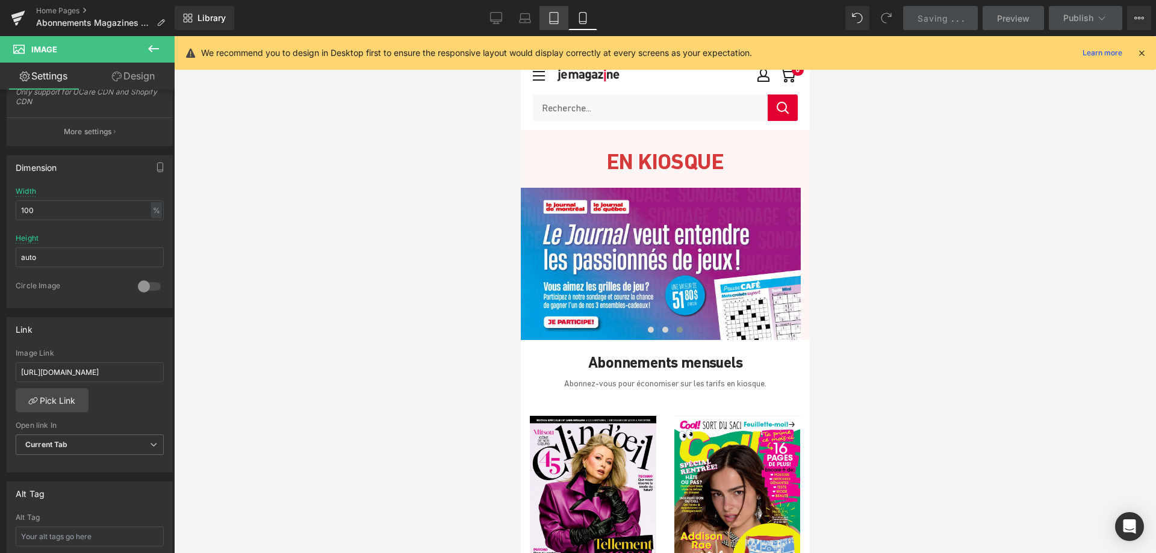
click at [554, 16] on icon at bounding box center [554, 18] width 12 height 12
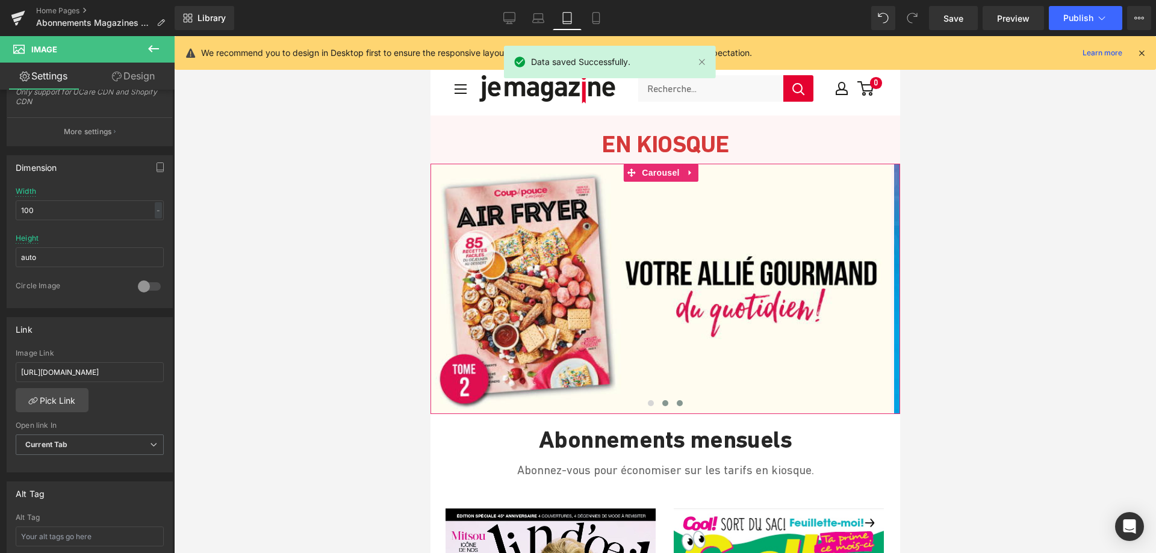
click at [676, 402] on span at bounding box center [679, 403] width 6 height 6
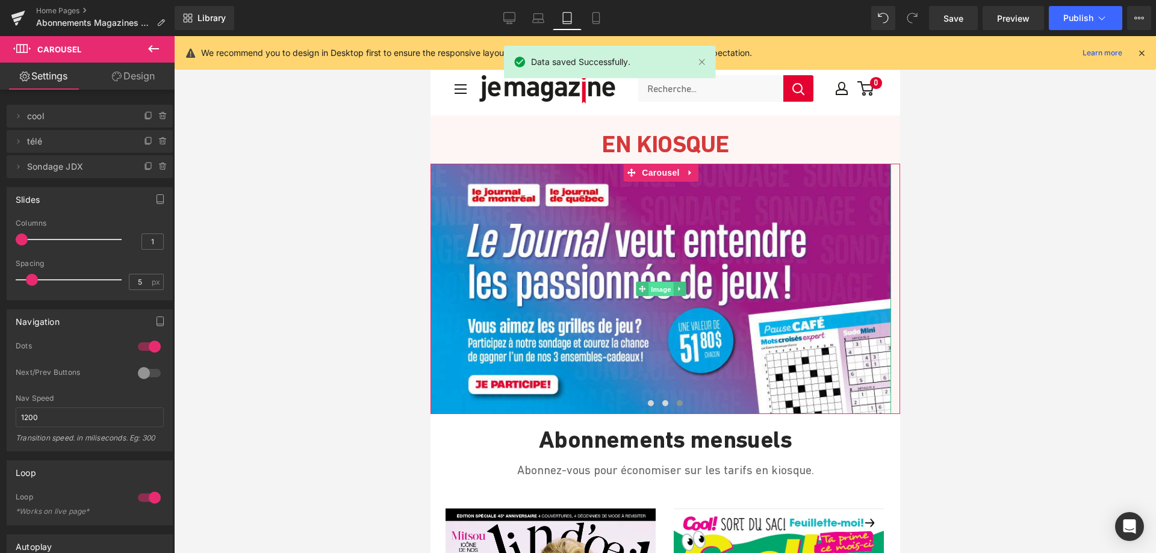
click at [661, 289] on span "Image" at bounding box center [660, 289] width 25 height 14
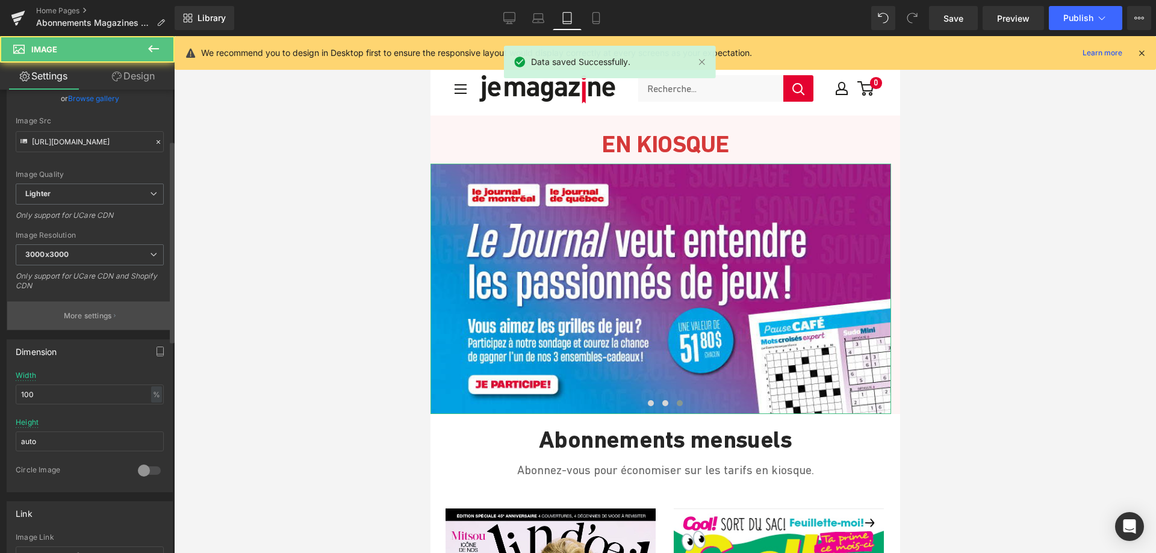
scroll to position [181, 0]
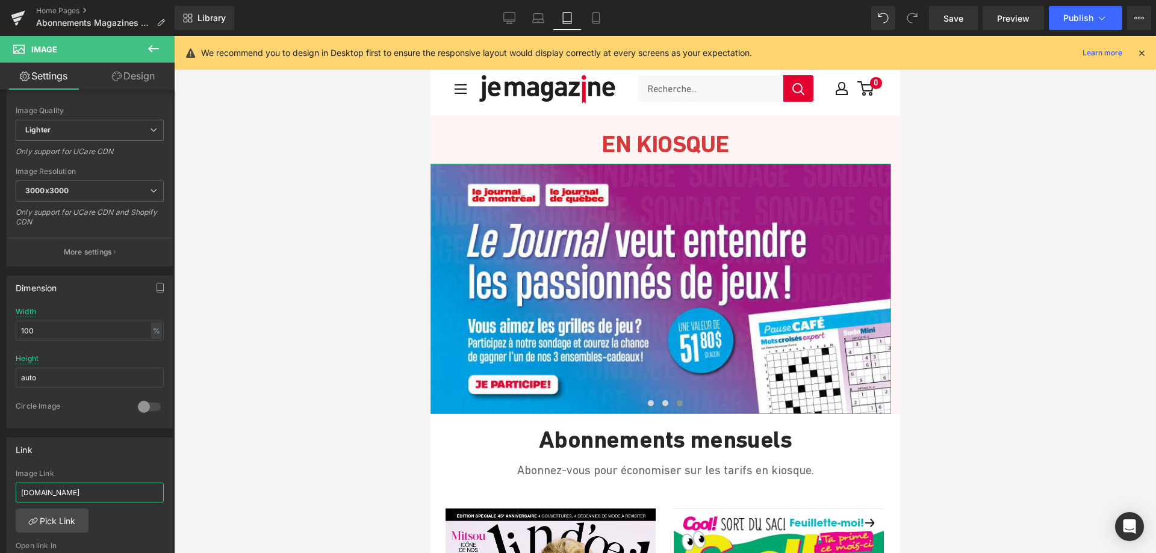
drag, startPoint x: 93, startPoint y: 492, endPoint x: -5, endPoint y: 488, distance: 98.8
click at [0, 488] on html "Image You are previewing how the will restyle your page. You can not edit Eleme…" at bounding box center [578, 276] width 1156 height 553
paste input "[URL][DOMAIN_NAME]"
type input "[URL][DOMAIN_NAME]"
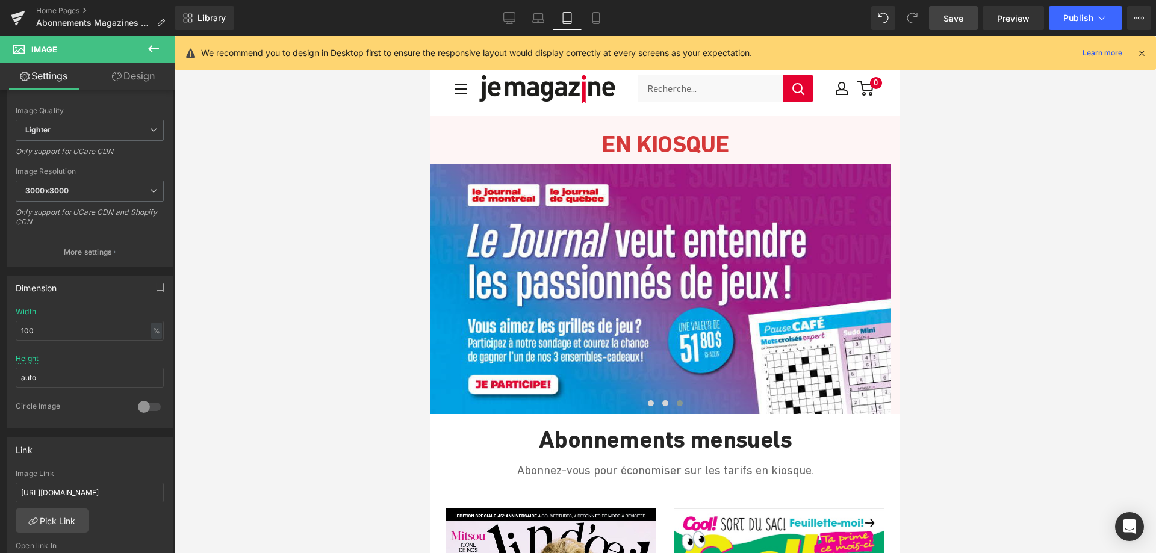
click at [947, 20] on span "Save" at bounding box center [954, 18] width 20 height 13
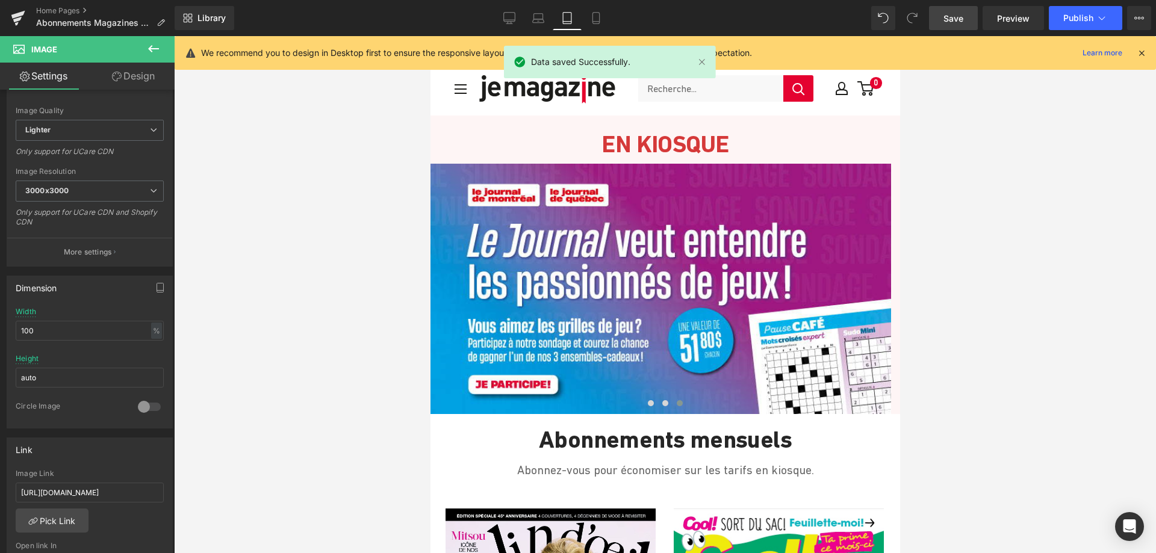
click at [493, 19] on div "Library Tablet Desktop Laptop Tablet Mobile Save Preview Publish Scheduled View…" at bounding box center [666, 18] width 982 height 24
click at [509, 18] on icon at bounding box center [509, 18] width 12 height 12
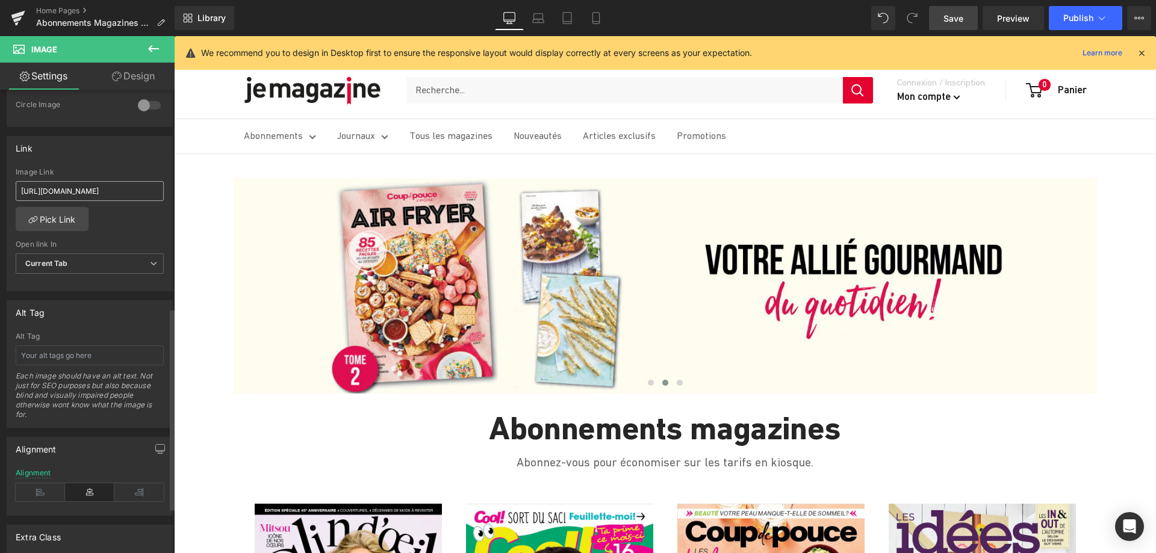
scroll to position [482, 0]
click at [88, 190] on input "[URL][DOMAIN_NAME]" at bounding box center [90, 192] width 148 height 20
click at [1080, 13] on span "Publish" at bounding box center [1078, 18] width 30 height 10
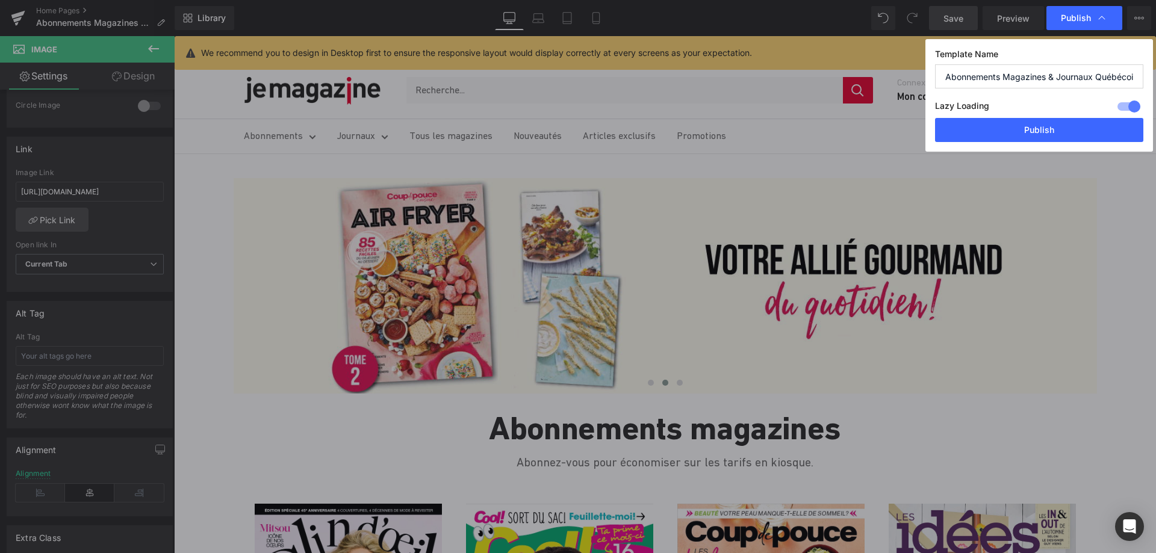
scroll to position [0, 0]
click at [1053, 132] on button "Publish" at bounding box center [1039, 130] width 208 height 24
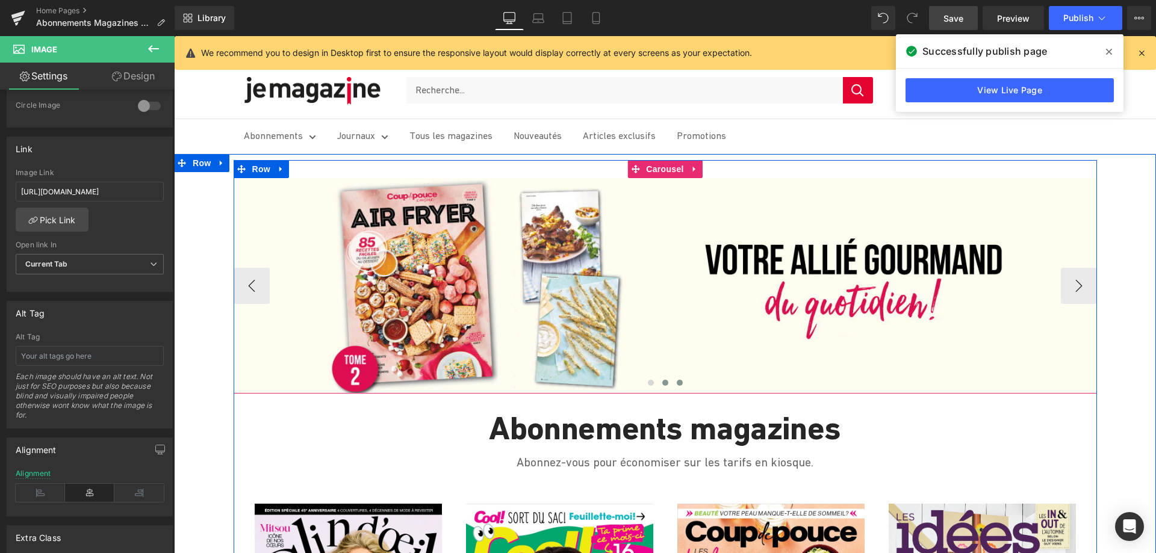
click at [677, 384] on span at bounding box center [680, 383] width 6 height 6
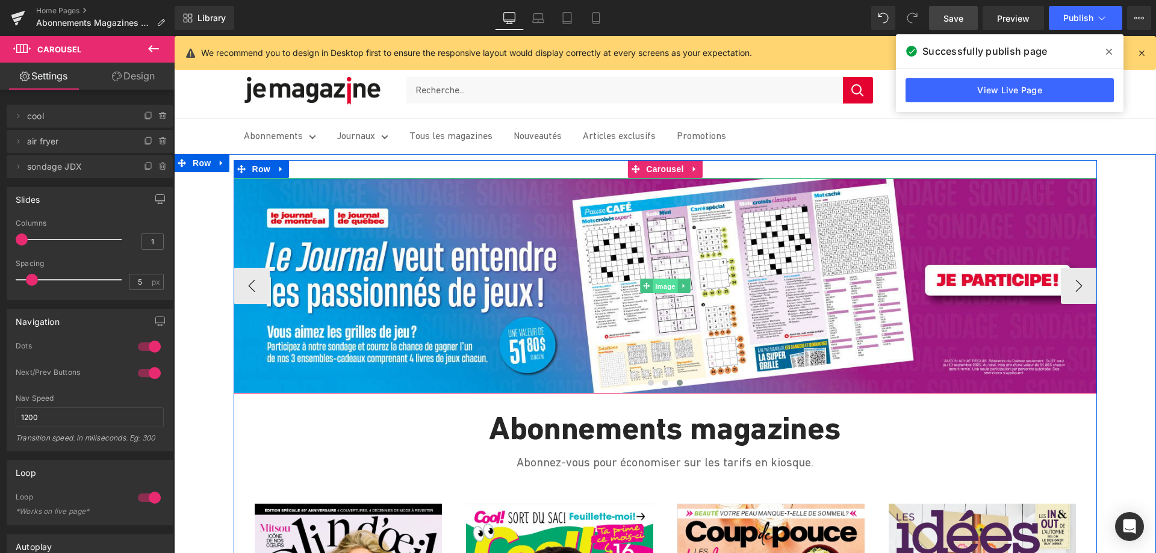
click at [663, 288] on span "Image" at bounding box center [665, 286] width 25 height 14
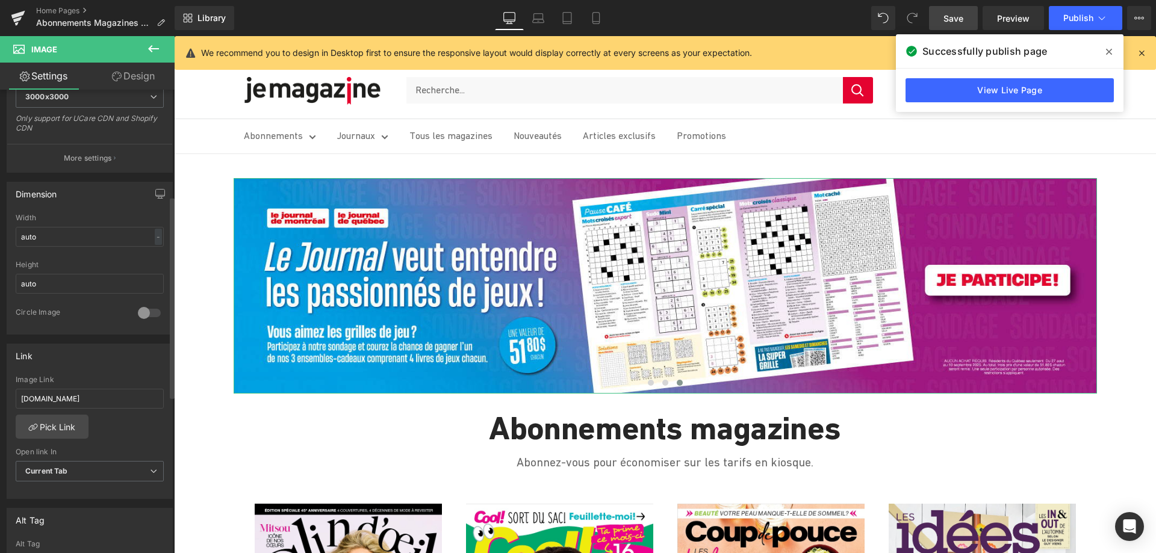
scroll to position [301, 0]
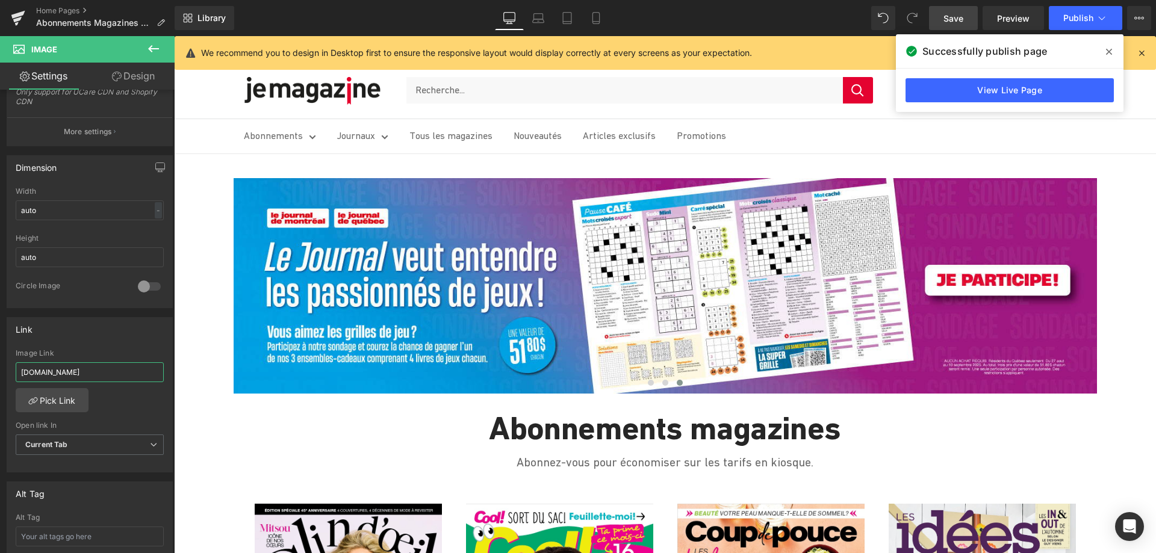
drag, startPoint x: 87, startPoint y: 374, endPoint x: -19, endPoint y: 363, distance: 107.1
click at [0, 363] on html "Image You are previewing how the will restyle your page. You can not edit Eleme…" at bounding box center [578, 276] width 1156 height 553
paste input "[URL][DOMAIN_NAME]"
type input "[URL][DOMAIN_NAME]"
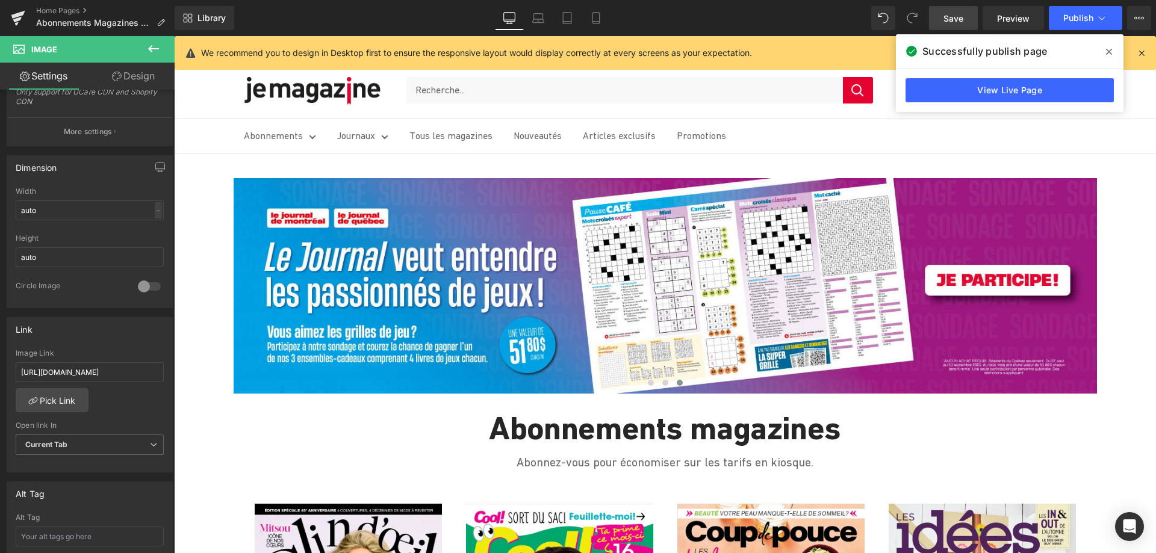
scroll to position [0, 0]
click at [946, 19] on span "Save" at bounding box center [954, 18] width 20 height 13
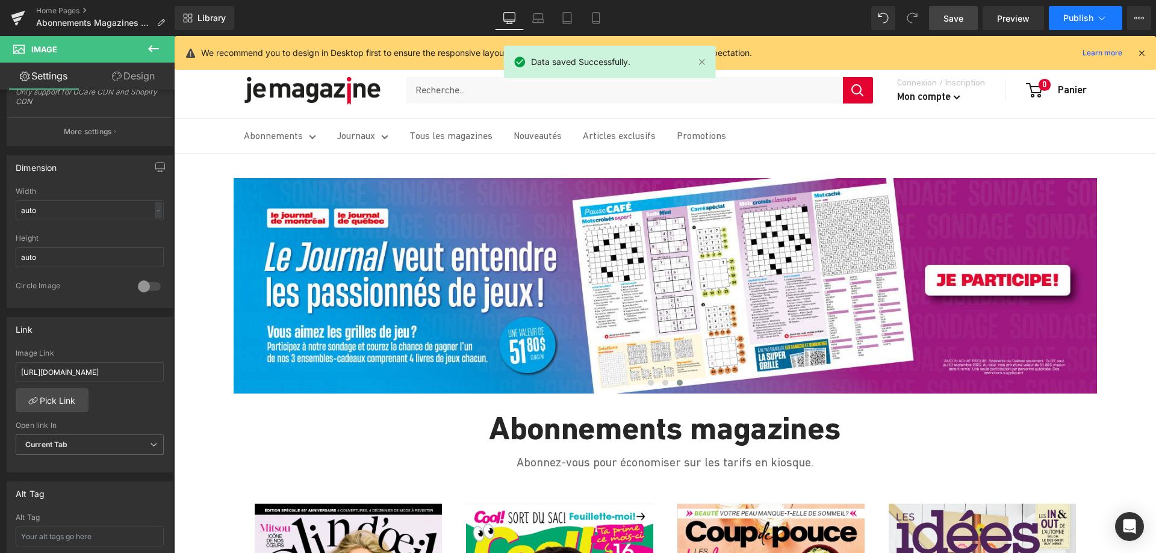
click at [1076, 14] on span "Publish" at bounding box center [1078, 18] width 30 height 10
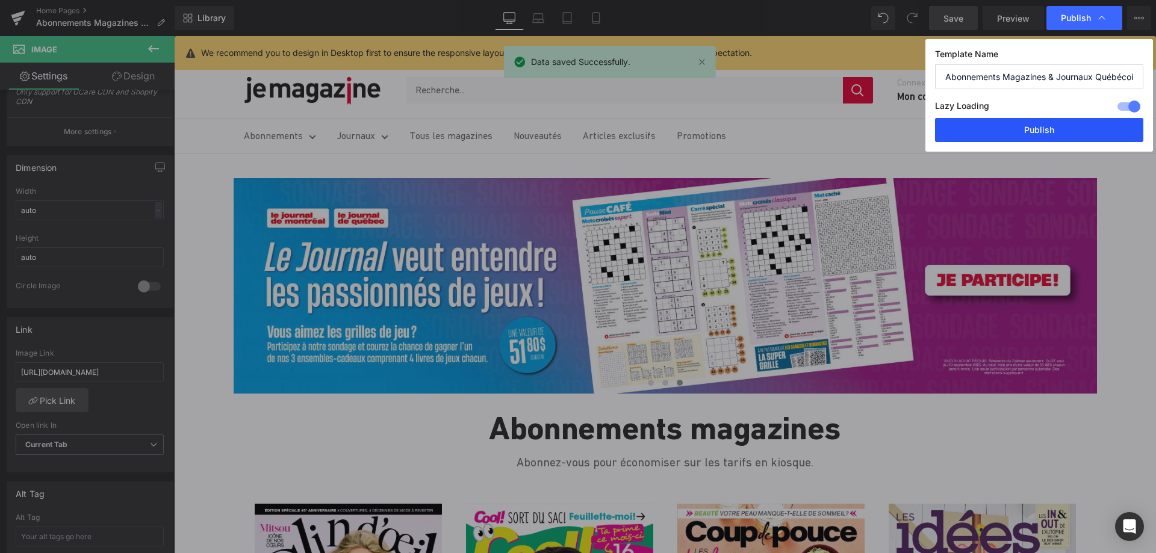
click at [1051, 123] on button "Publish" at bounding box center [1039, 130] width 208 height 24
